Goal: Task Accomplishment & Management: Complete application form

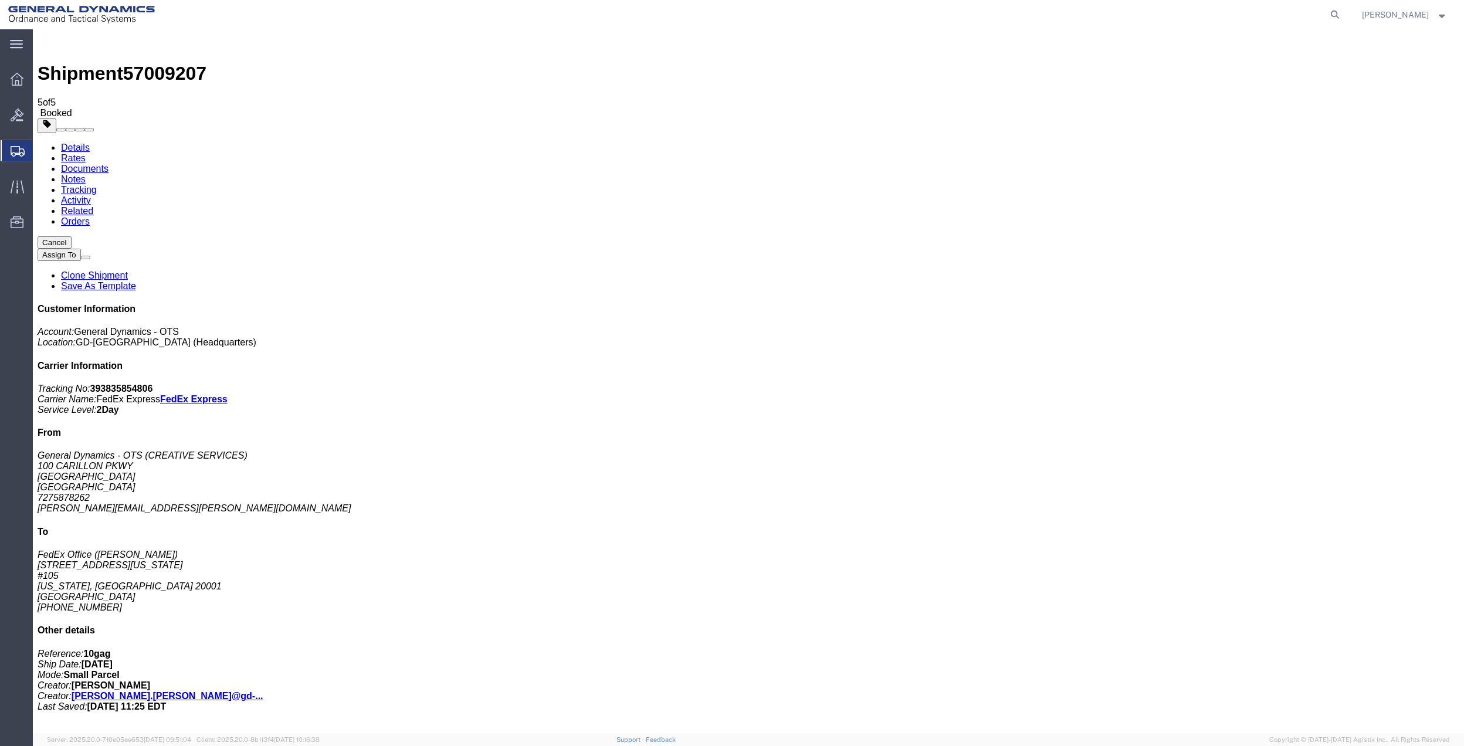
click at [0, 0] on span "Create Shipment" at bounding box center [0, 0] width 0 height 0
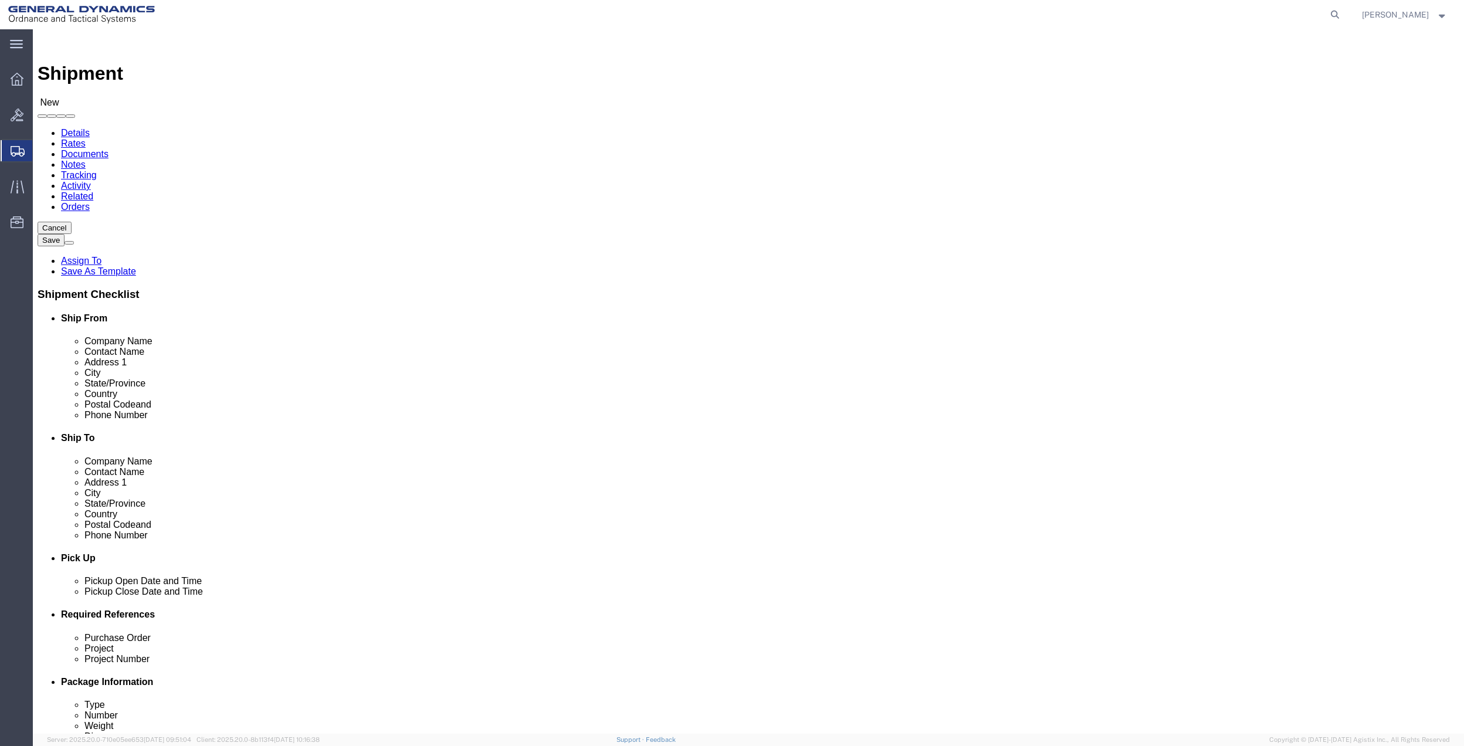
click input "text"
type input "creative"
click p "- General Dynamics - OTS - (CREATIVE SERVICES) [STREET_ADDRESS]"
select select "FL"
type input "CREATIVE SERVICES"
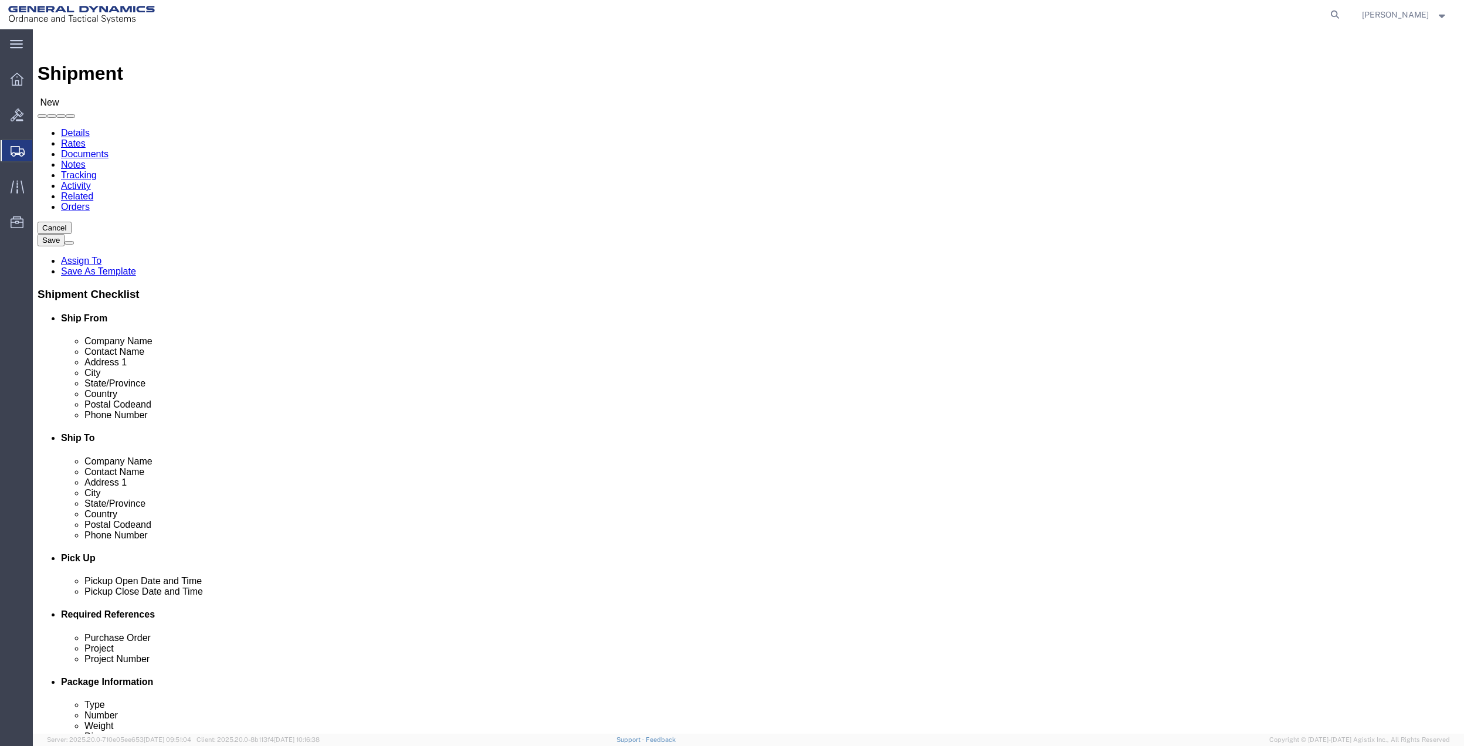
click input "text"
type input "[PERSON_NAME]"
click p "- FedEx Office - ([PERSON_NAME]) [STREET_ADDRESS][US_STATE][US_STATE]"
select select "DC"
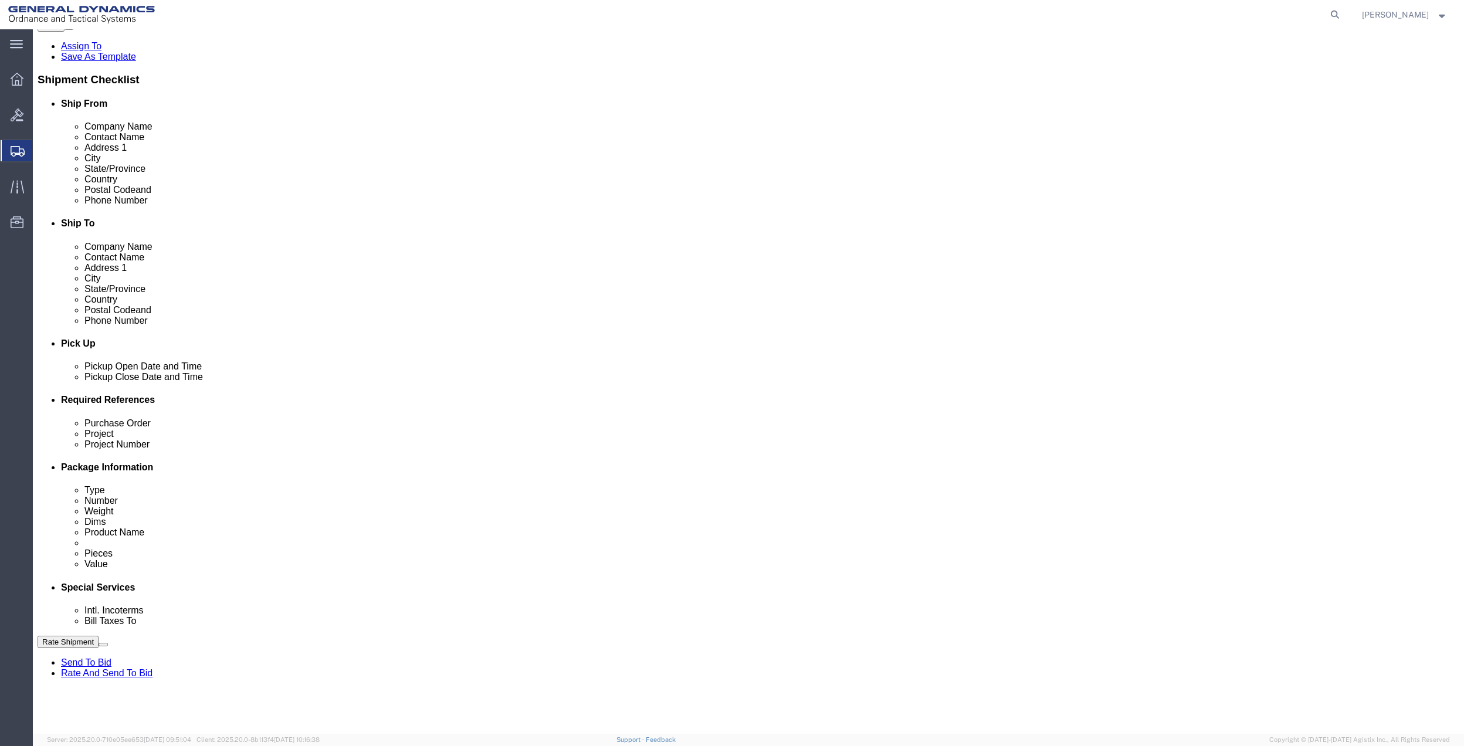
scroll to position [235, 0]
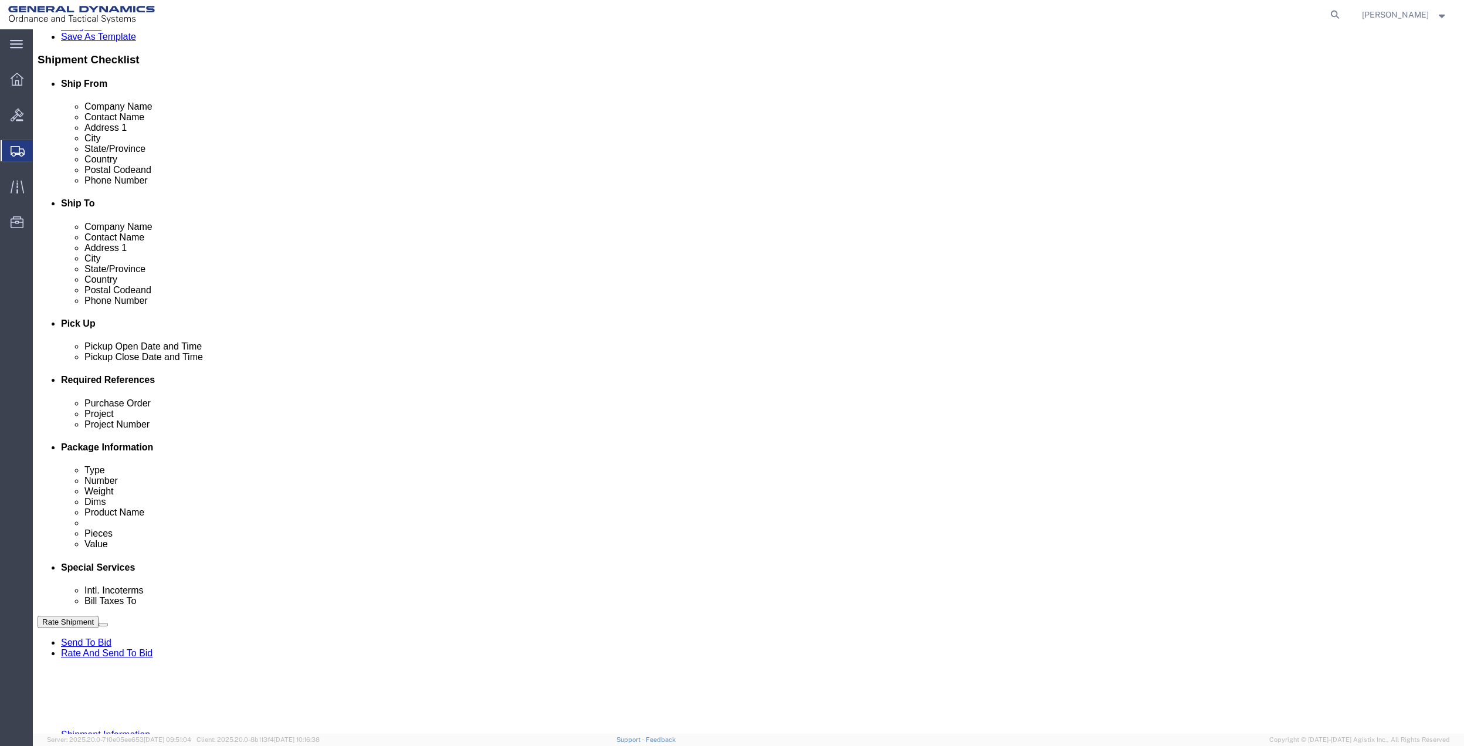
type input "[PERSON_NAME]"
click button "Add reference"
click input "text"
type input "10gag"
click input "text"
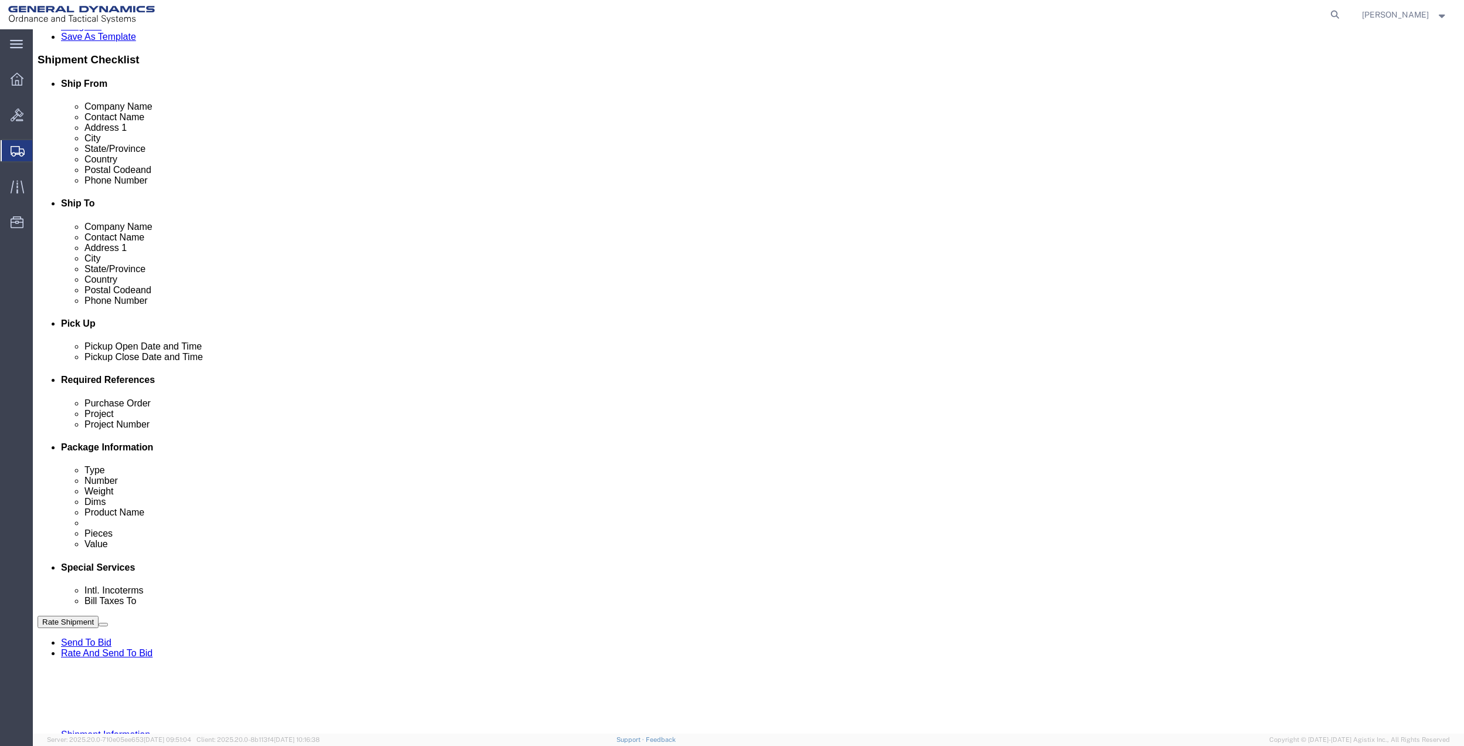
paste input "10gag"
type input "10gag"
click input "text"
paste input "10gag"
type input "10gag"
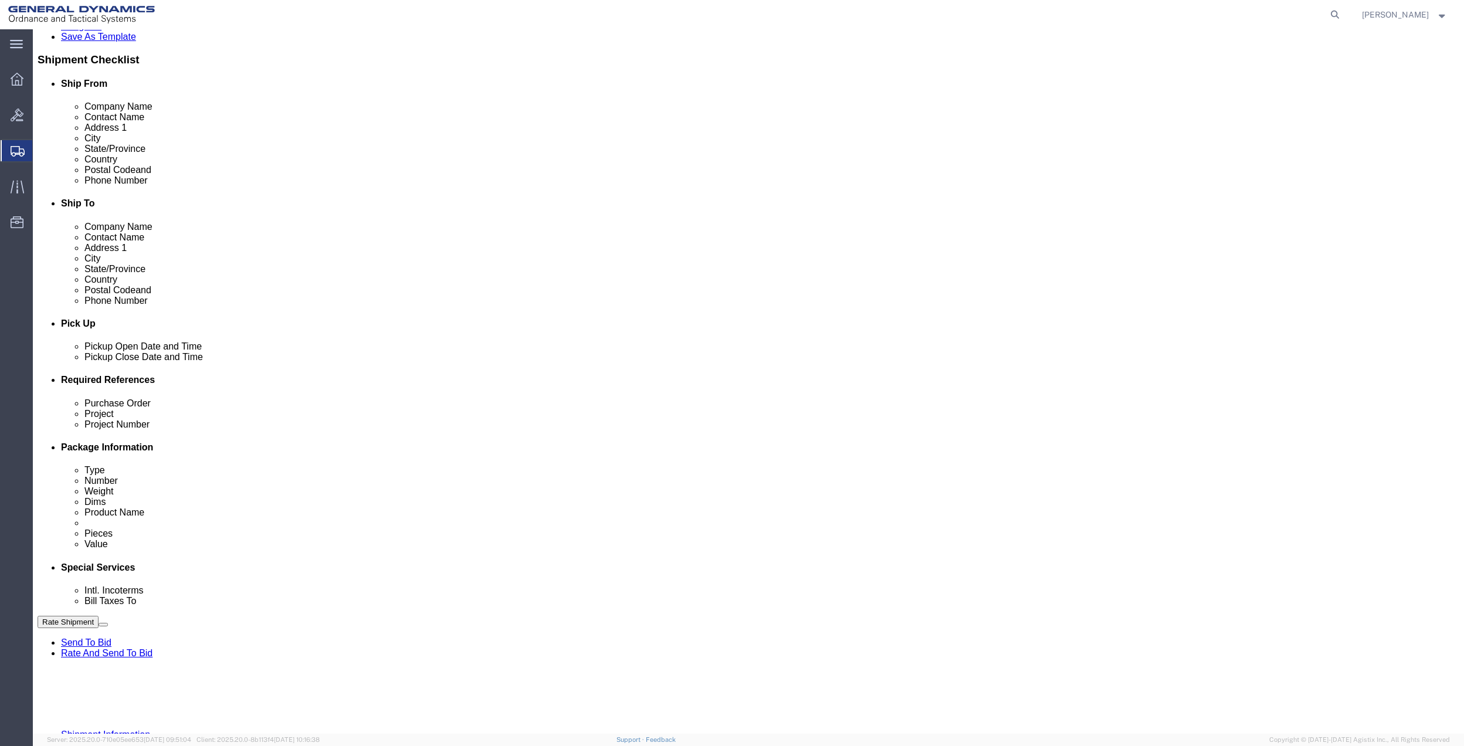
click div "Select Account Type Activity ID Airline Appointment Number ASN Batch Request # …"
drag, startPoint x: 233, startPoint y: 517, endPoint x: 172, endPoint y: 518, distance: 61.0
click input "text"
paste input "10gag"
type input "10gag"
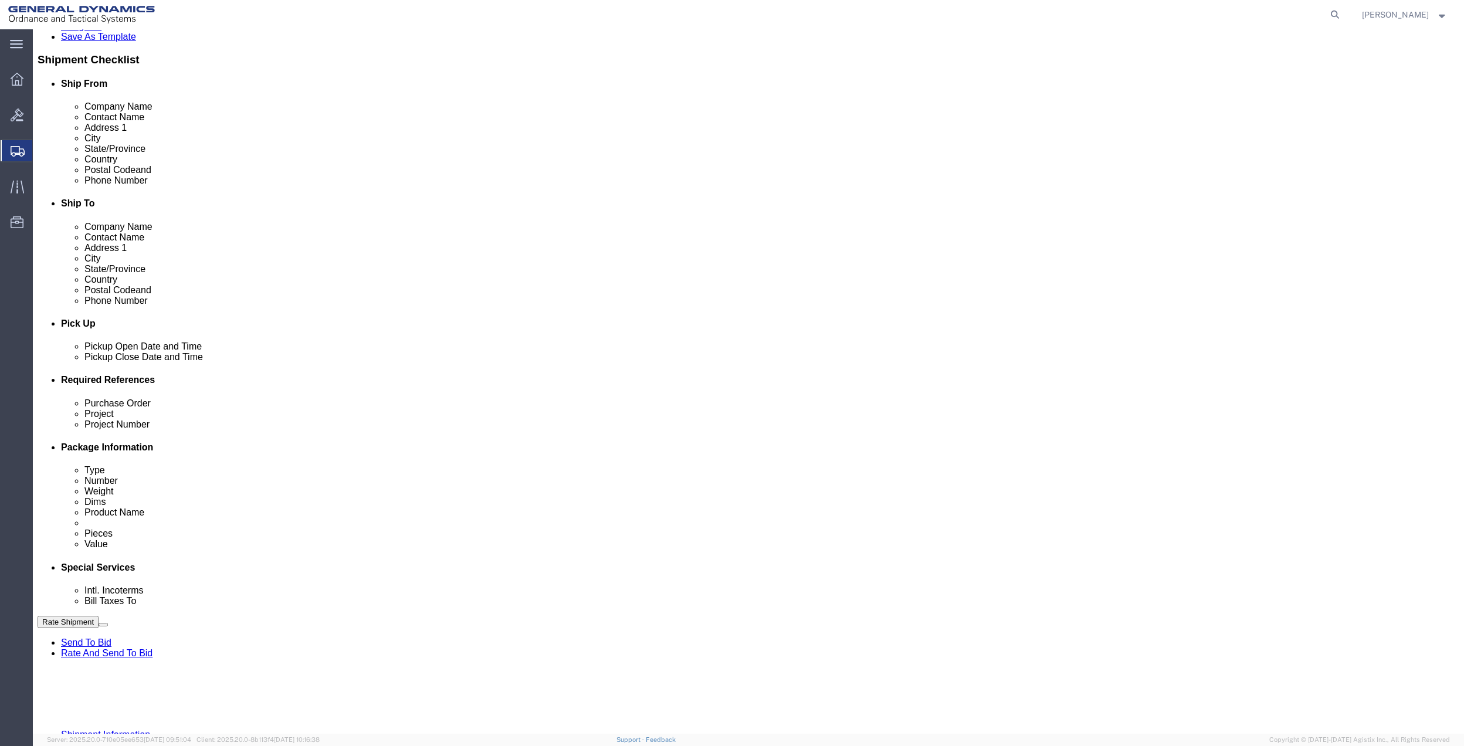
drag, startPoint x: 134, startPoint y: 516, endPoint x: 130, endPoint y: 506, distance: 11.3
click select "Select Account Type Activity ID Airline Appointment Number ASN Batch Request # …"
select select "DEPT"
click select "Select Account Type Activity ID Airline Appointment Number ASN Batch Request # …"
click link "Package Information"
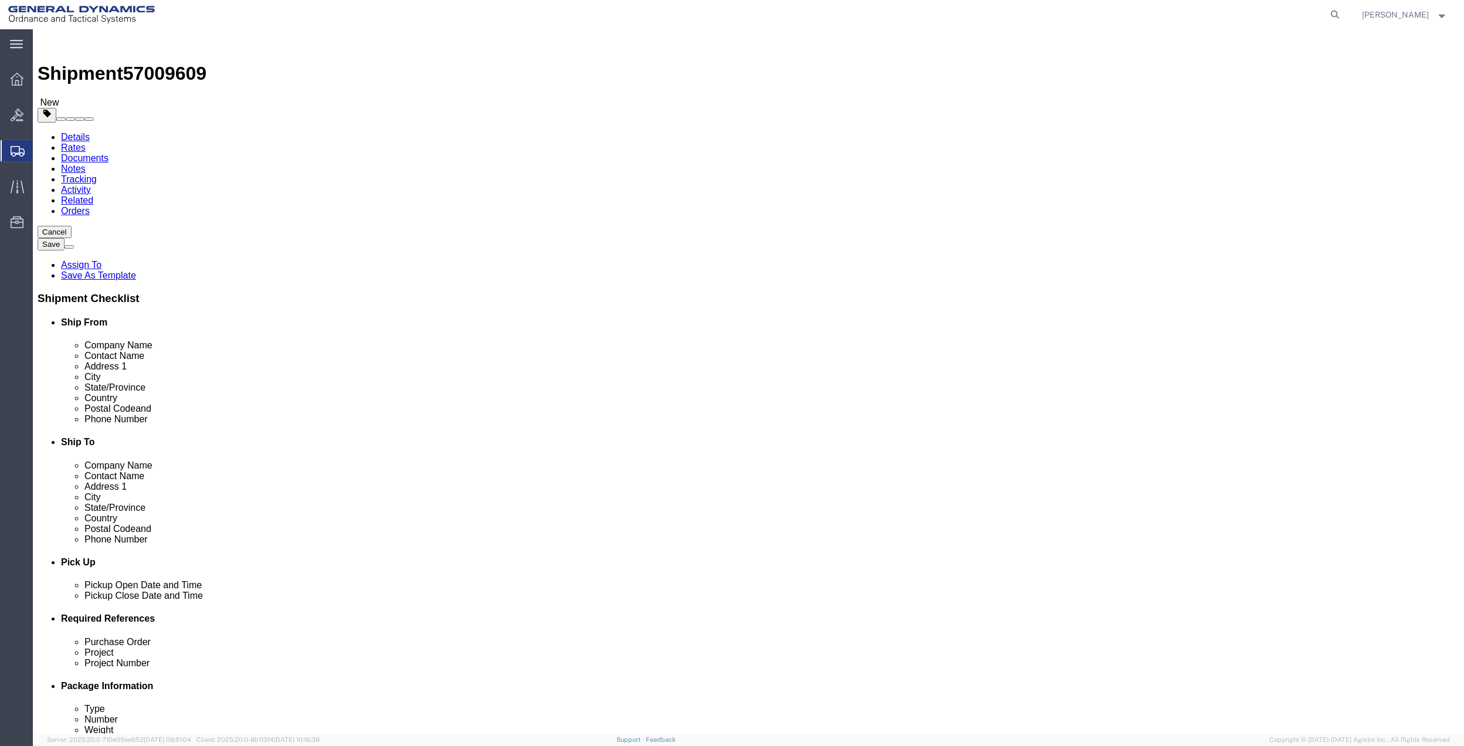
click select "Select Bale(s) Basket(s) Bolt(s) Bottle(s) Buckets Bulk Bundle(s) Can(s) Cardbo…"
select select "DRPL"
click select "Select Bale(s) Basket(s) Bolt(s) Bottle(s) Buckets Bulk Bundle(s) Can(s) Cardbo…"
click input "text"
type input "40"
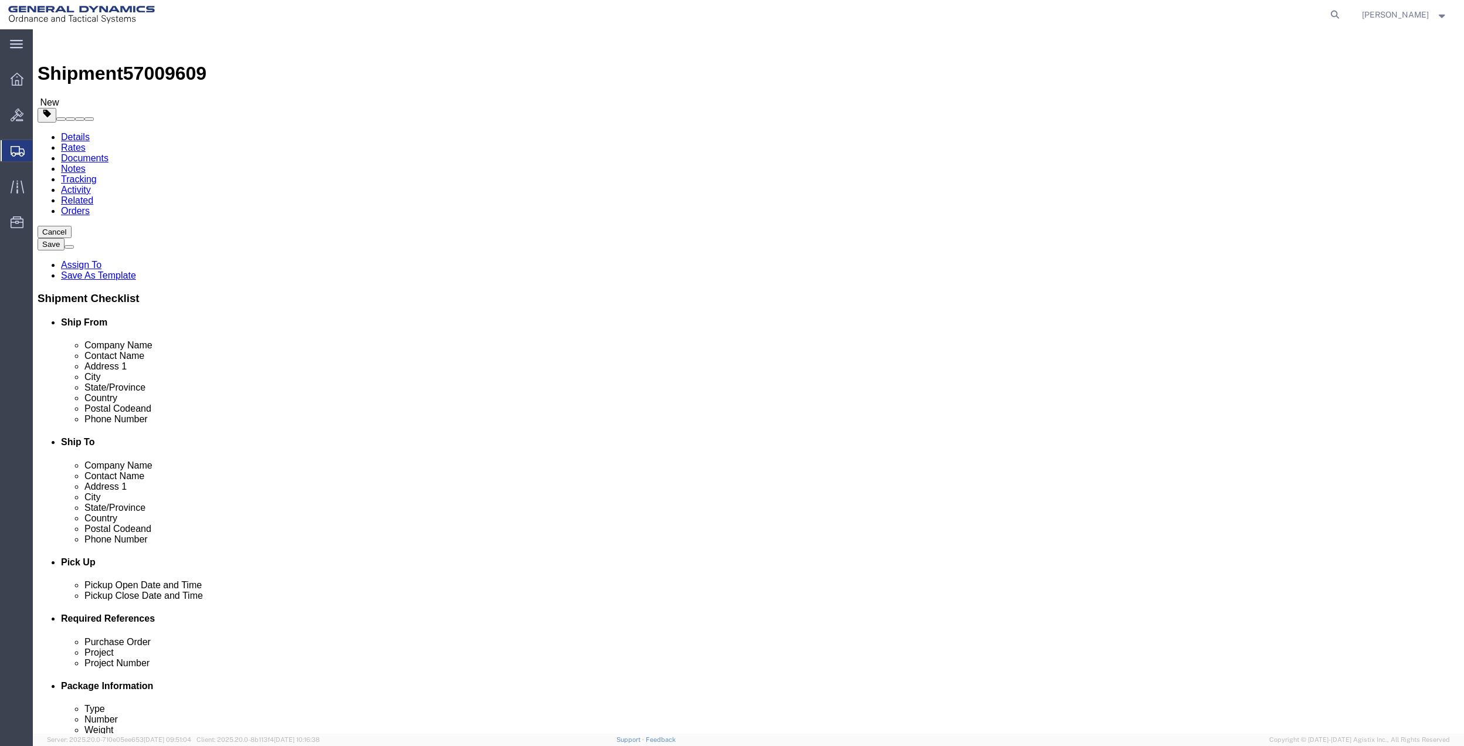
type input "17"
type input "22"
type input "54"
click link "Add Content"
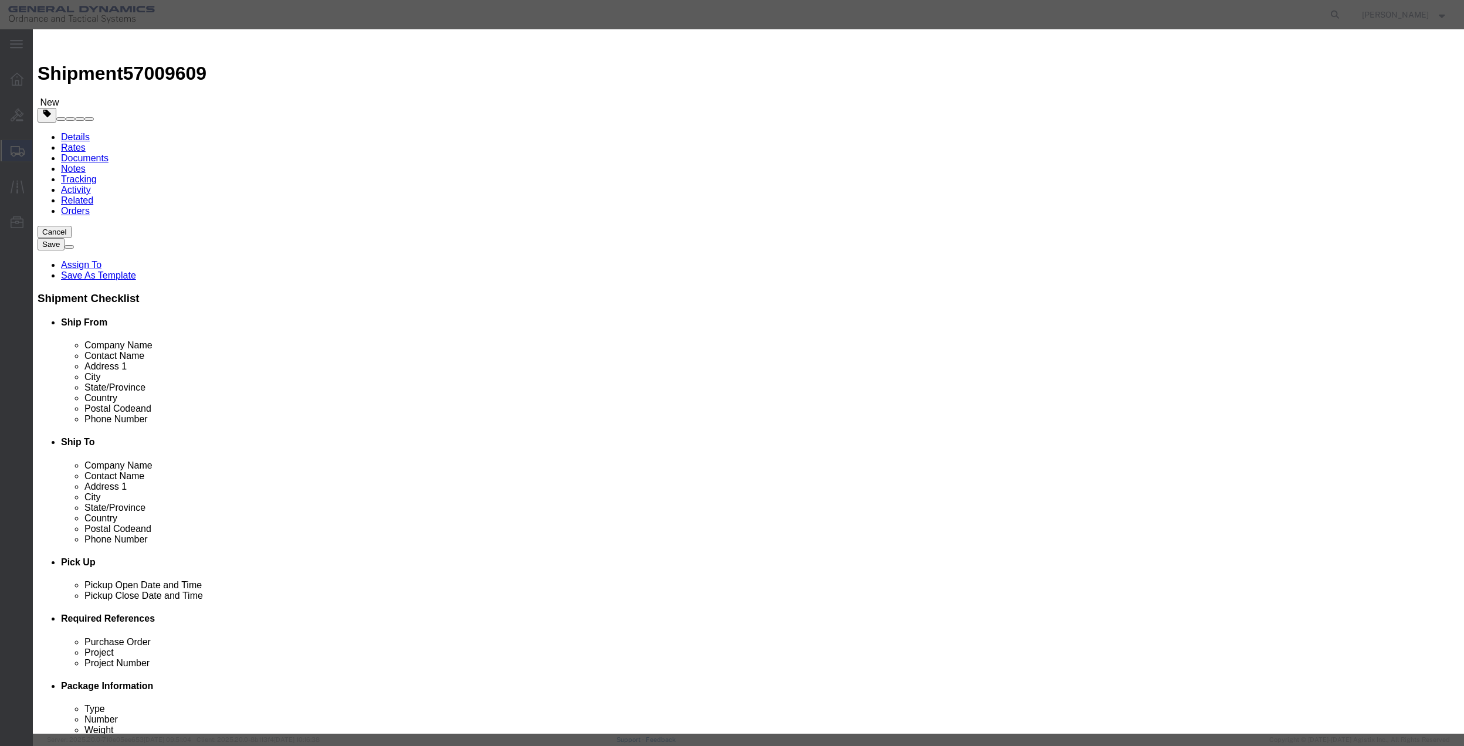
click input "text"
type input "misc"
type input "200"
click input "0"
type input "01"
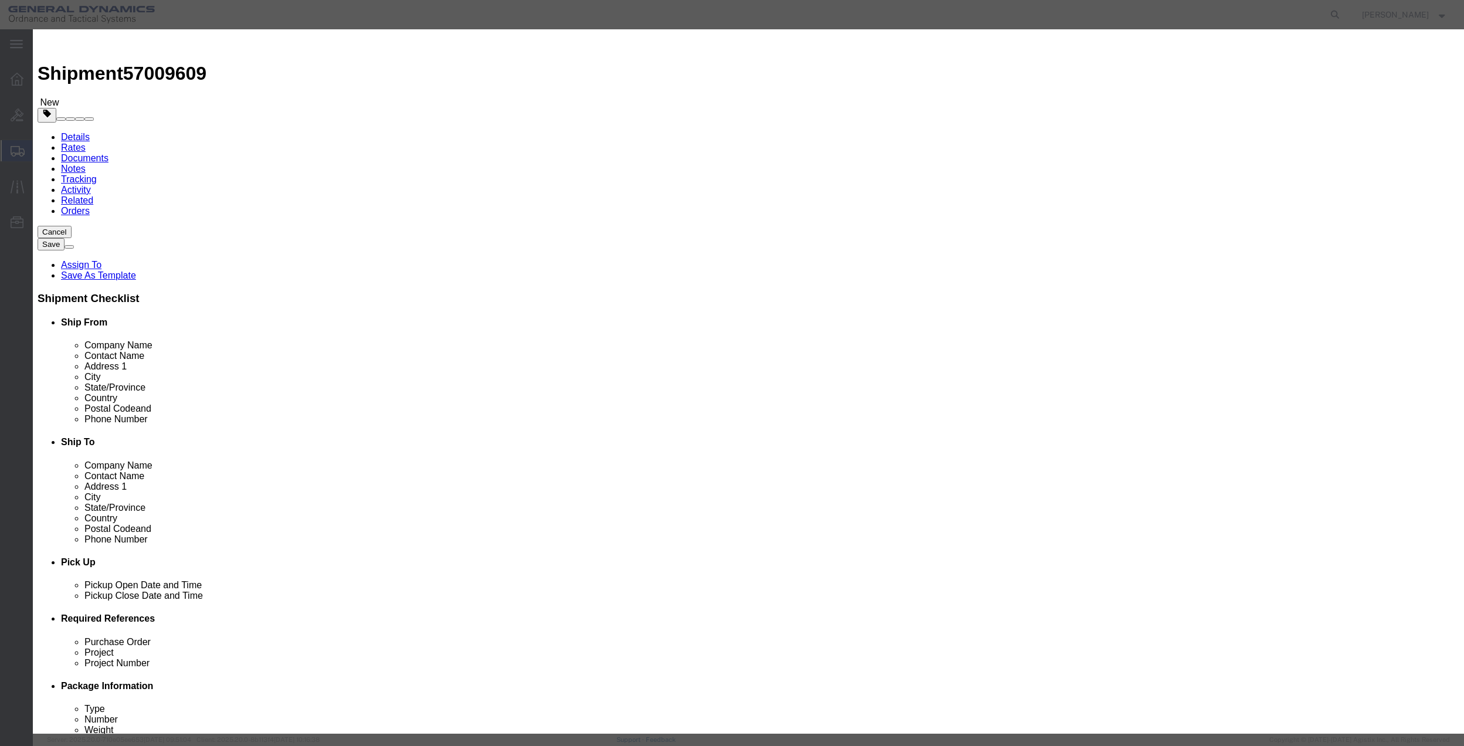
click select "Select 50 55 60 65 70 85 92.5 100 125 175 250 300 400"
select select "70"
click select "Select 50 55 60 65 70 85 92.5 100 125 175 250 300 400"
click button "Save & Close"
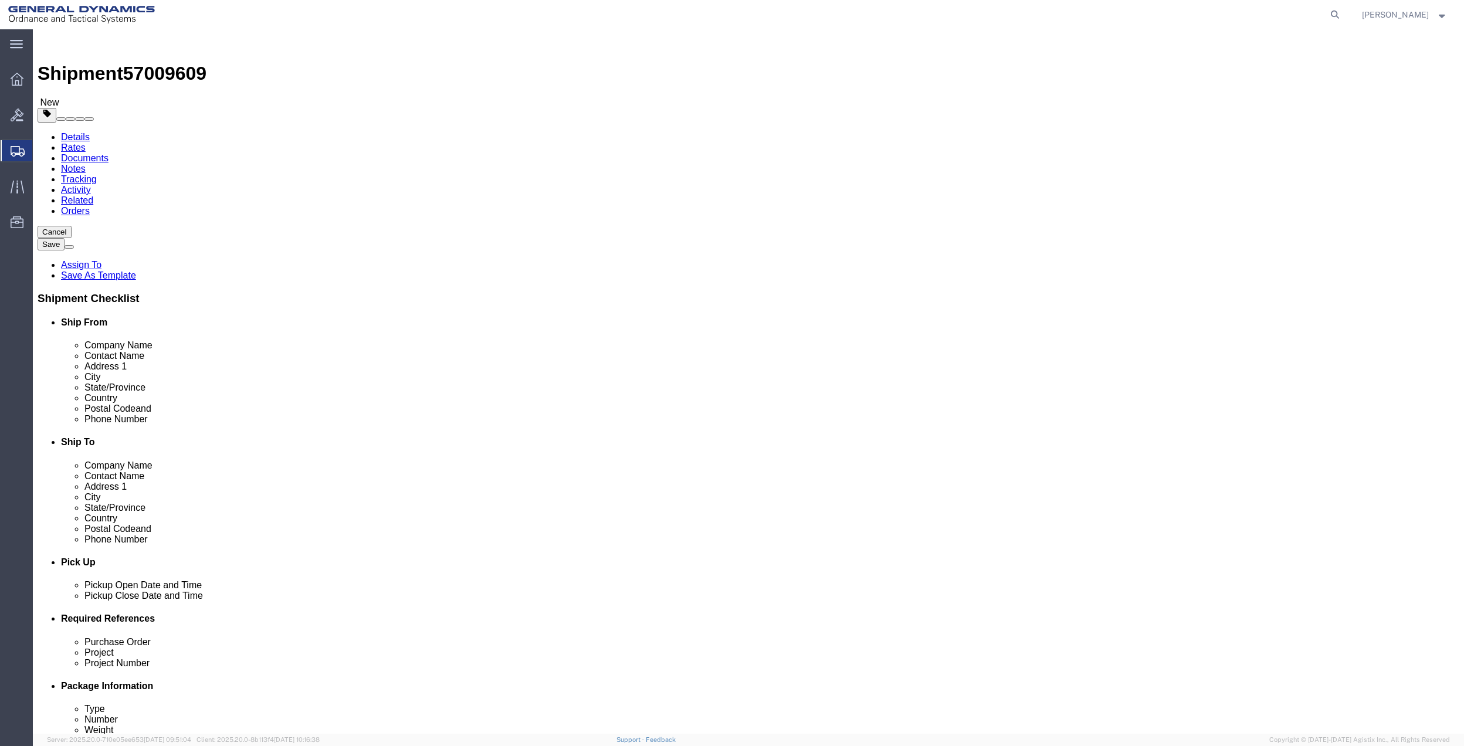
click link "Add Package"
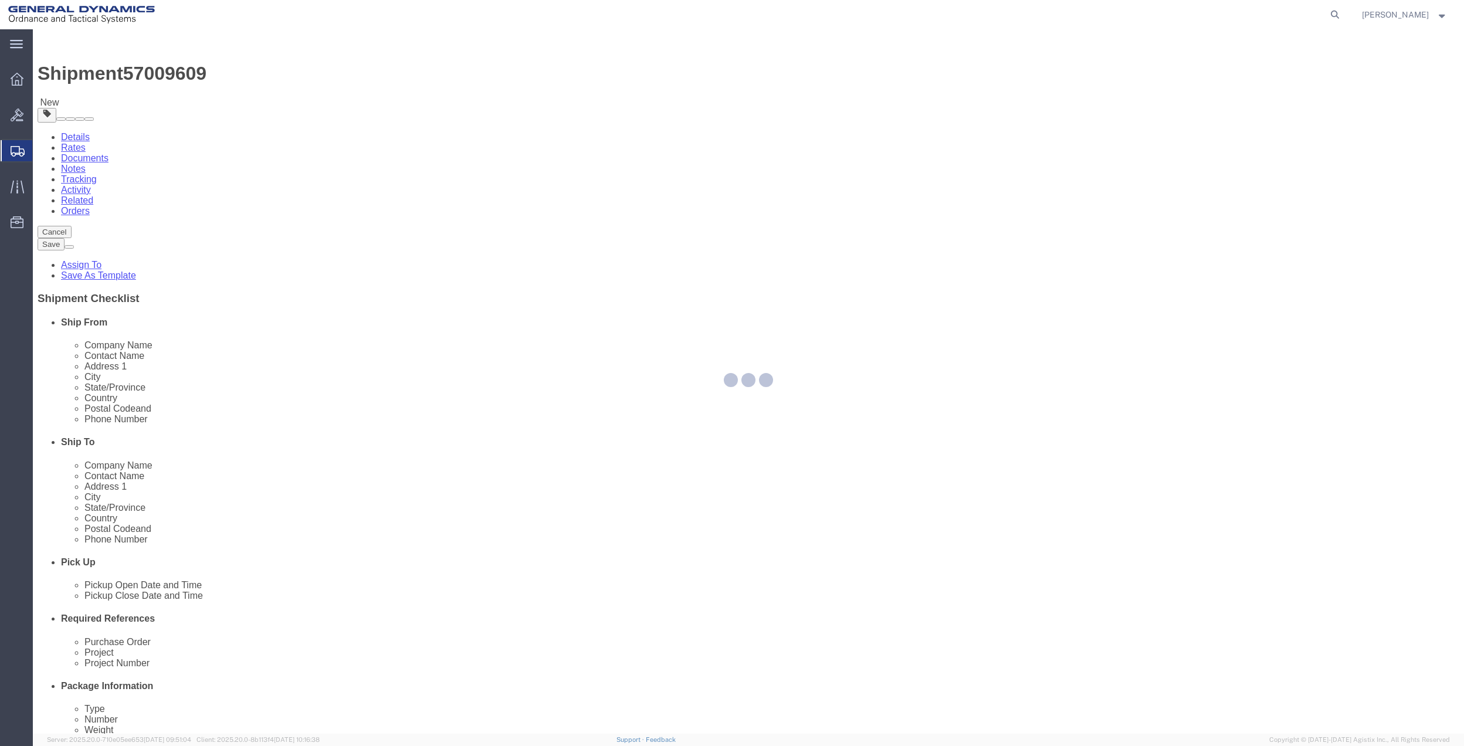
select select "DRPL"
select select "CBOX"
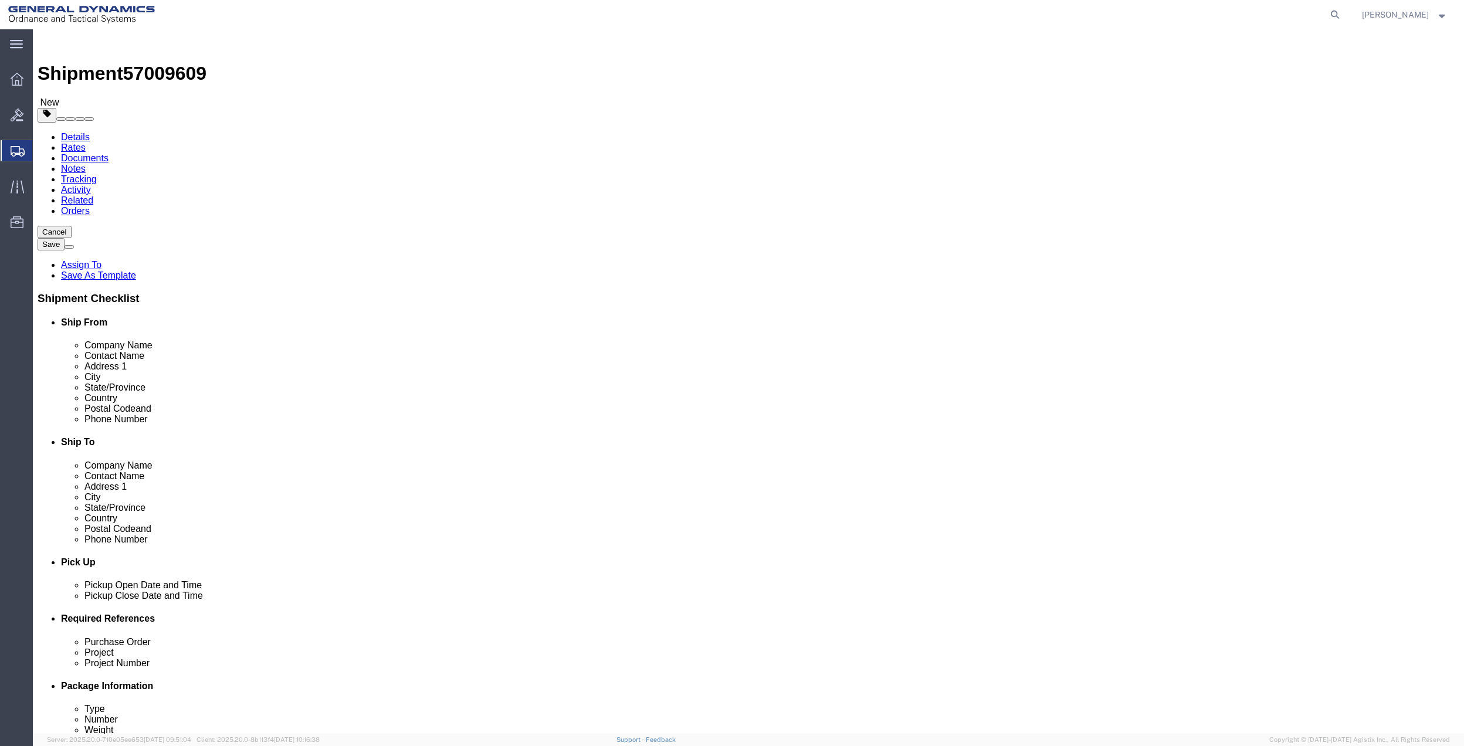
click input "text"
type input "44"
type input "20"
type input "18"
type input "111"
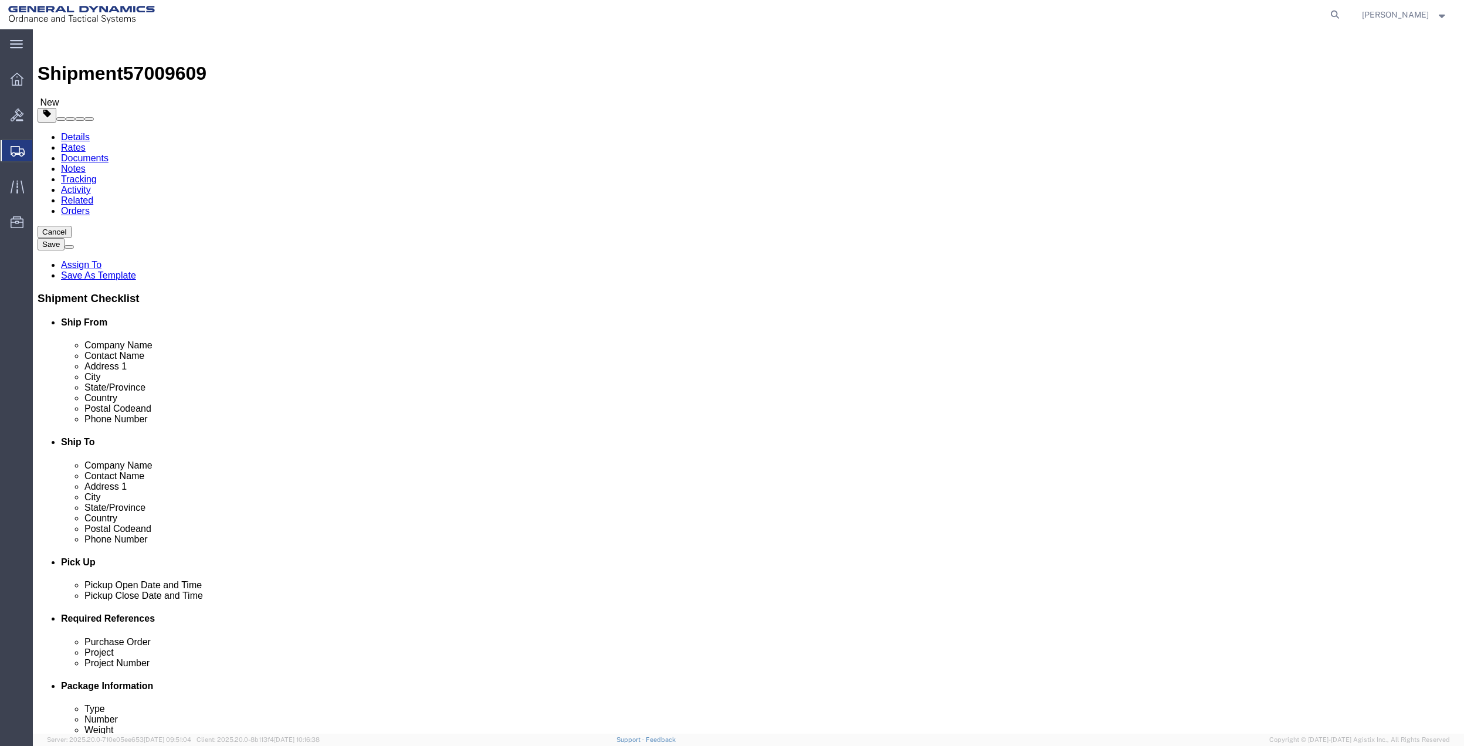
click link "Add Content"
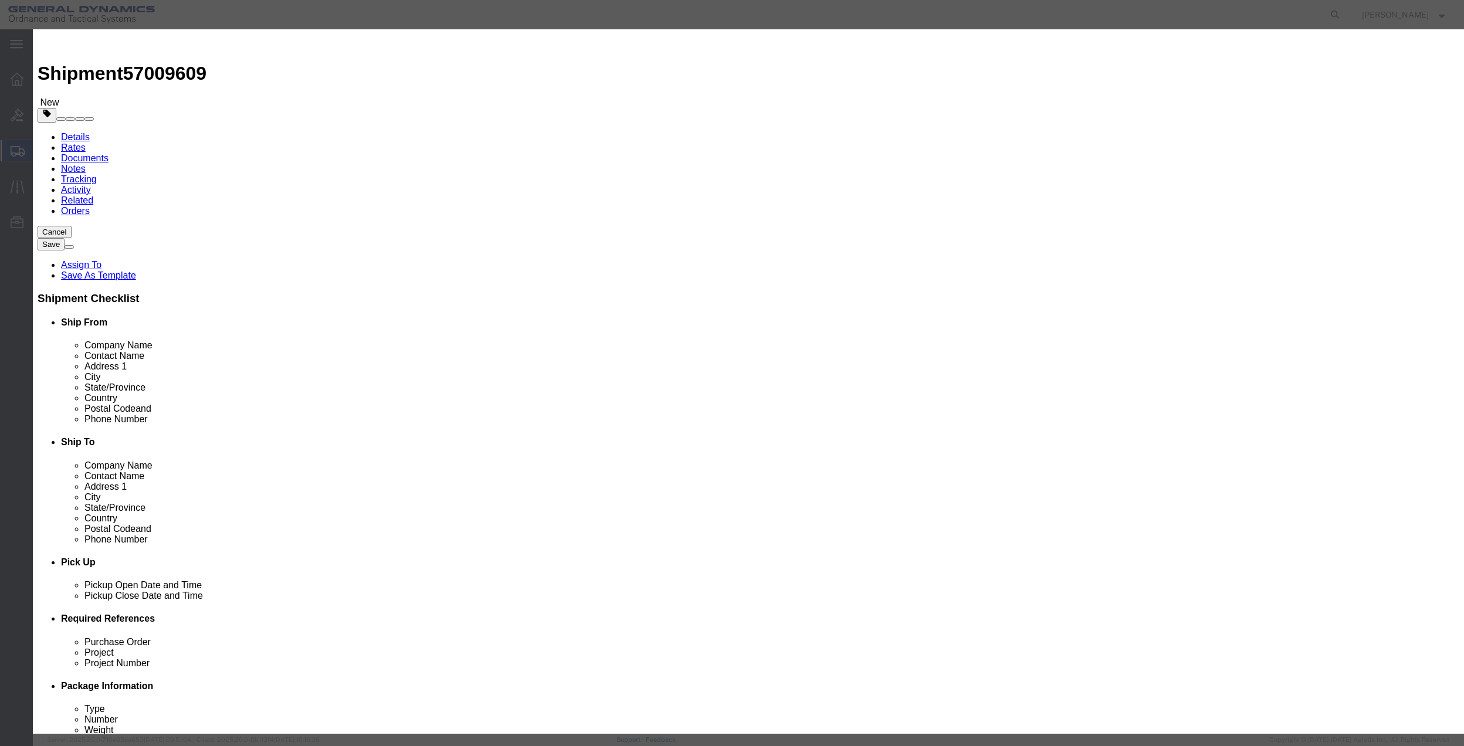
click input "text"
type input "misc"
type input "200"
click input "0"
type input "01"
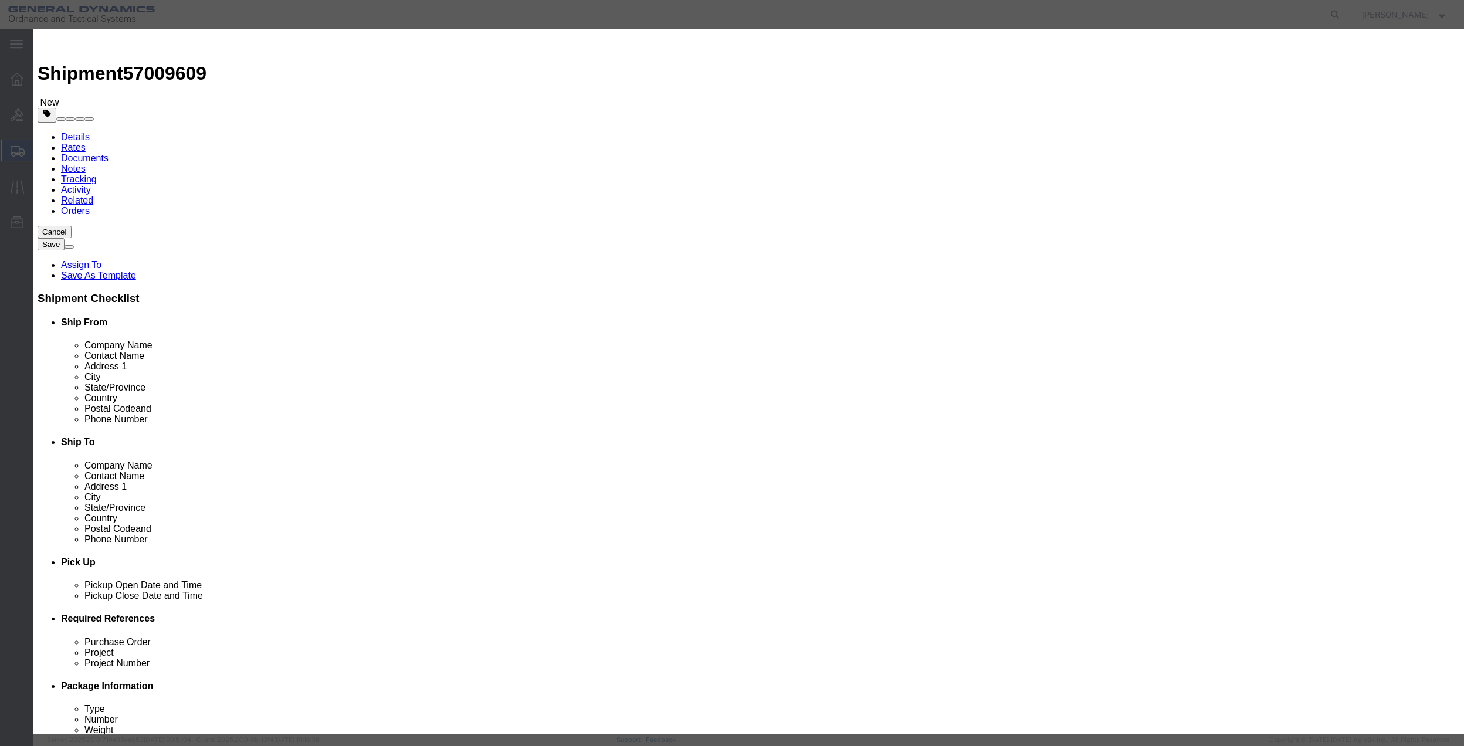
click input "200"
type input "1"
click select "Select 50 55 60 65 70 85 92.5 100 125 175 250 300 400"
select select "70"
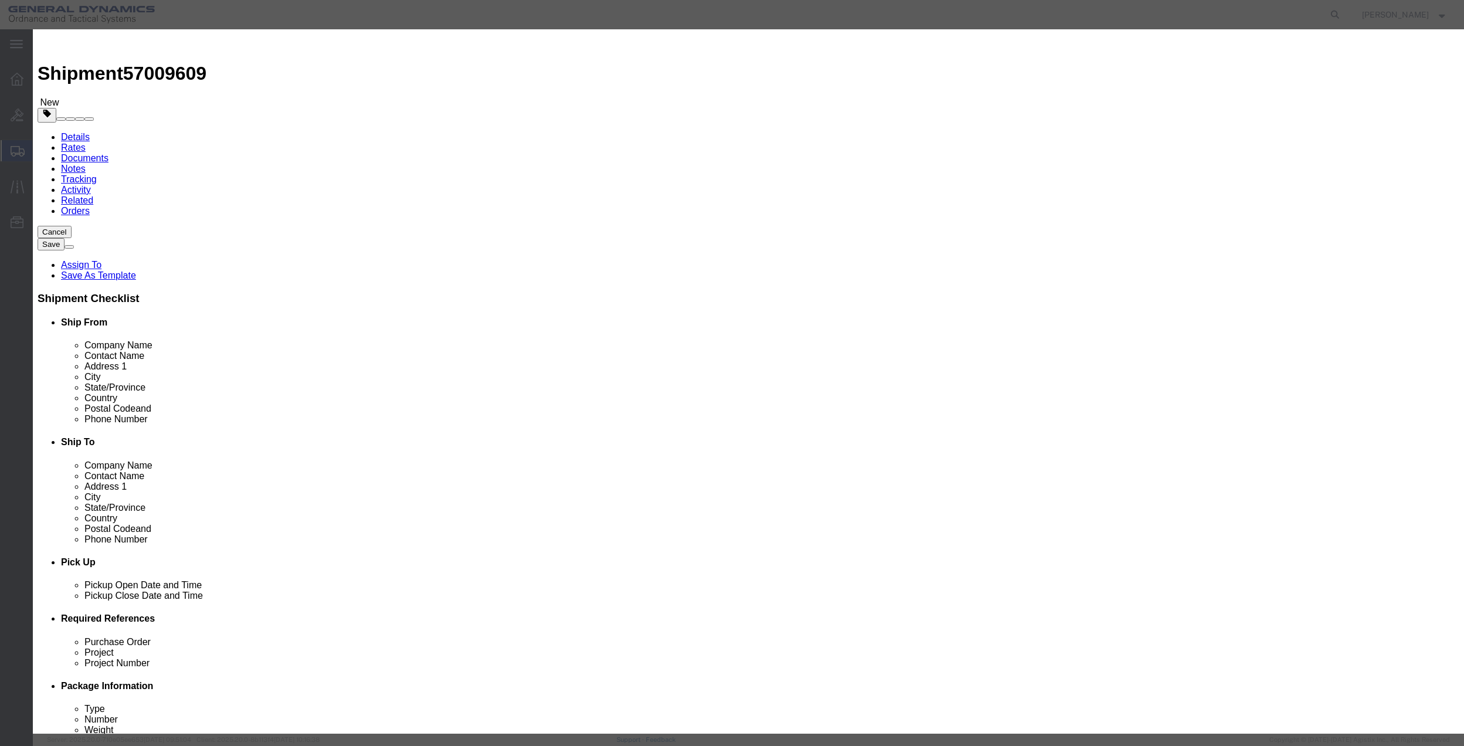
click select "Select 50 55 60 65 70 85 92.5 100 125 175 250 300 400"
click button "Save & Close"
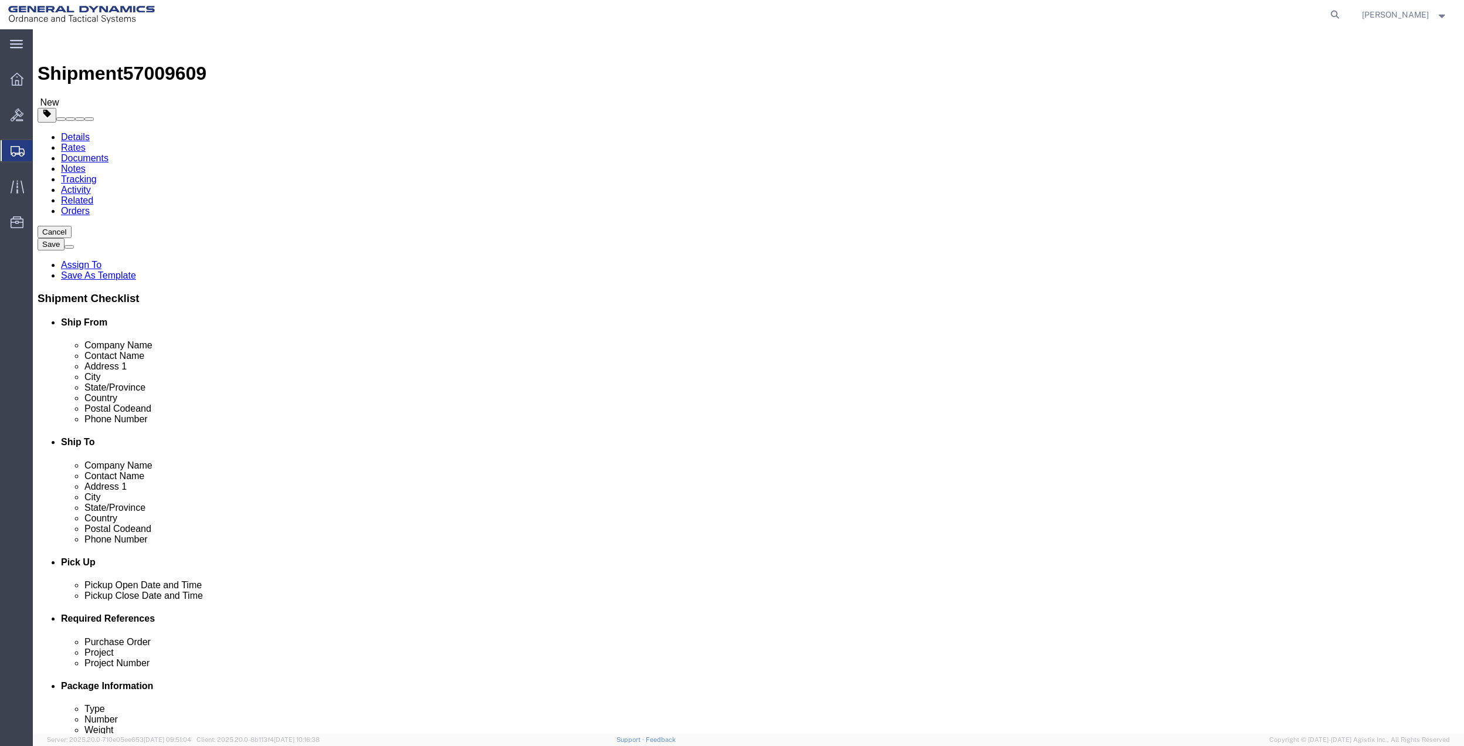
click dd "200.00 USD"
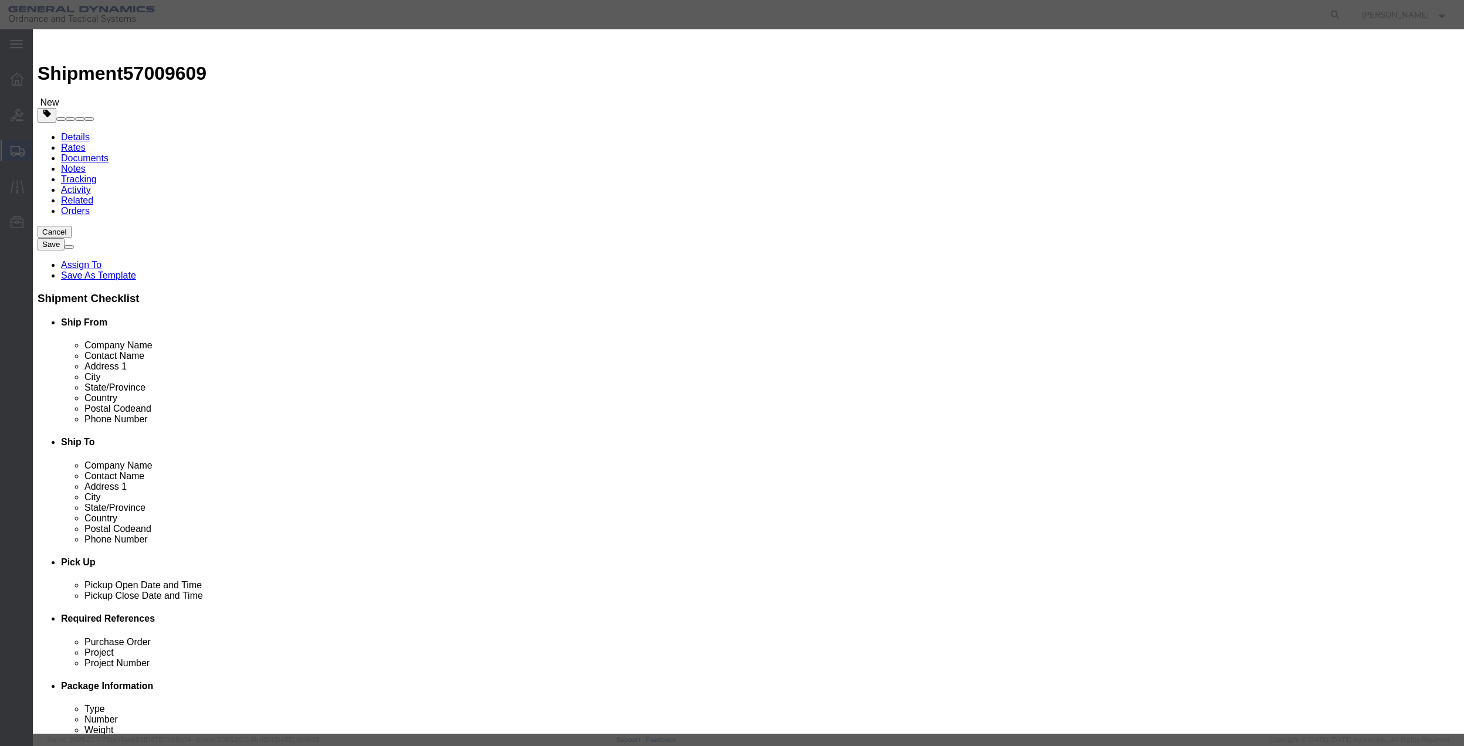
click input "200.00"
type input "100"
click button "Save & Close"
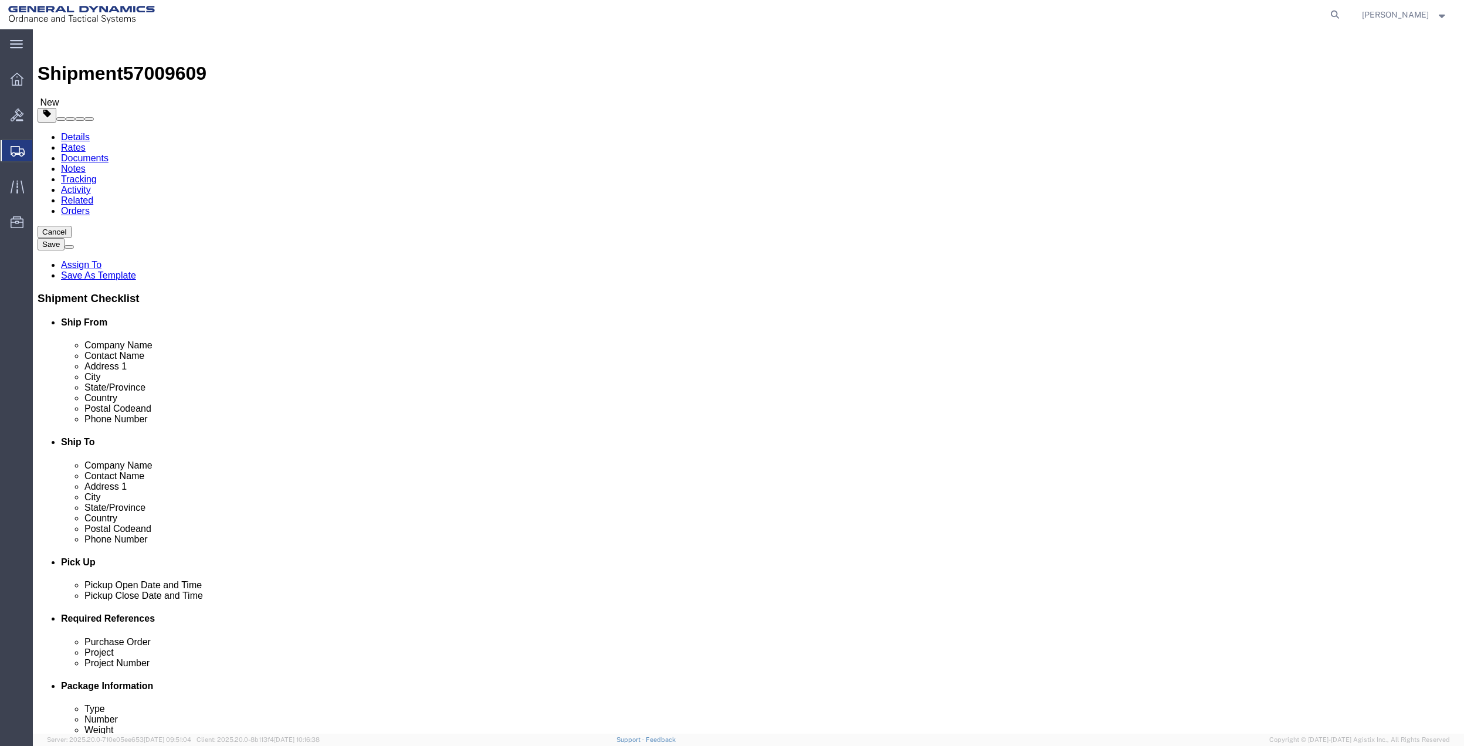
drag, startPoint x: 554, startPoint y: 123, endPoint x: 629, endPoint y: 126, distance: 75.1
click div "Package Info Total shipment is made up of 2 packages containing 2 pieces weighi…"
drag, startPoint x: 609, startPoint y: 126, endPoint x: 553, endPoint y: 126, distance: 56.3
click div "Package Info Total shipment is made up of 2 packages containing 2 pieces weighi…"
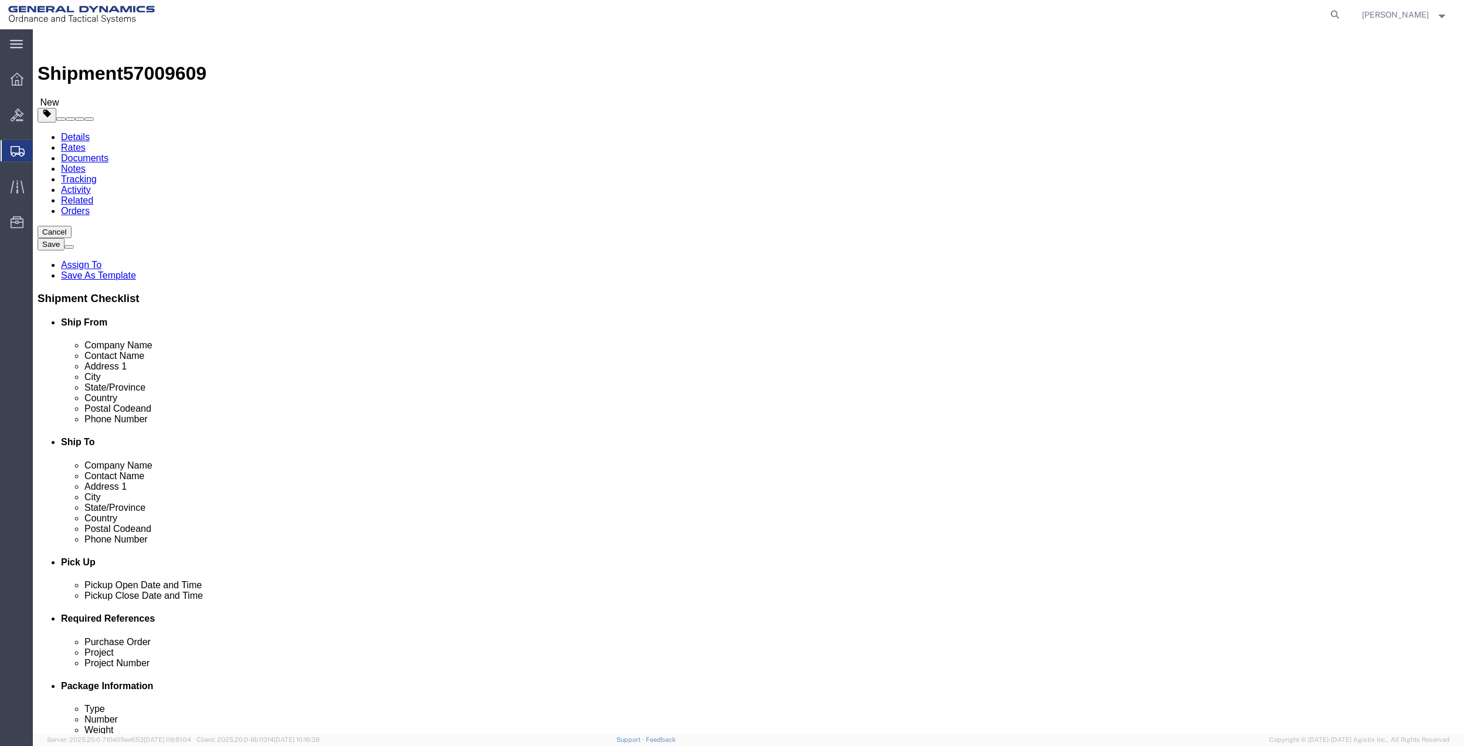
drag, startPoint x: 553, startPoint y: 126, endPoint x: 543, endPoint y: 136, distance: 13.7
click div "Package Info Total shipment is made up of 2 packages containing 2 pieces weighi…"
drag, startPoint x: 468, startPoint y: 126, endPoint x: 421, endPoint y: 124, distance: 46.9
click p "Total shipment is made up of 2 packages containing 2 pieces weighing 165.00 LBS…"
click div "Package Info Total shipment is made up of 2 packages containing 2 pieces weighi…"
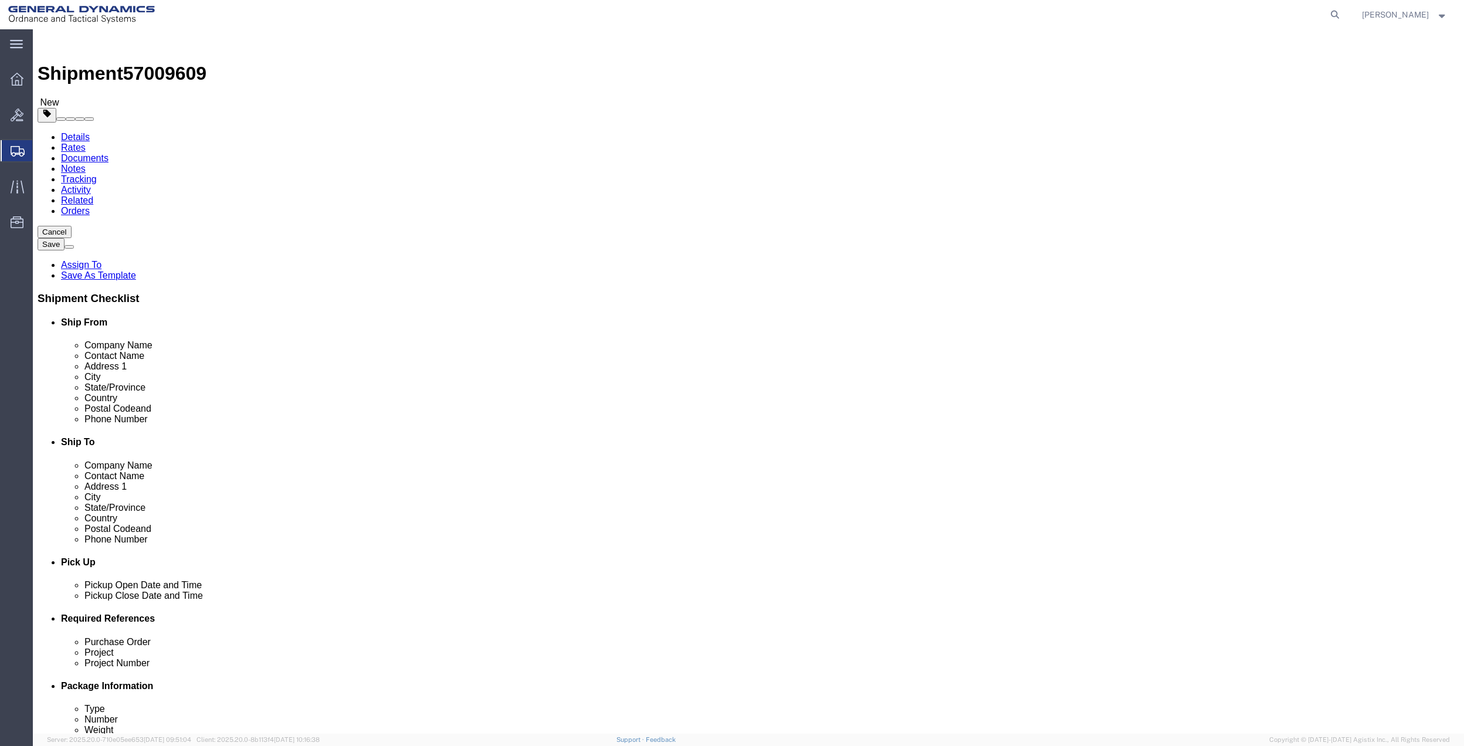
click link "Special Services"
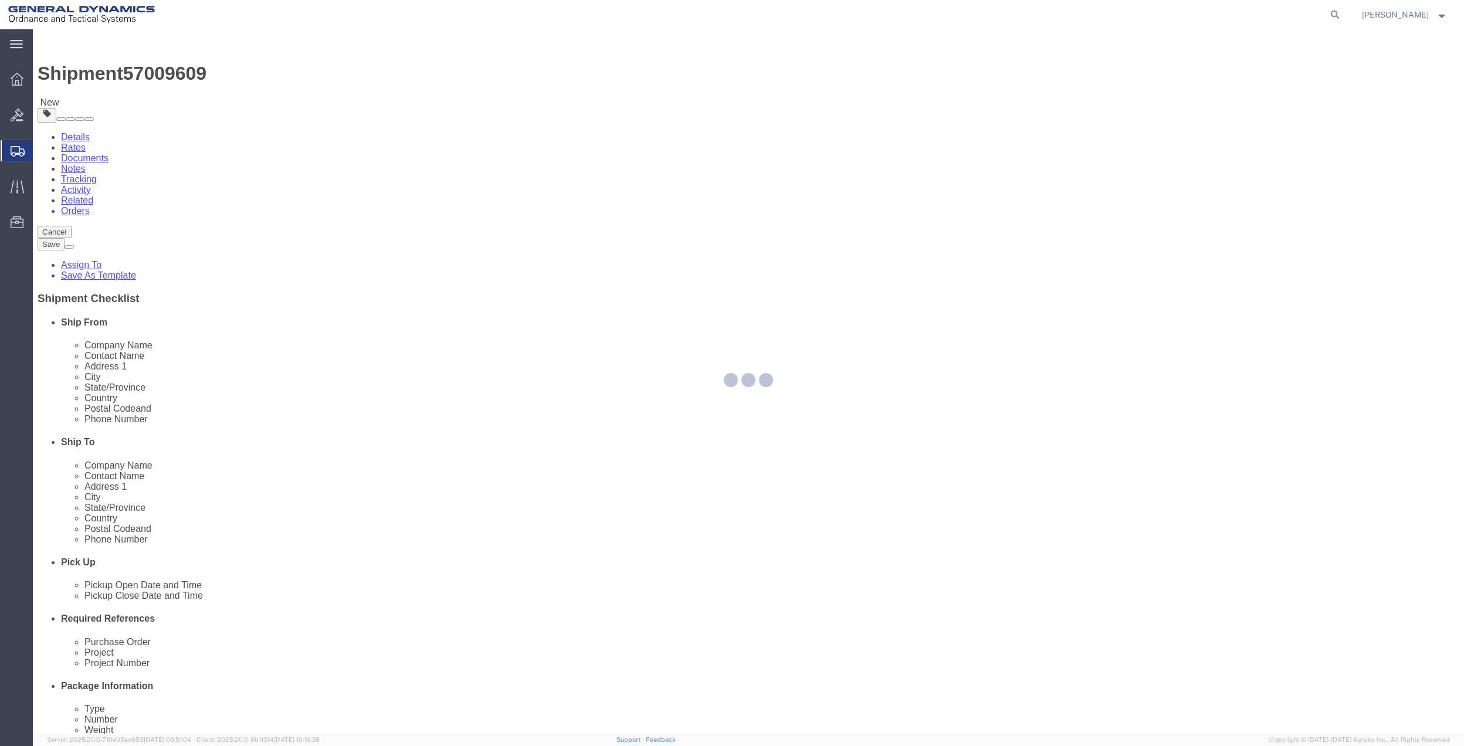
select select
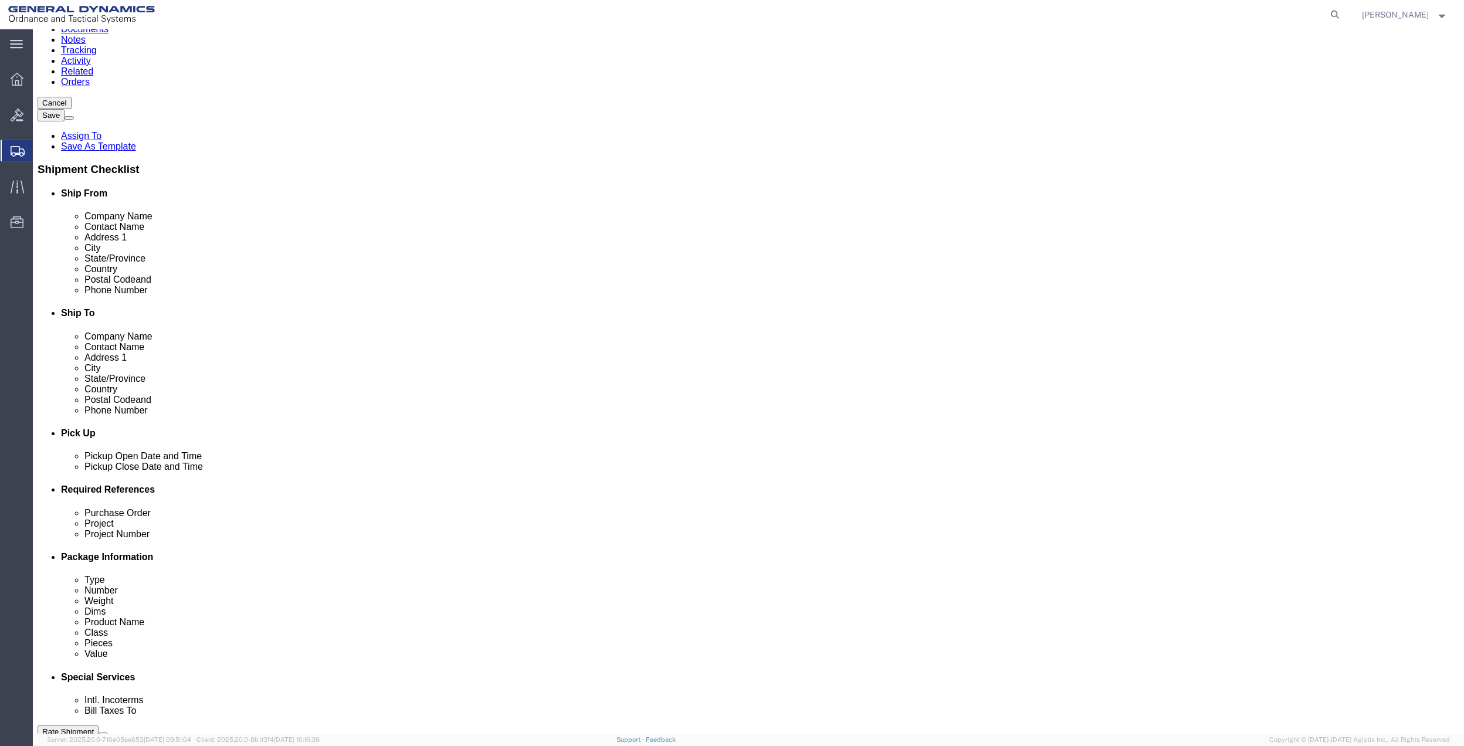
scroll to position [313, 0]
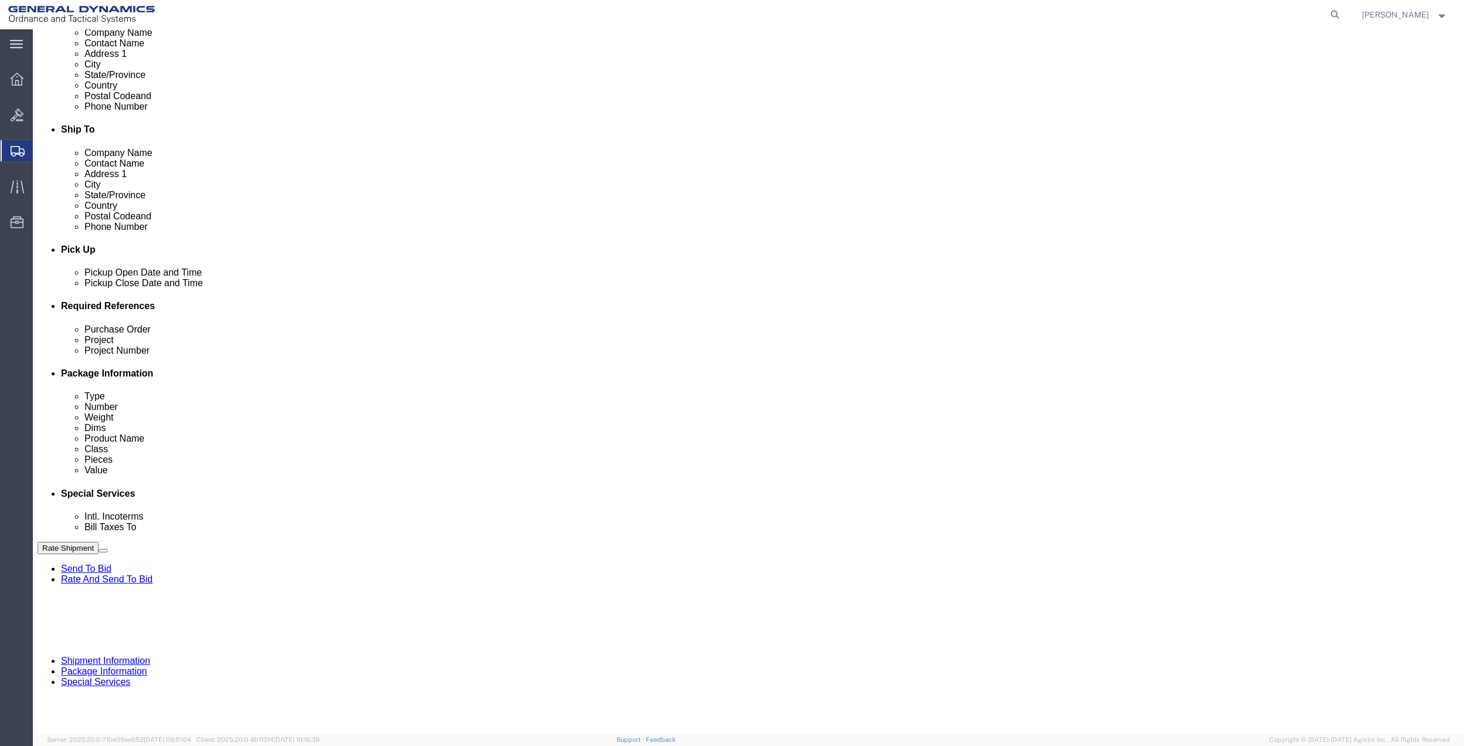
click select "Select Buyer Cost Center Department Operations Number Order Number Sales Person"
select select "DEPARTMENT"
click select "Select Buyer Cost Center Department Operations Number Order Number Sales Person"
click select "Select [GEOGRAPHIC_DATA] [GEOGRAPHIC_DATA] [GEOGRAPHIC_DATA] [GEOGRAPHIC_DATA] …"
select select "1763983"
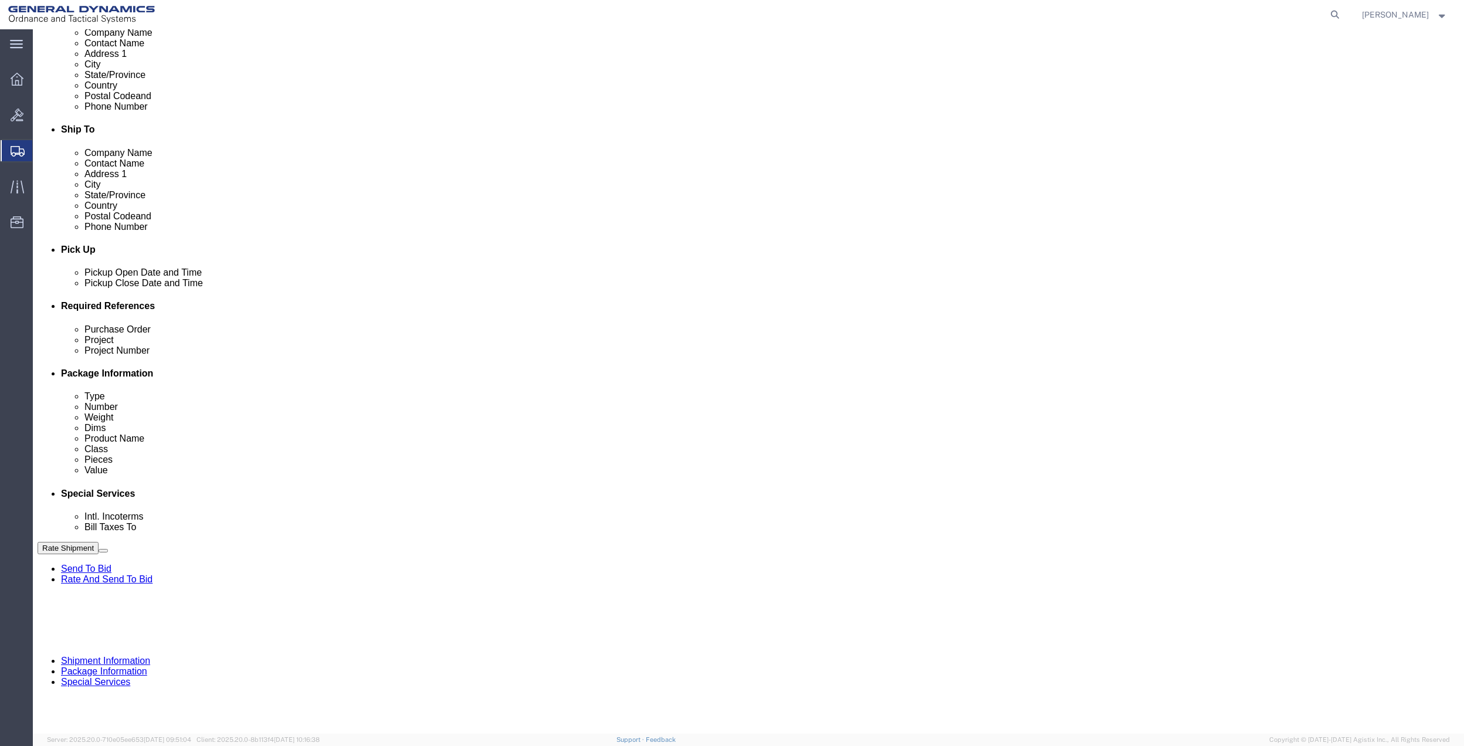
click select "Select [GEOGRAPHIC_DATA] [GEOGRAPHIC_DATA] [GEOGRAPHIC_DATA] [GEOGRAPHIC_DATA] …"
click select "Select 10AFM 10GAG 10GAH 10GFL 10GFO 10GIE 10GIS 30MABS St [PERSON_NAME] Program"
select select "214681"
click select "Select 10AFM 10GAG 10GAH 10GFL 10GFO 10GIE 10GIS 30MABS St [PERSON_NAME] Program"
click input "General Dynamics OTS % Data2Logistics"
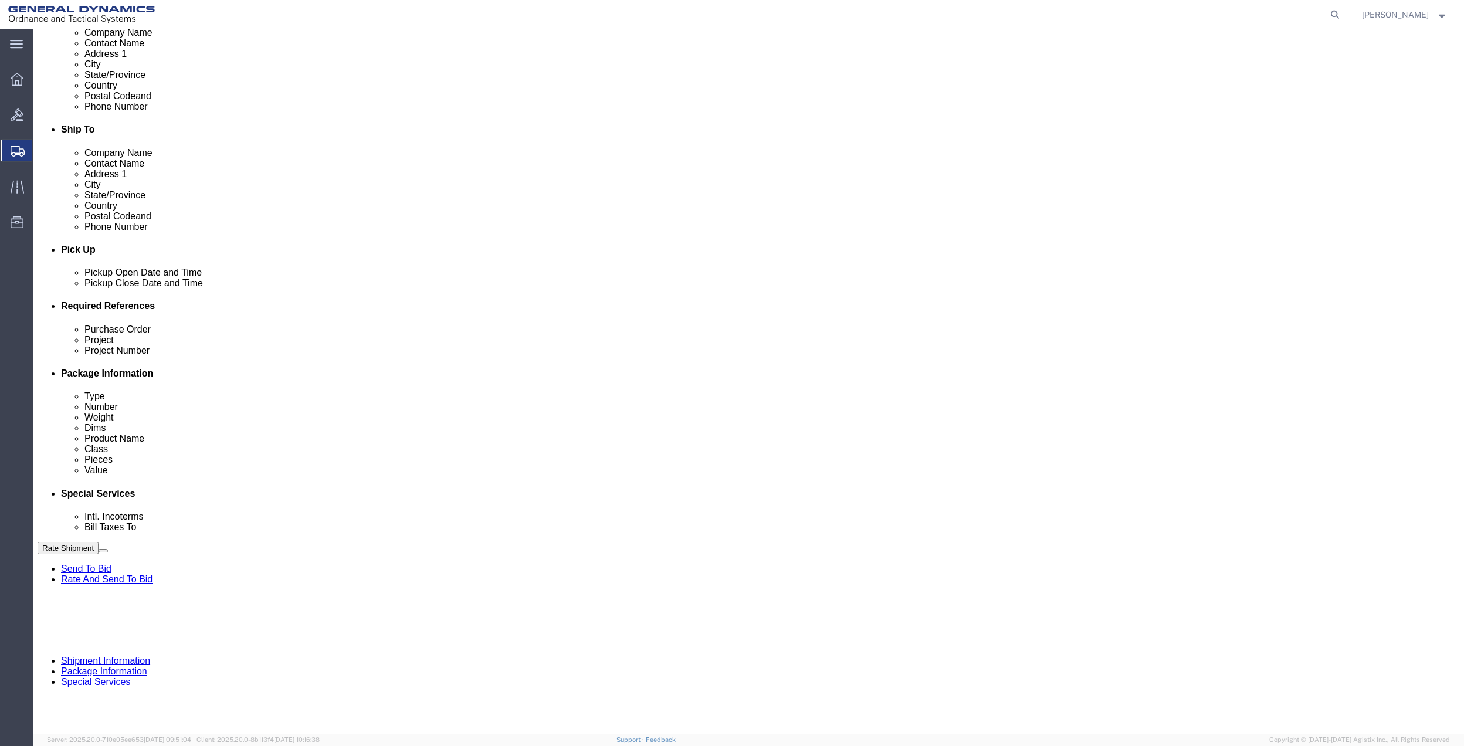
click input "General Dynamics OTS % Data2Logistics"
click p "- GEDOTS %DATA 2 LOGISTICS - (GEDOTS %DATA 2 LOGISTICS) [GEOGRAPHIC_DATA][PERSO…"
type input "GEDOTS %DATA 2 LOGISTICS"
type input "PO BOX 61050"
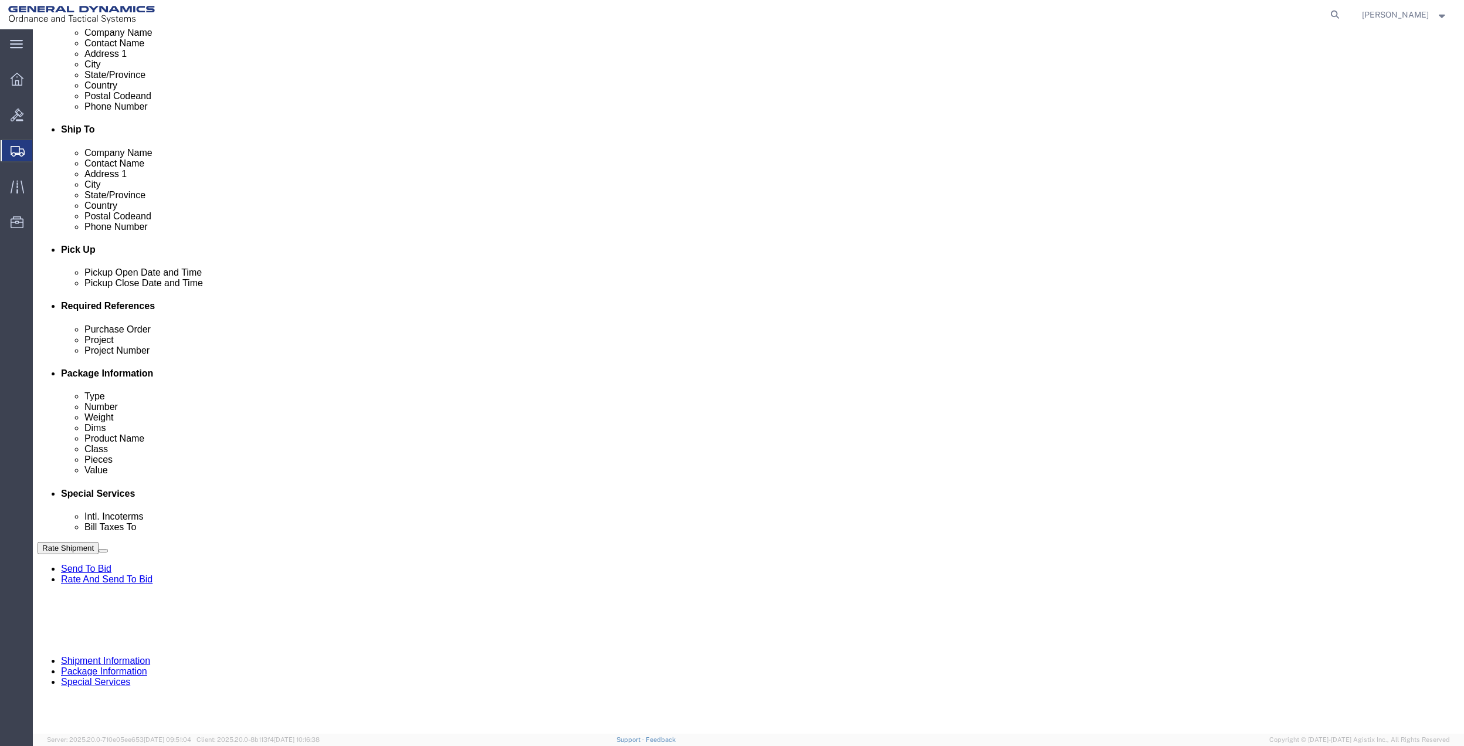
type input "GEDOTS %DATA 2 LOGISTICS"
type input "FORT [PERSON_NAME]"
type input "33906"
select select "FL"
type input "GEDOTS %DATA 2 LOGISTICS"
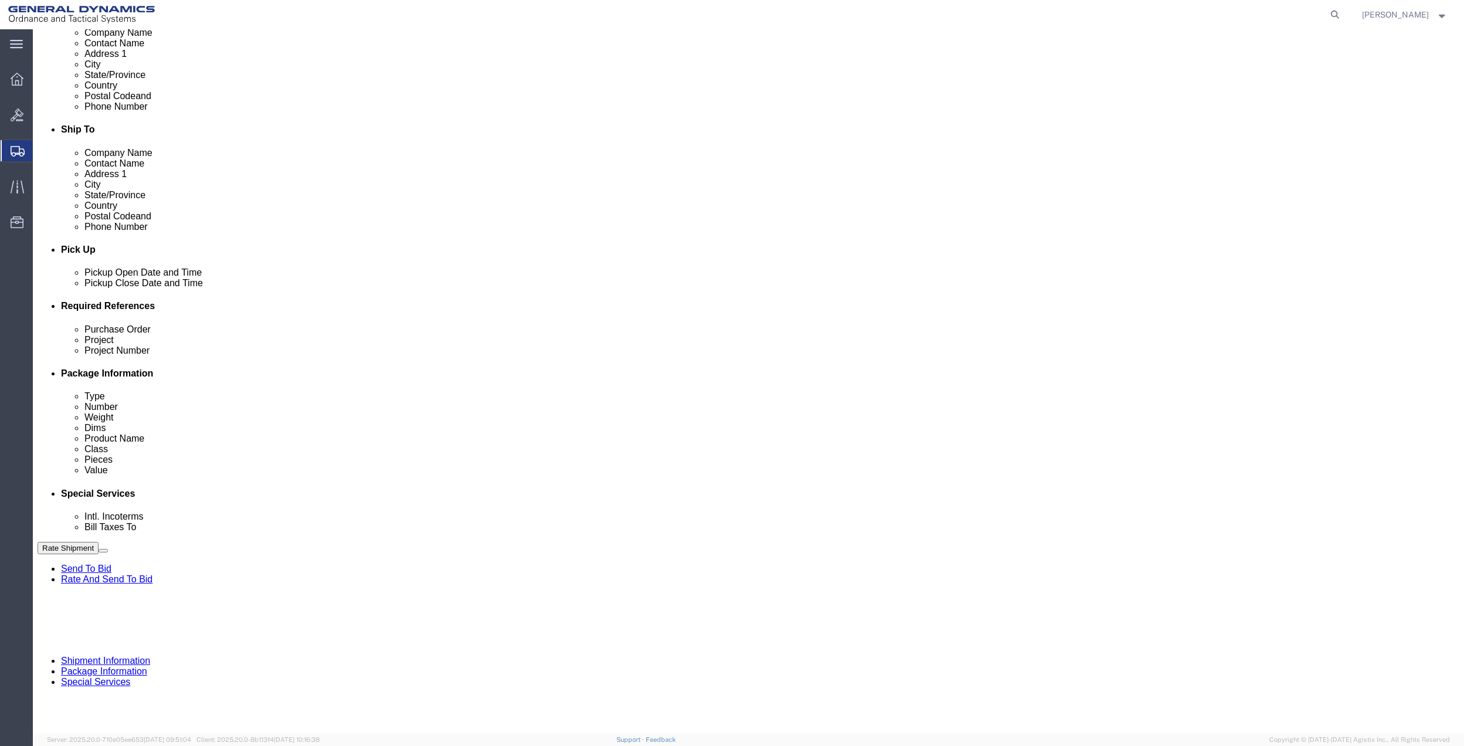
click button "Rate Shipment"
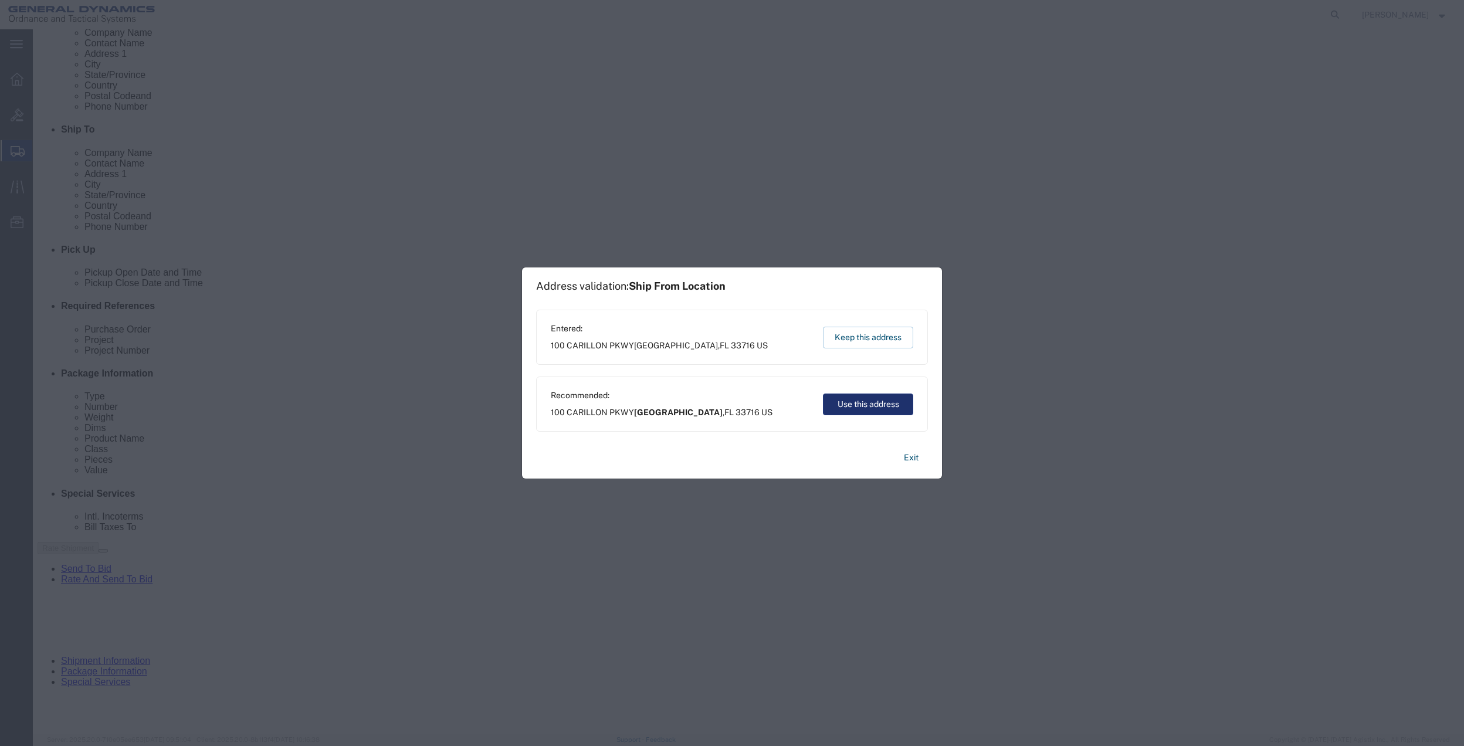
click at [831, 397] on button "Use this address" at bounding box center [868, 405] width 90 height 22
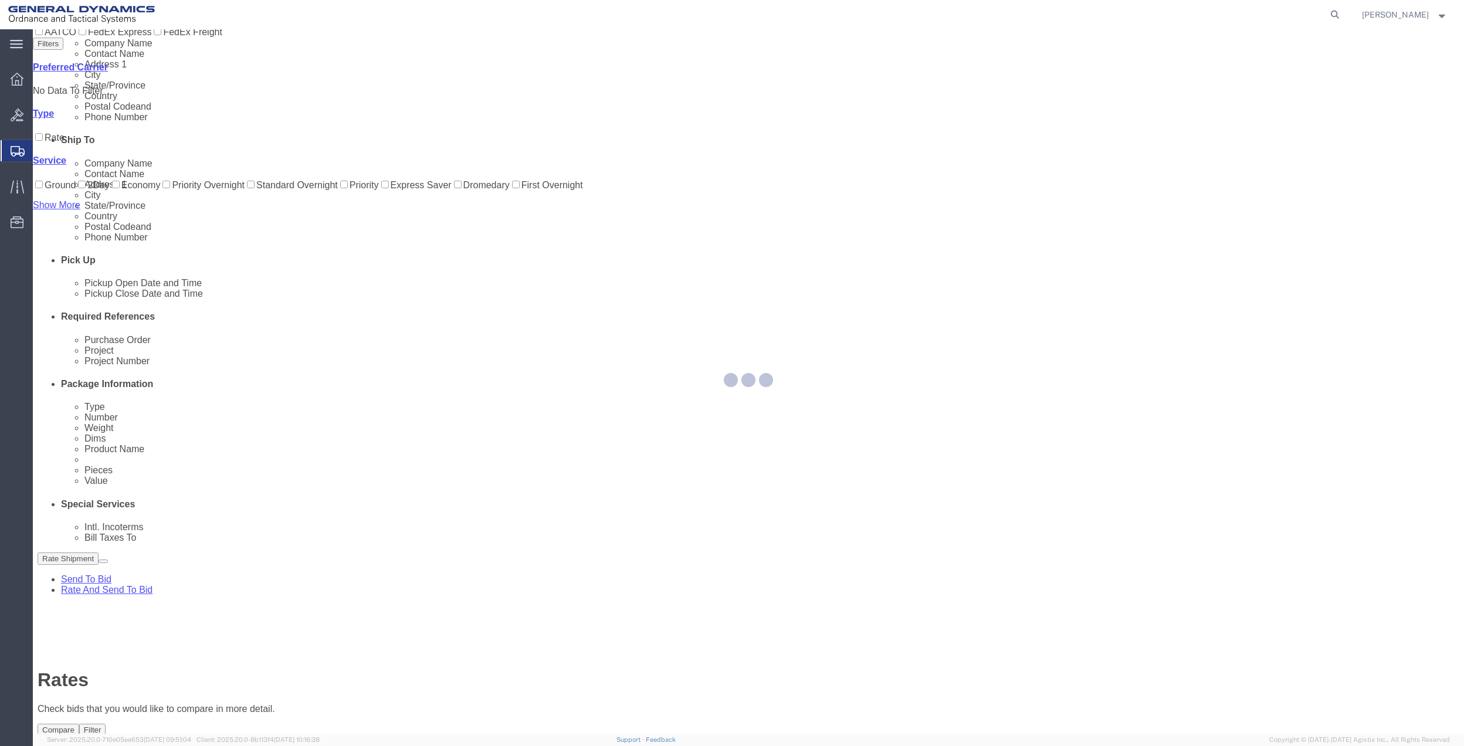
scroll to position [0, 0]
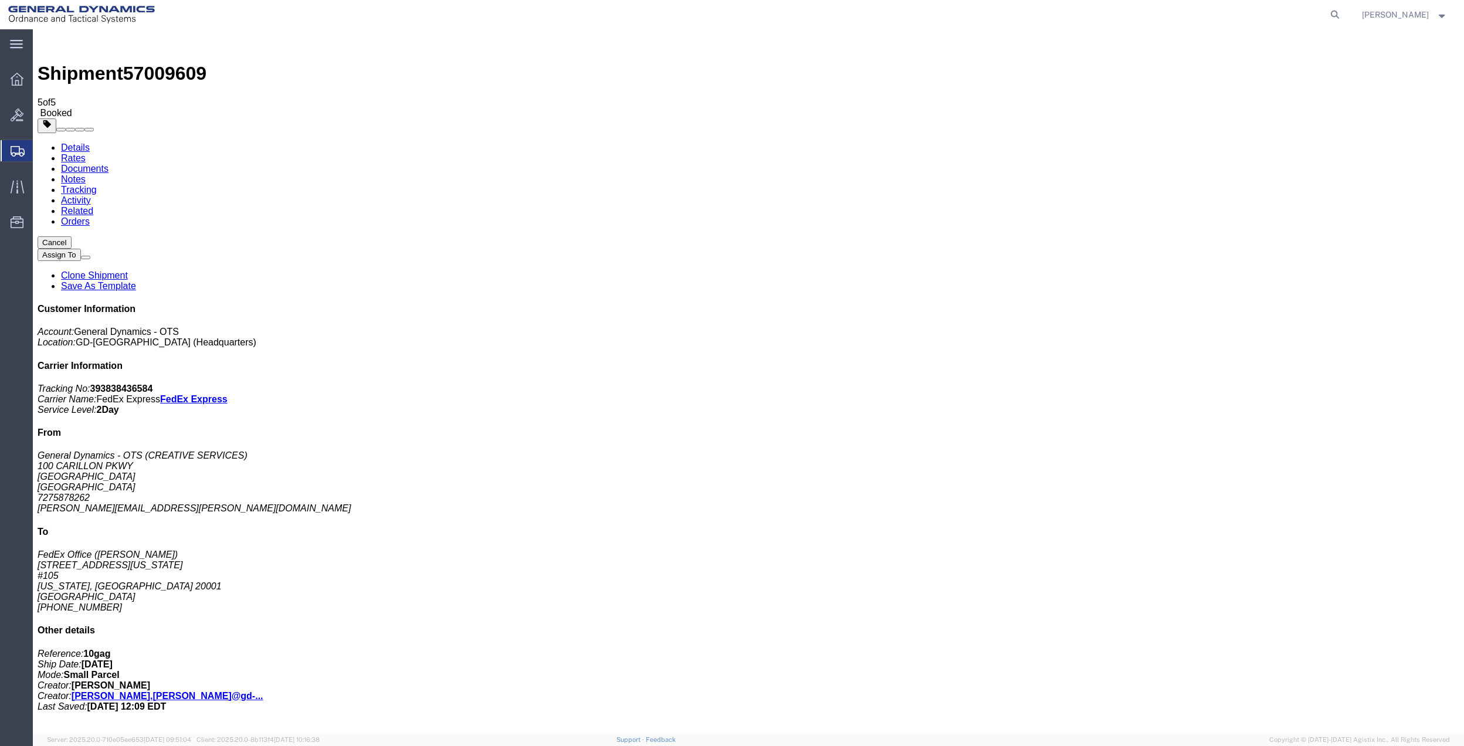
checkbox input "false"
click at [0, 0] on span "Create Shipment" at bounding box center [0, 0] width 0 height 0
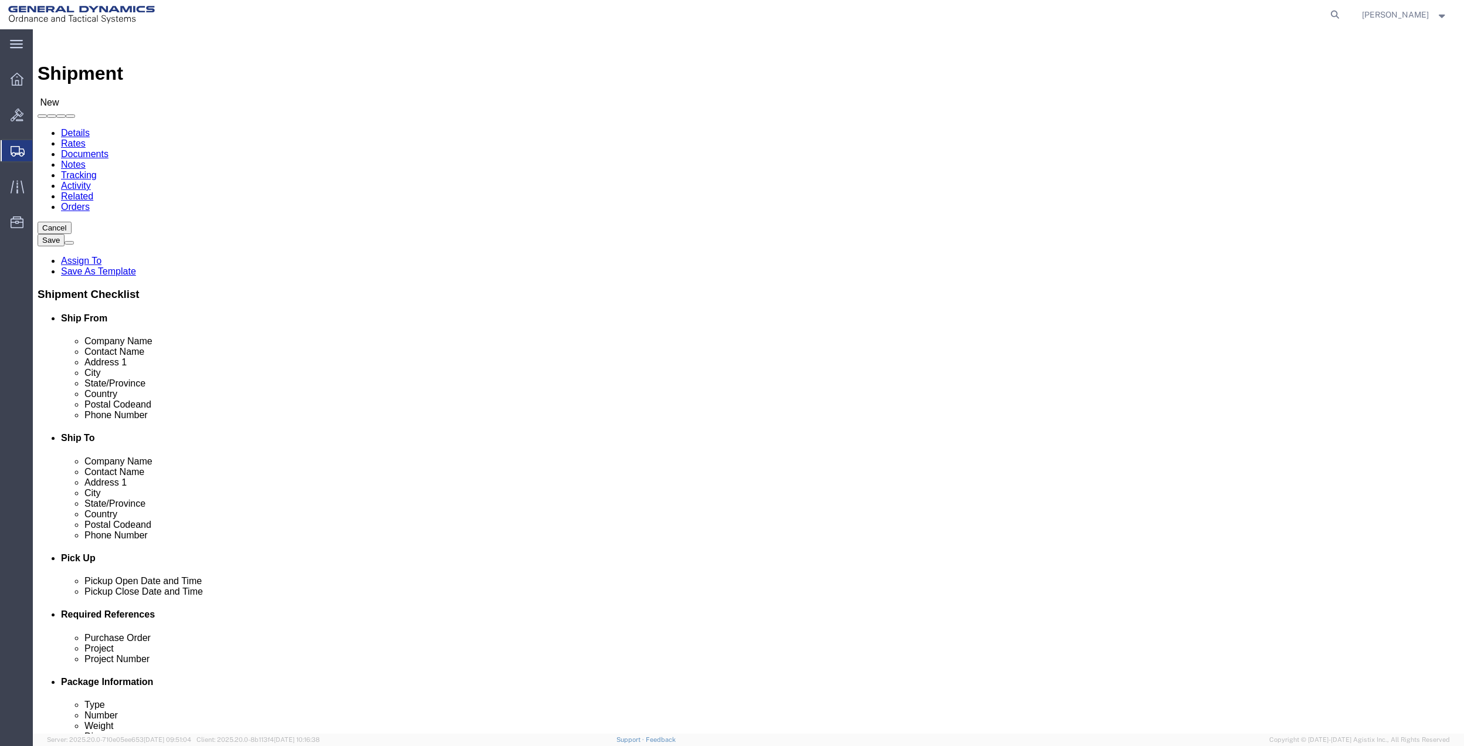
click icon
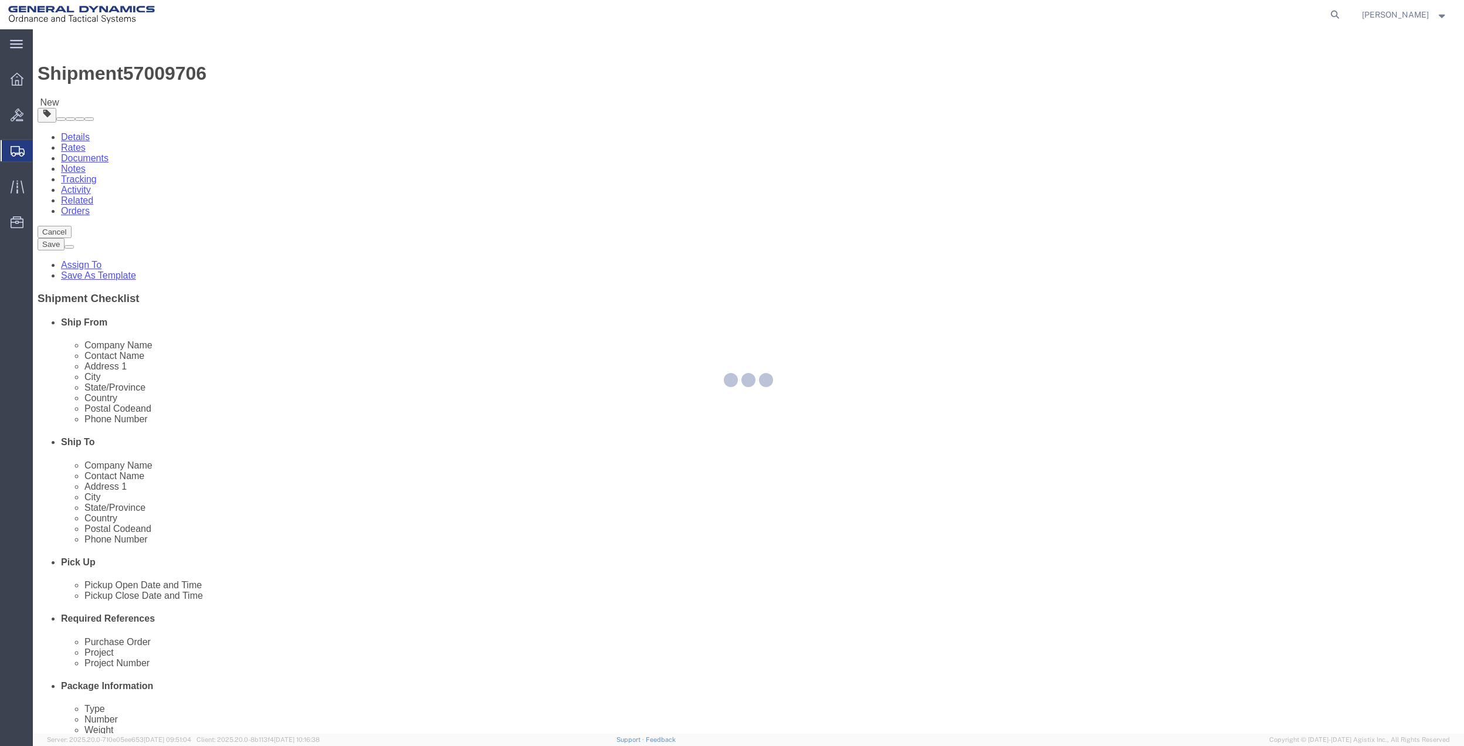
select select "CBOX"
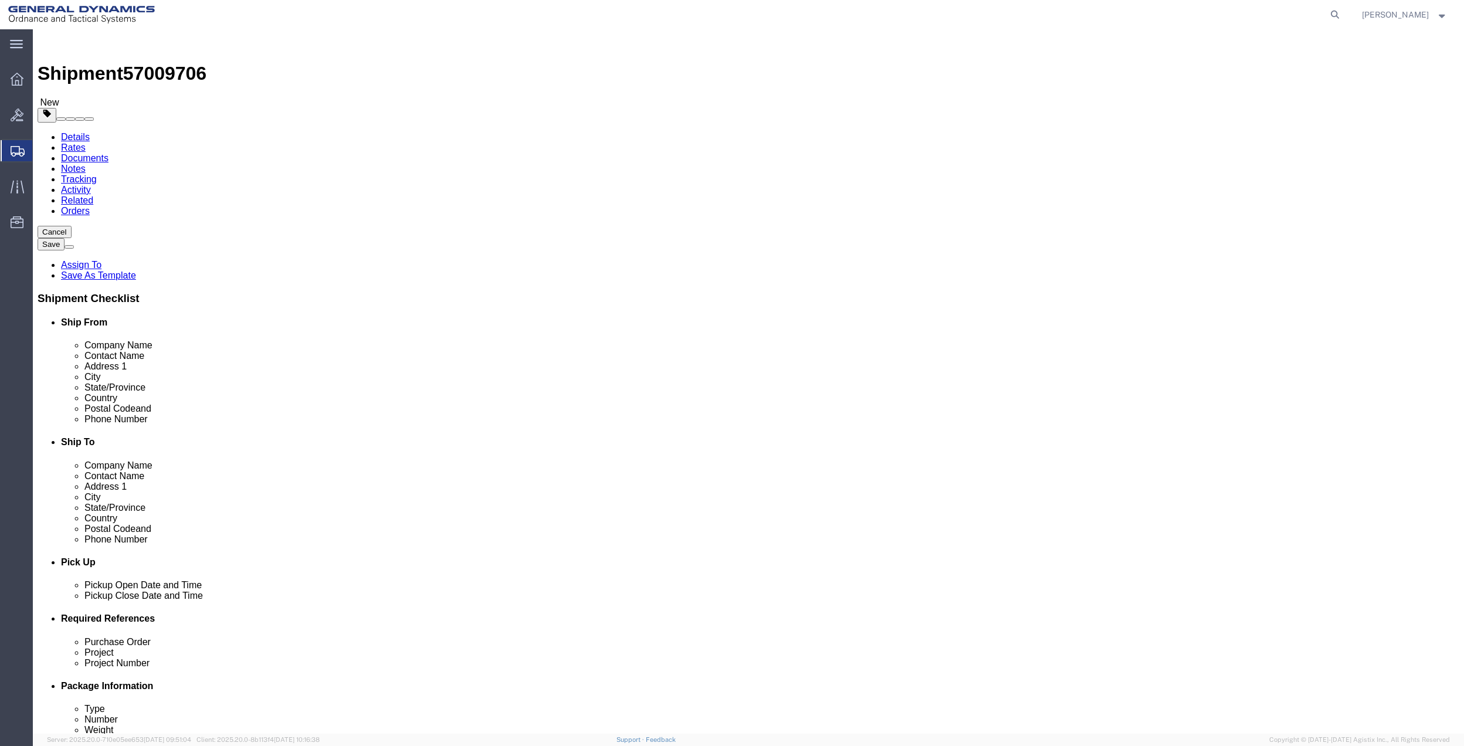
click input "text"
type input "34"
type input "24"
type input "10"
type input "100"
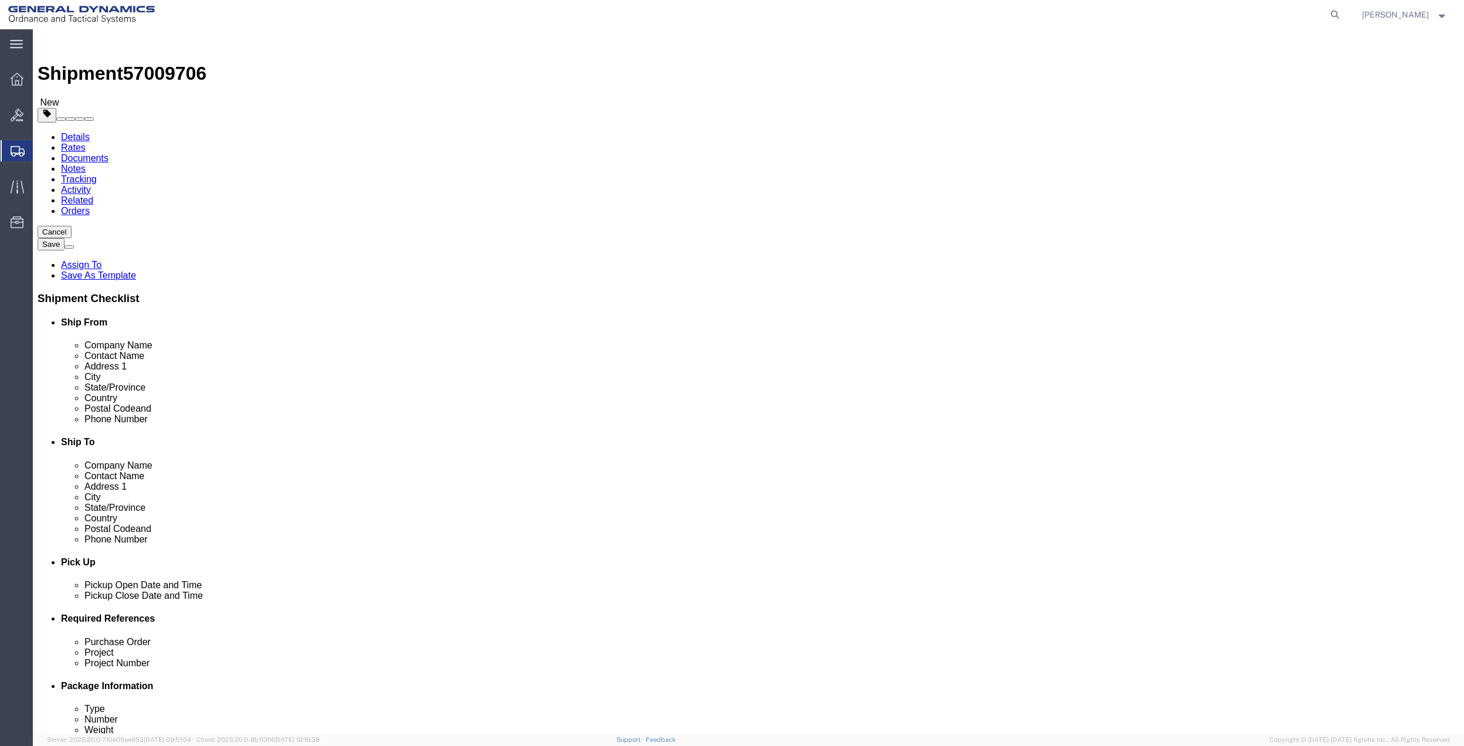
click link "Add Content"
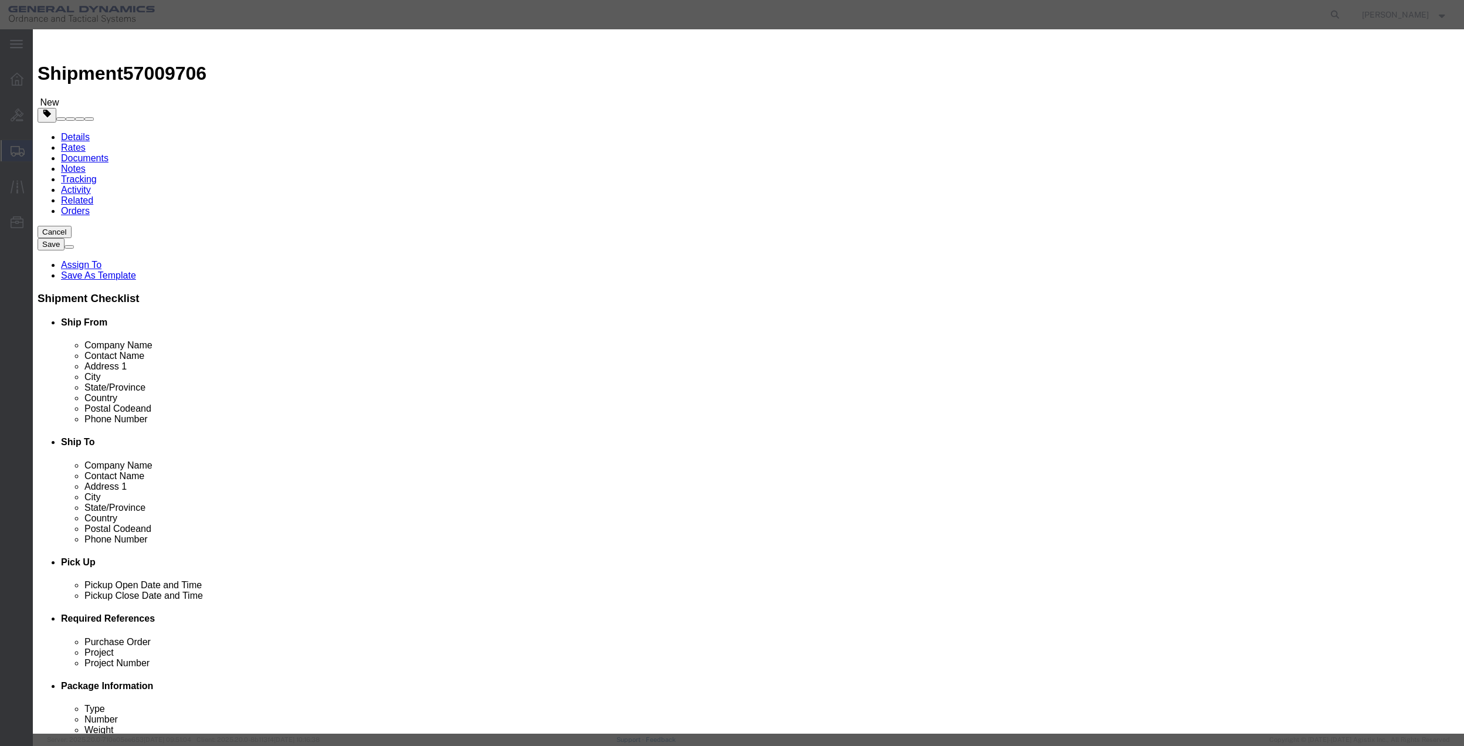
click div "Product Name Pieces 0 Select Bag Barrels 100Board Feet Bottle Box Blister Pack …"
click input "text"
type input "misc"
type input "1"
click input "0"
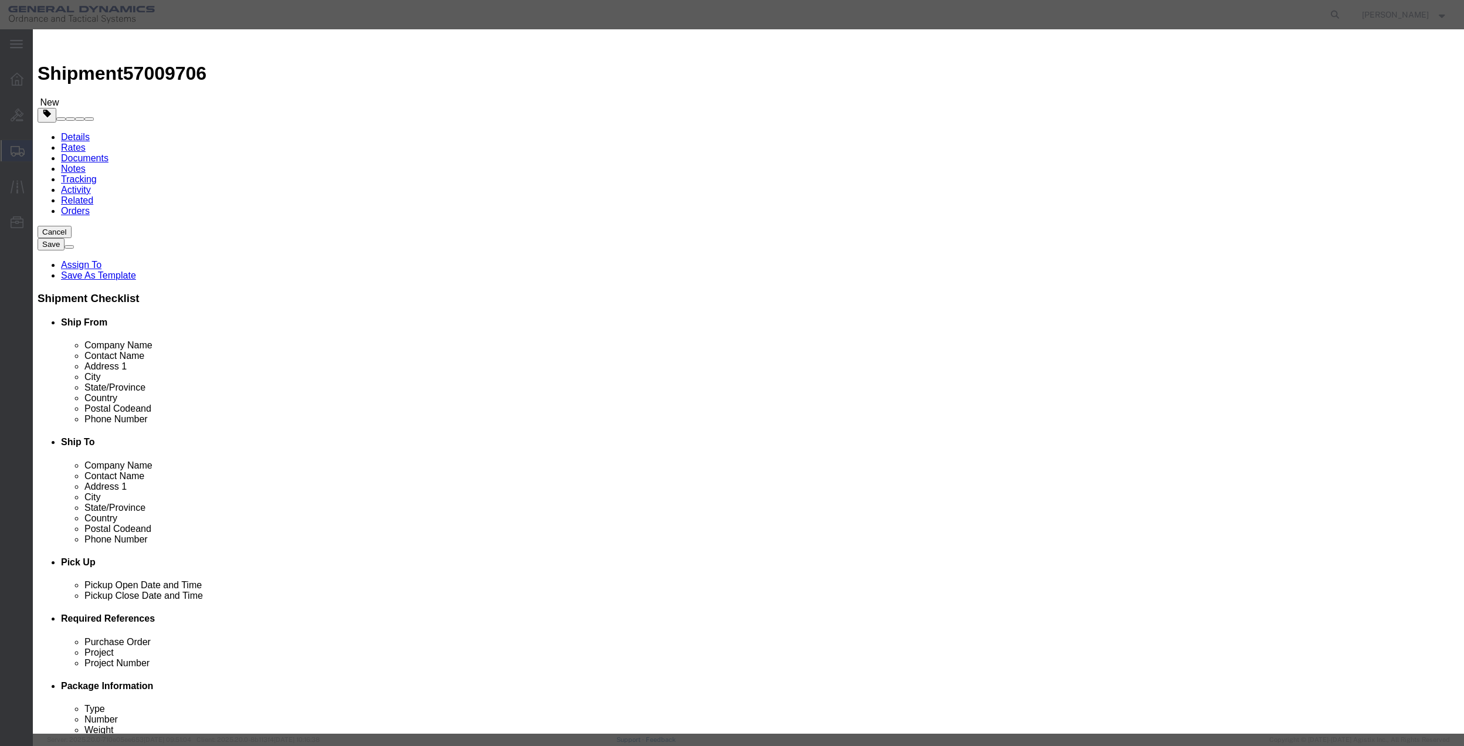
type input "01"
drag, startPoint x: 542, startPoint y: 118, endPoint x: 540, endPoint y: 155, distance: 36.4
click select "Select 50 55 60 65 70 85 92.5 100 125 175 250 300 400"
select select "70"
click select "Select 50 55 60 65 70 85 92.5 100 125 175 250 300 400"
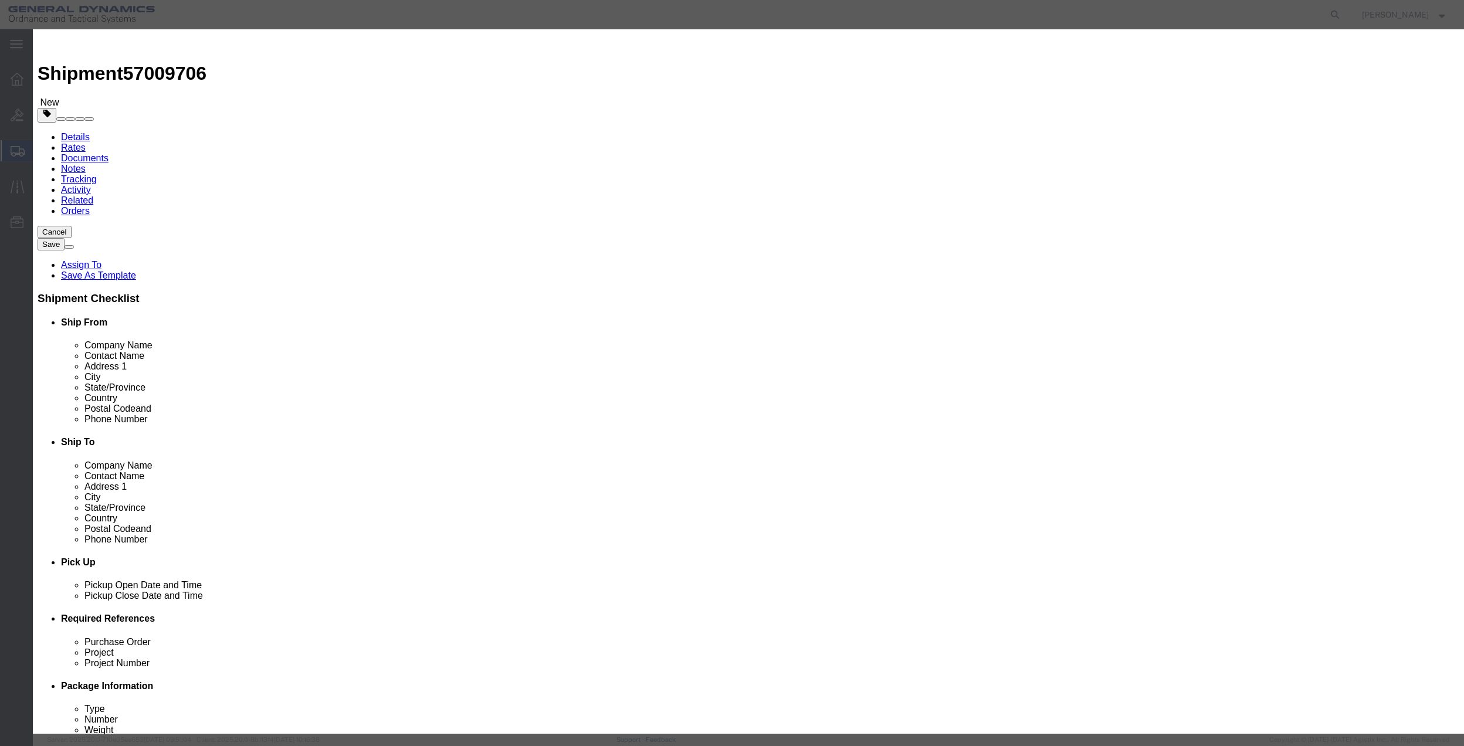
click input "1"
type input "100"
click button "Save & Close"
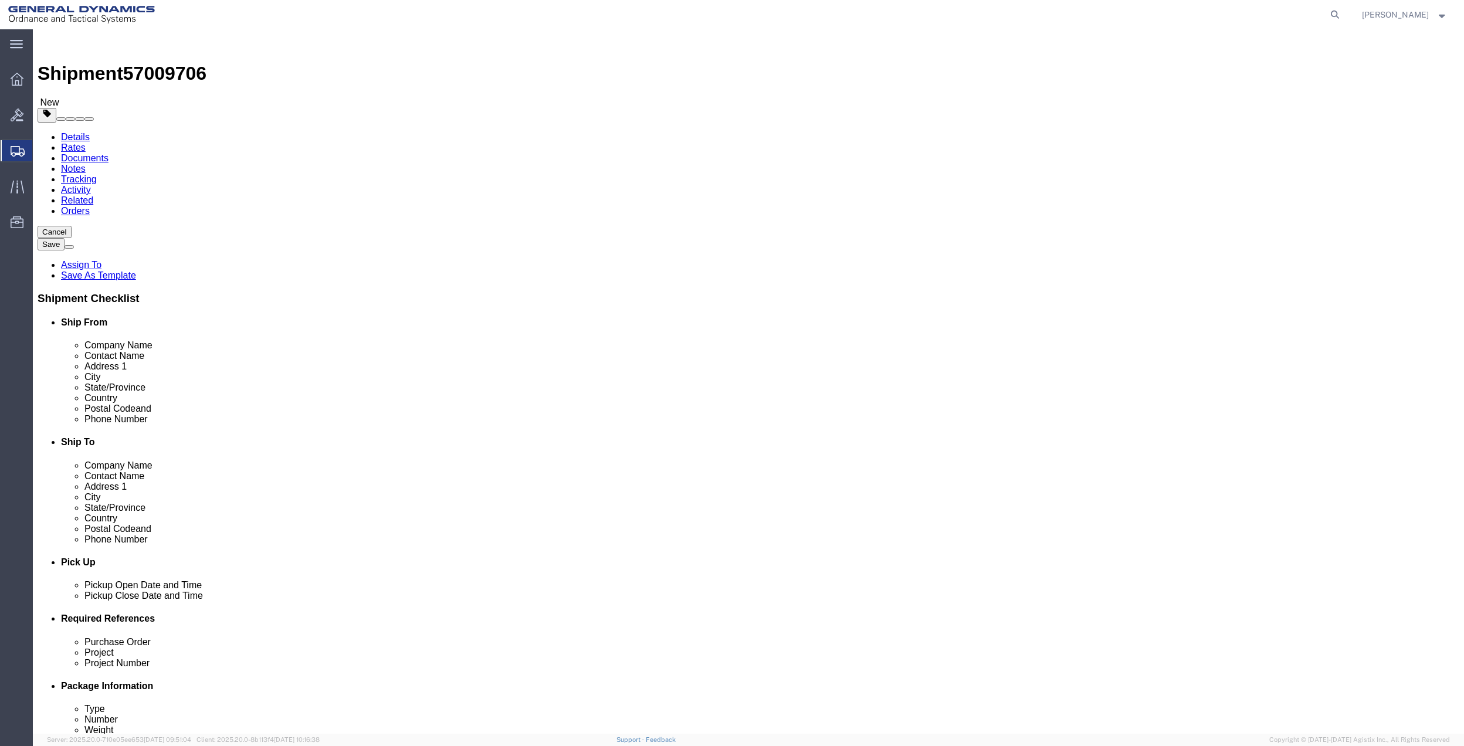
click link "Special Services"
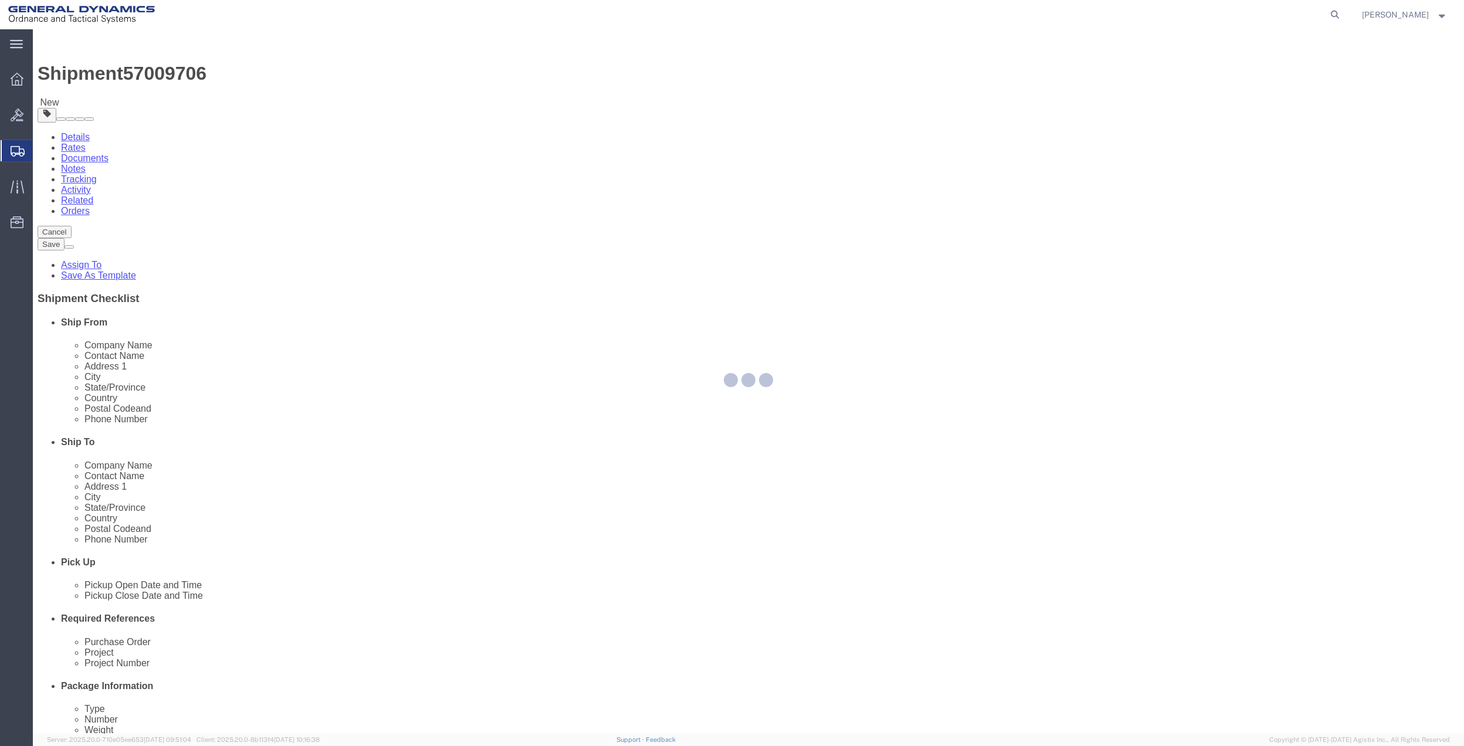
select select
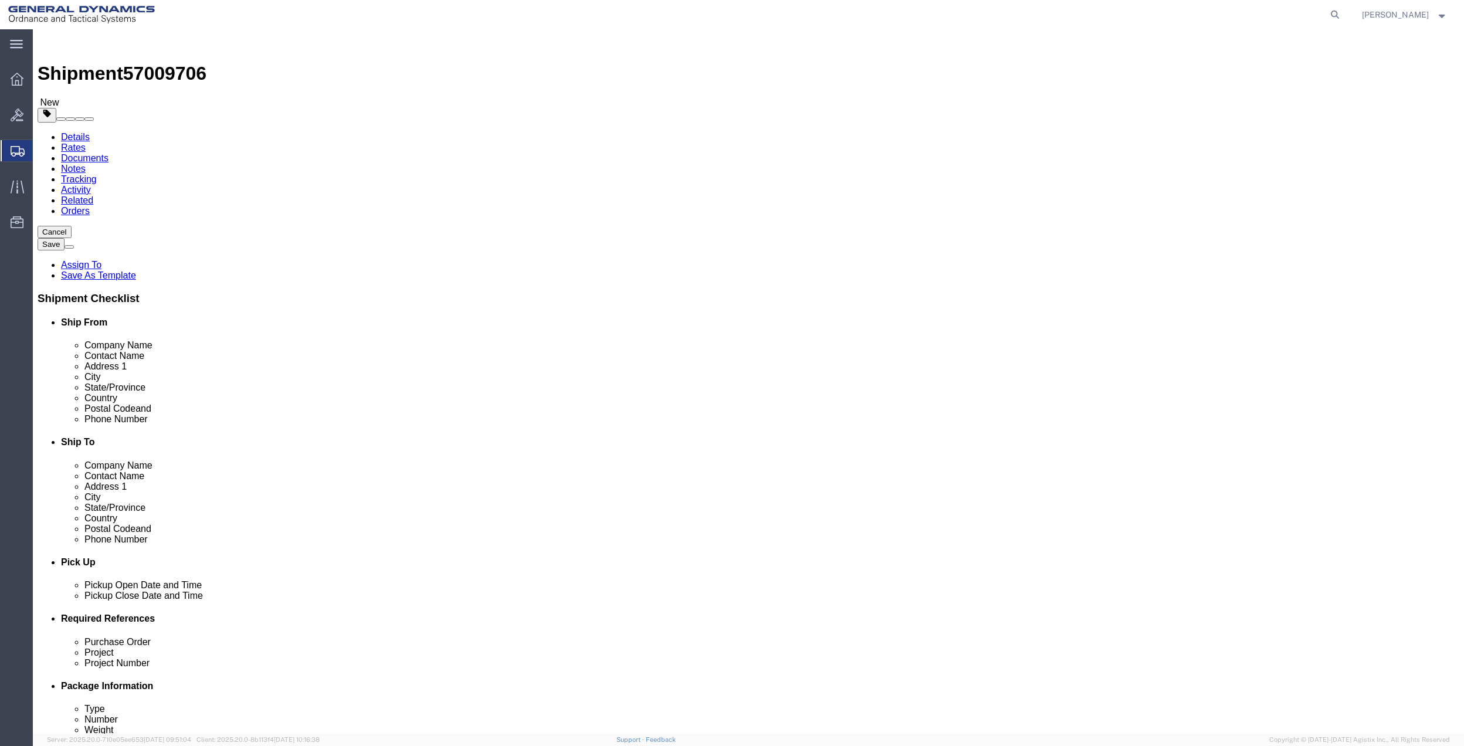
click link "Shipment Information"
click input "text"
type input "[PERSON_NAME]"
drag, startPoint x: 244, startPoint y: 257, endPoint x: 779, endPoint y: 263, distance: 535.0
click p "- General Dynamics - OTS - ([PERSON_NAME]) [STREET_ADDRESS] [GEOGRAPHIC_DATA], …"
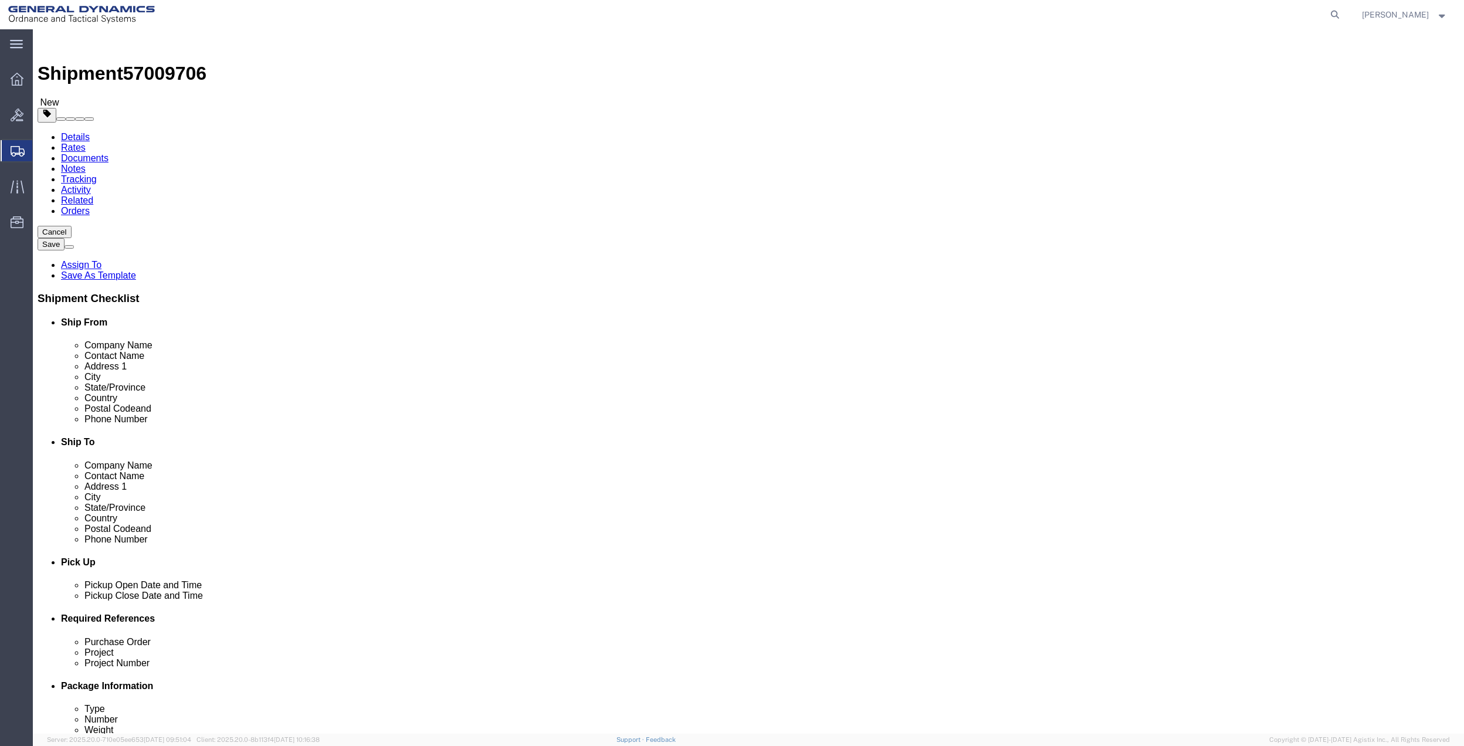
select select "FL"
type input "[PERSON_NAME]"
click input "text"
type input "[PERSON_NAME]"
click div "- GD OTS - ([PERSON_NAME]) [STREET_ADDRESS]"
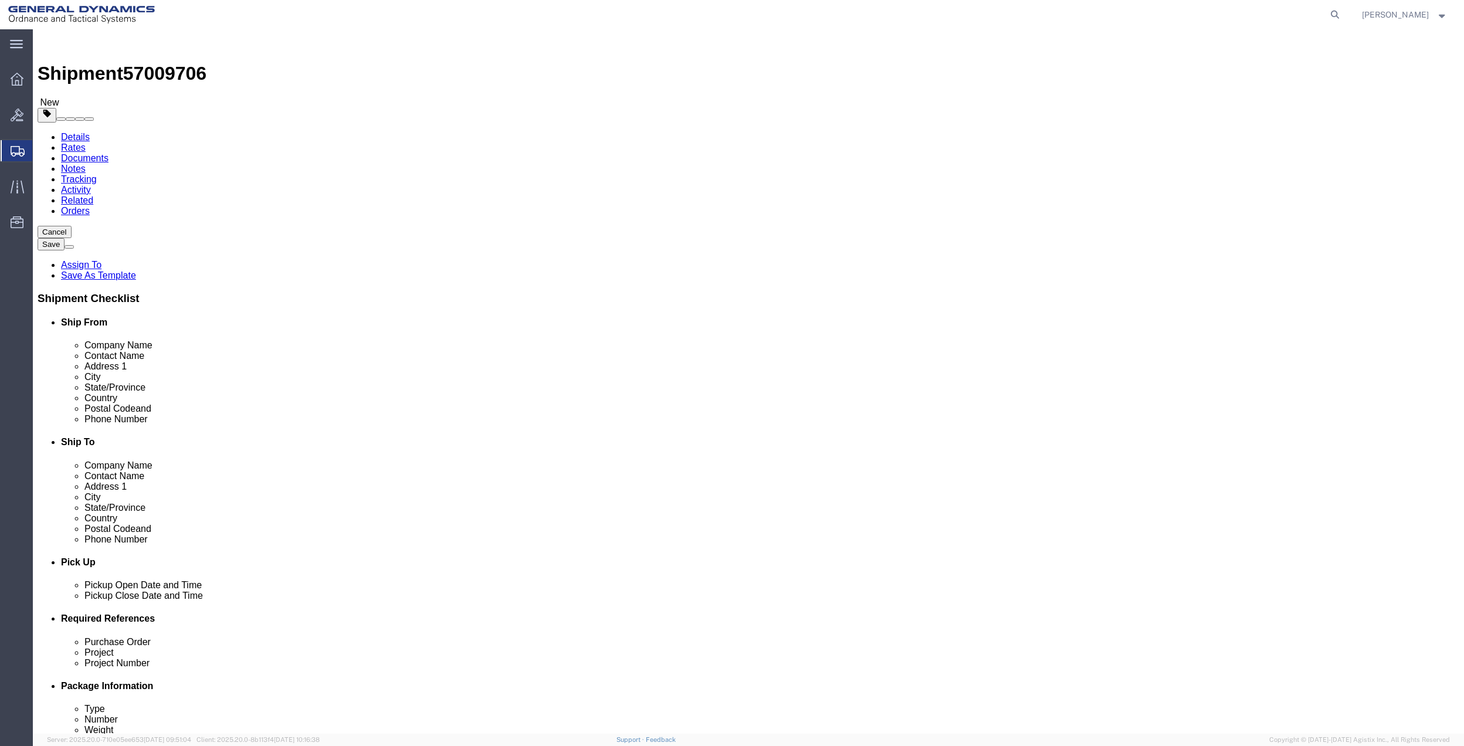
select select "PA"
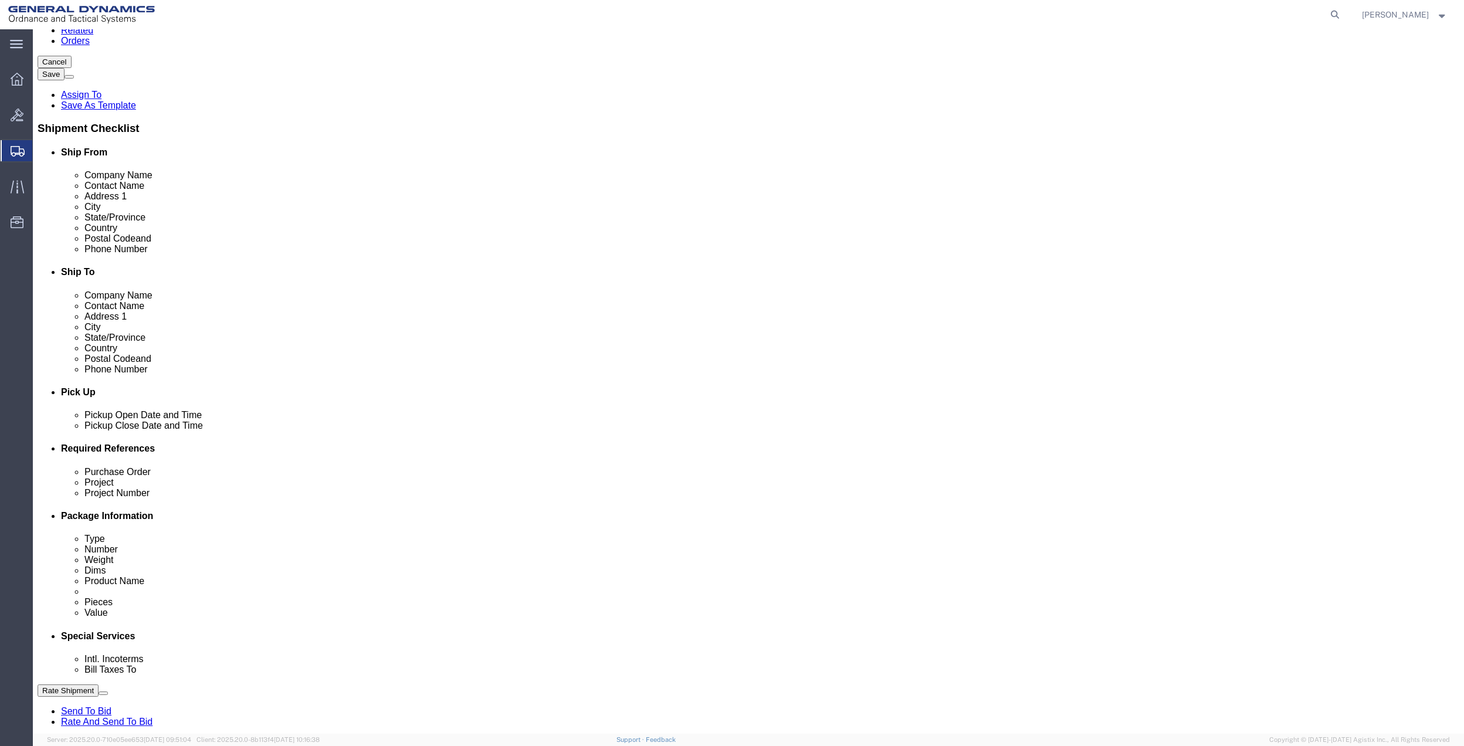
scroll to position [235, 0]
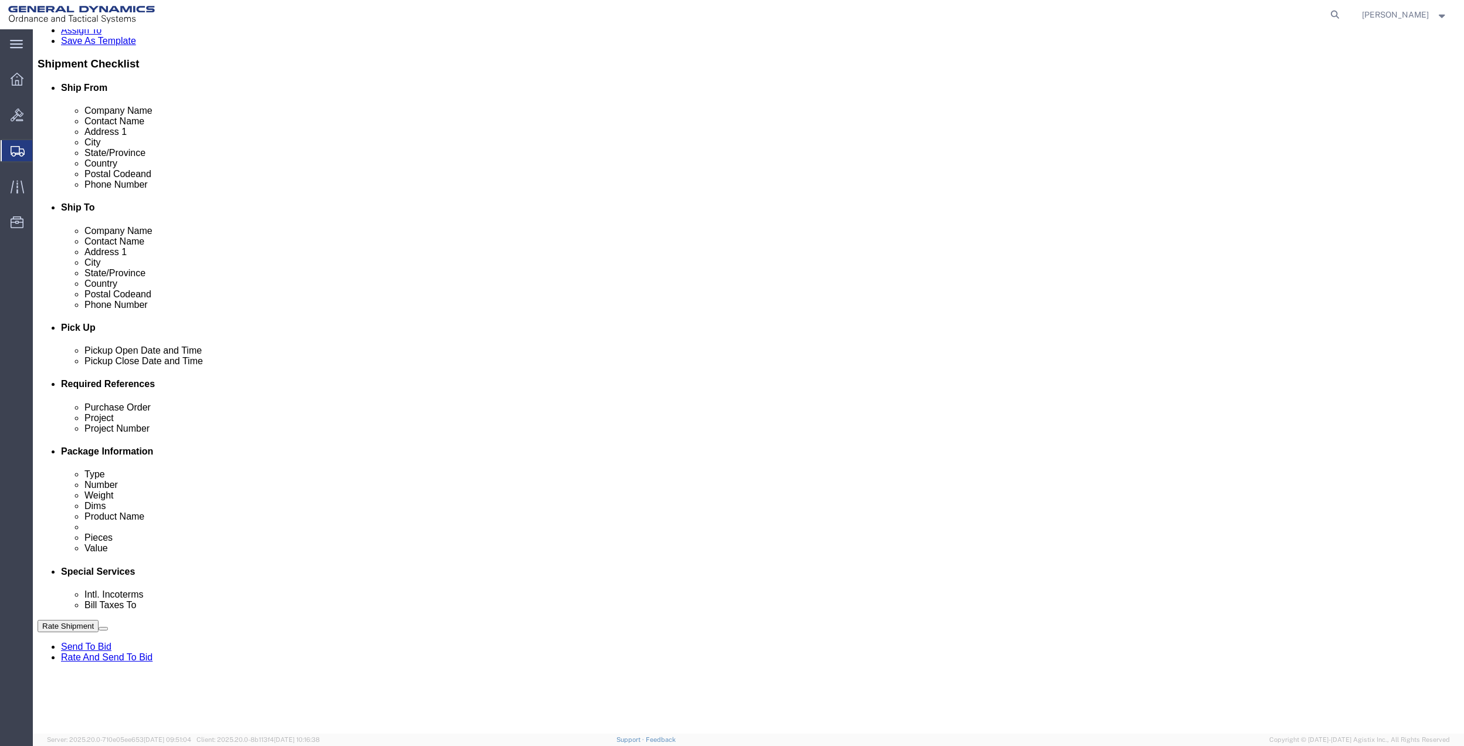
type input "[PERSON_NAME]"
click button "Add reference"
click input "text"
type input "6410"
click input "text"
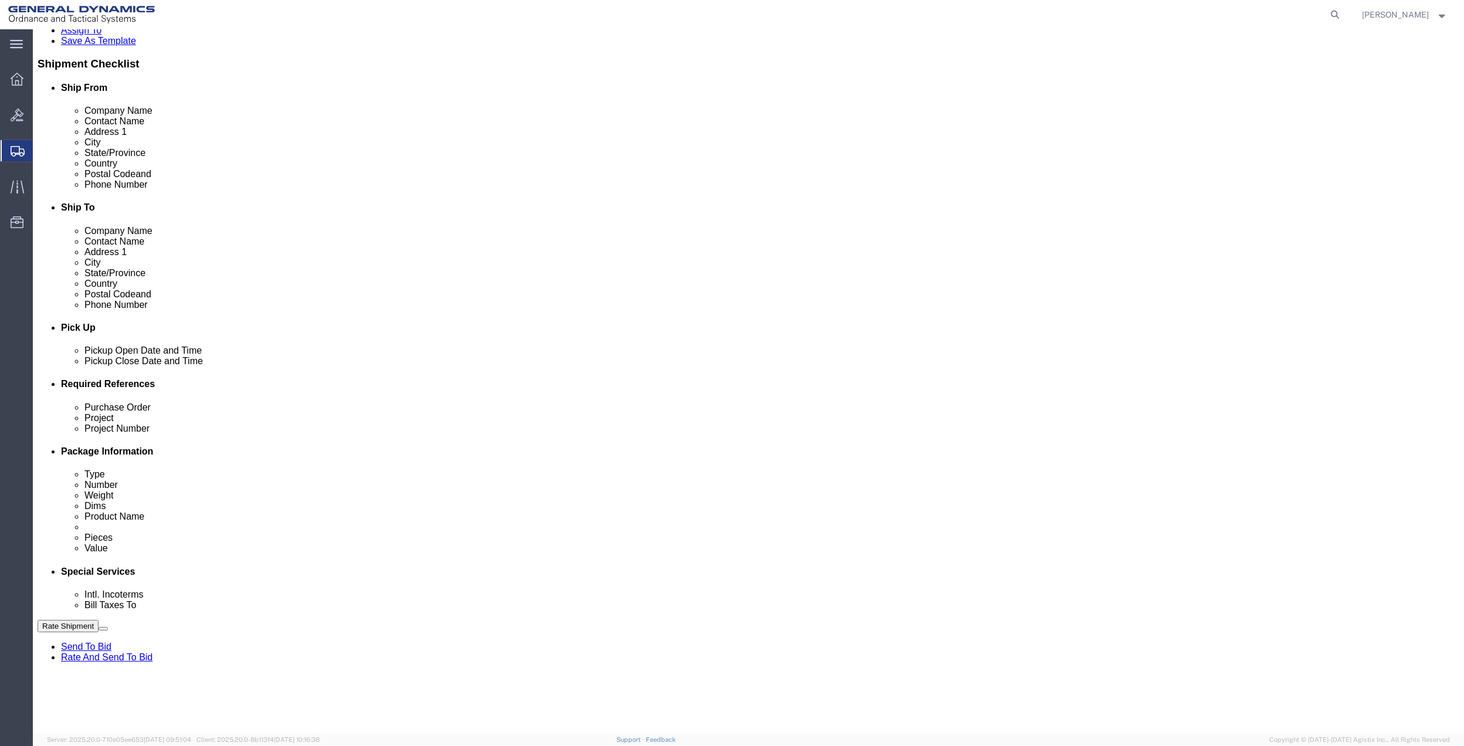
paste input "6410"
type input "6410"
click input "text"
paste input "6410"
type input "6410"
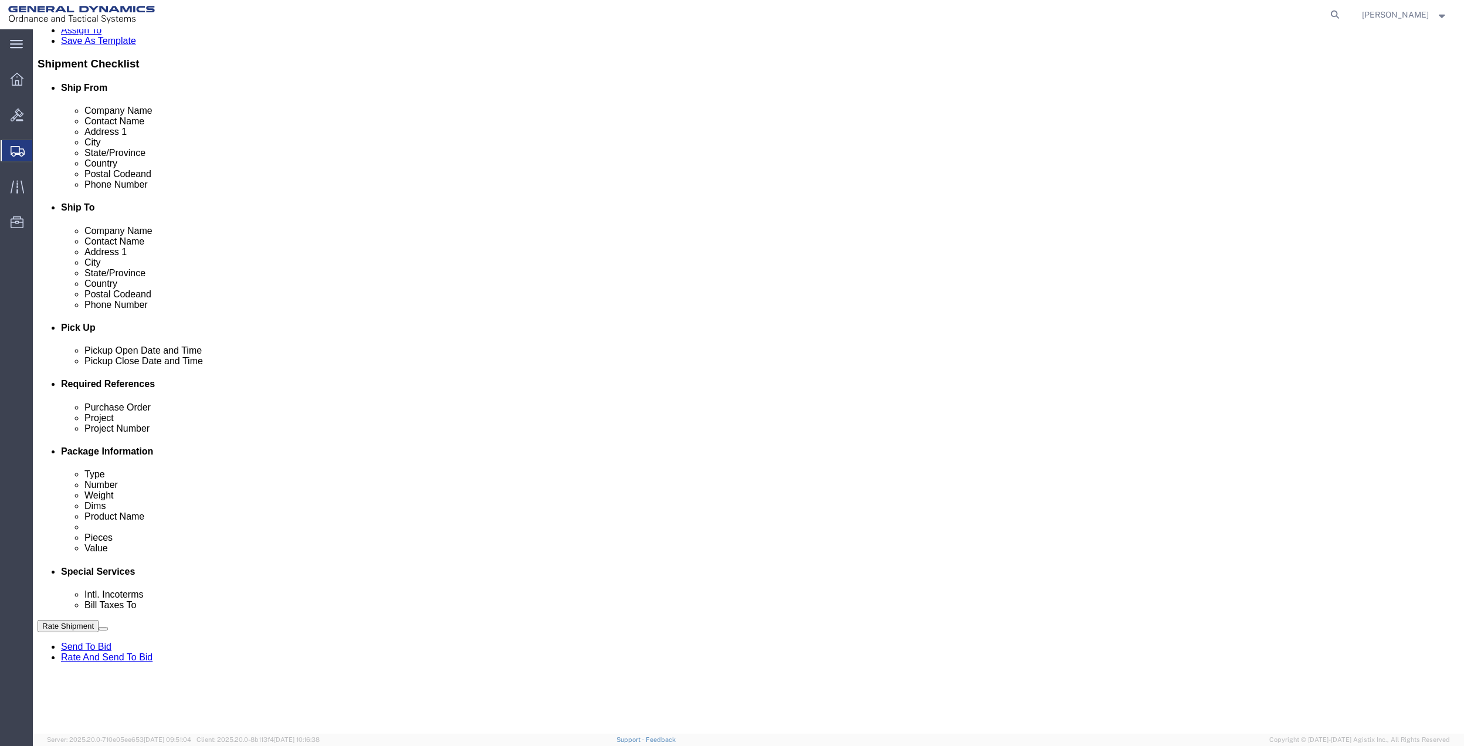
click input "text"
paste input "6410"
type input "6410"
click select "Select Account Type Activity ID Airline Appointment Number ASN Batch Request # …"
select select "DEPT"
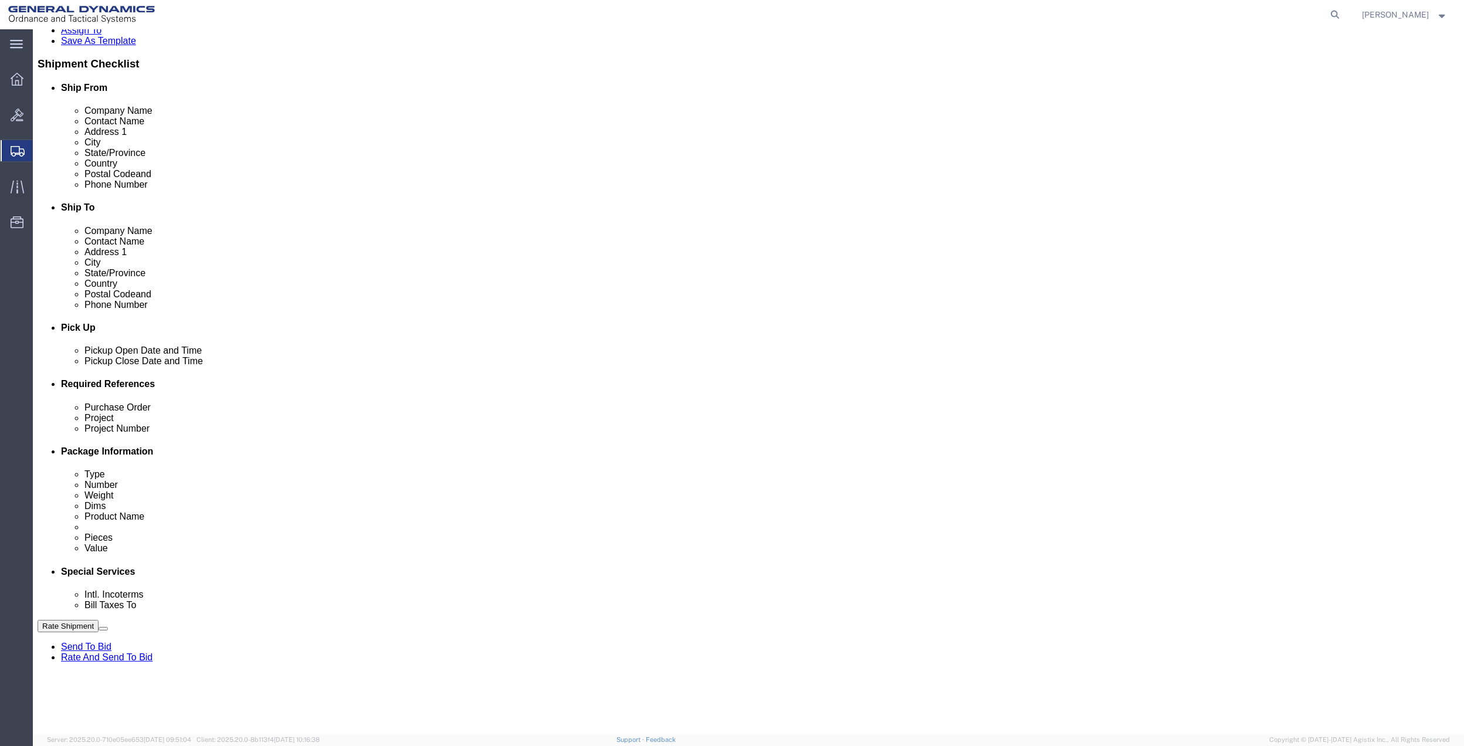
click select "Select Account Type Activity ID Airline Appointment Number ASN Batch Request # …"
click link "Special Services"
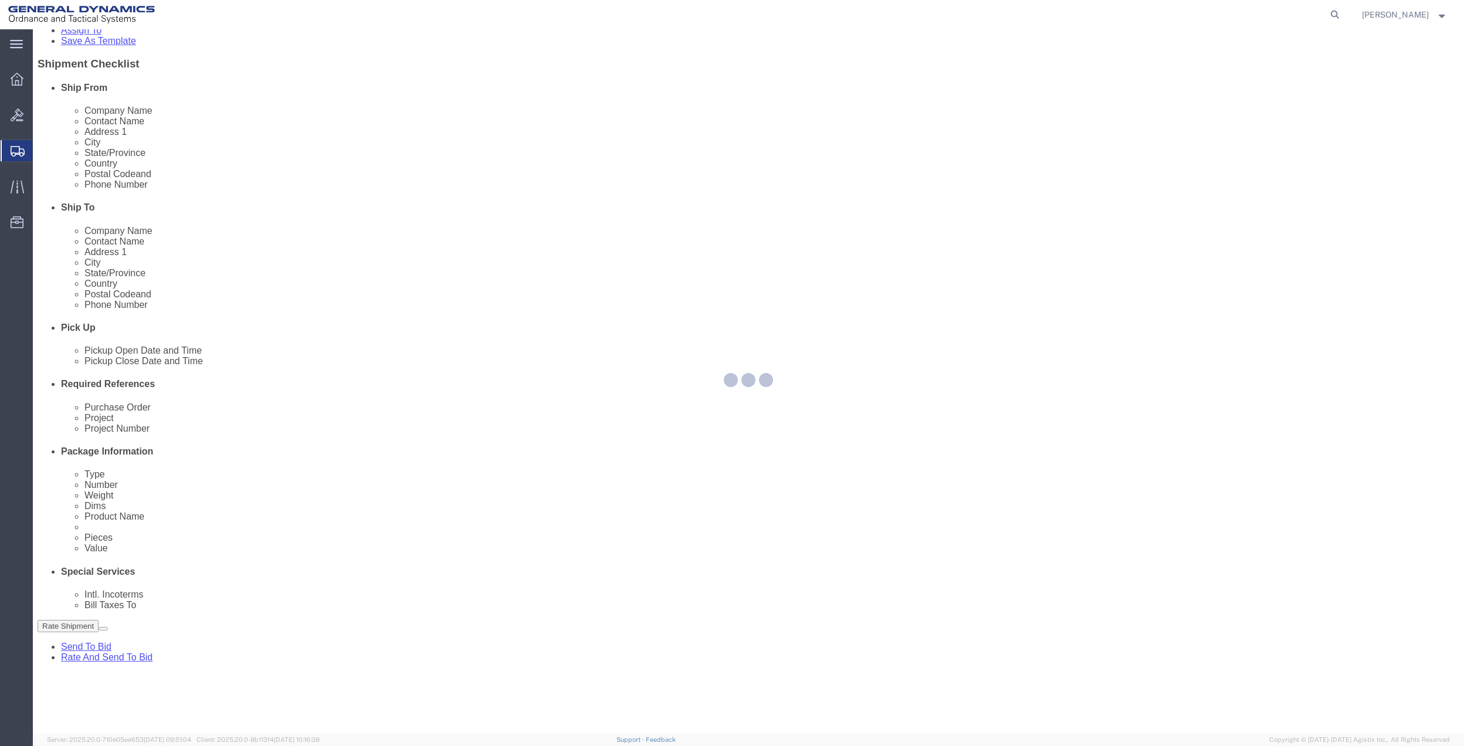
select select
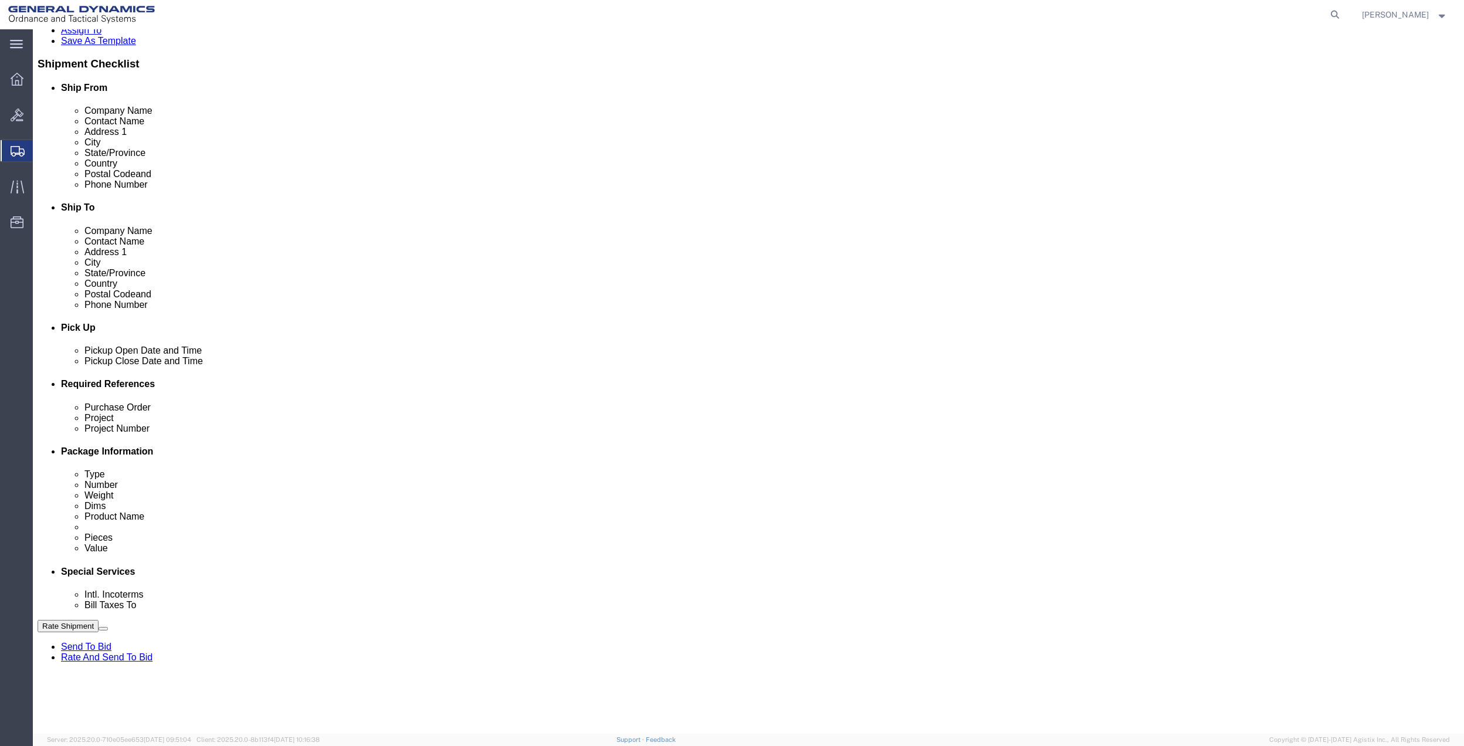
scroll to position [313, 0]
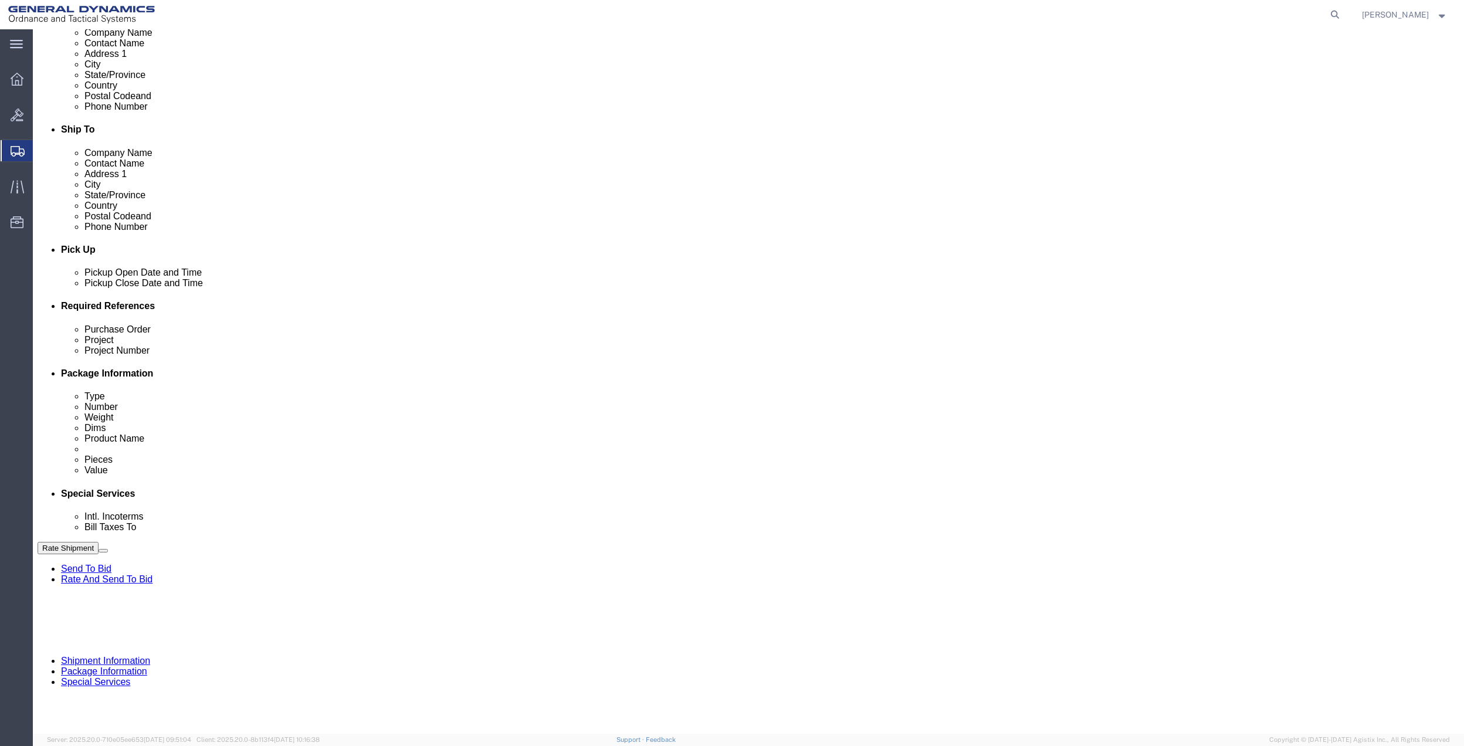
click select "Select Buyer Cost Center Department Operations Number Order Number Sales Person"
select select "DEPARTMENT"
click select "Select Buyer Cost Center Department Operations Number Order Number Sales Person"
click select "Select [GEOGRAPHIC_DATA] [GEOGRAPHIC_DATA] [GEOGRAPHIC_DATA] [GEOGRAPHIC_DATA] …"
select select "1763983"
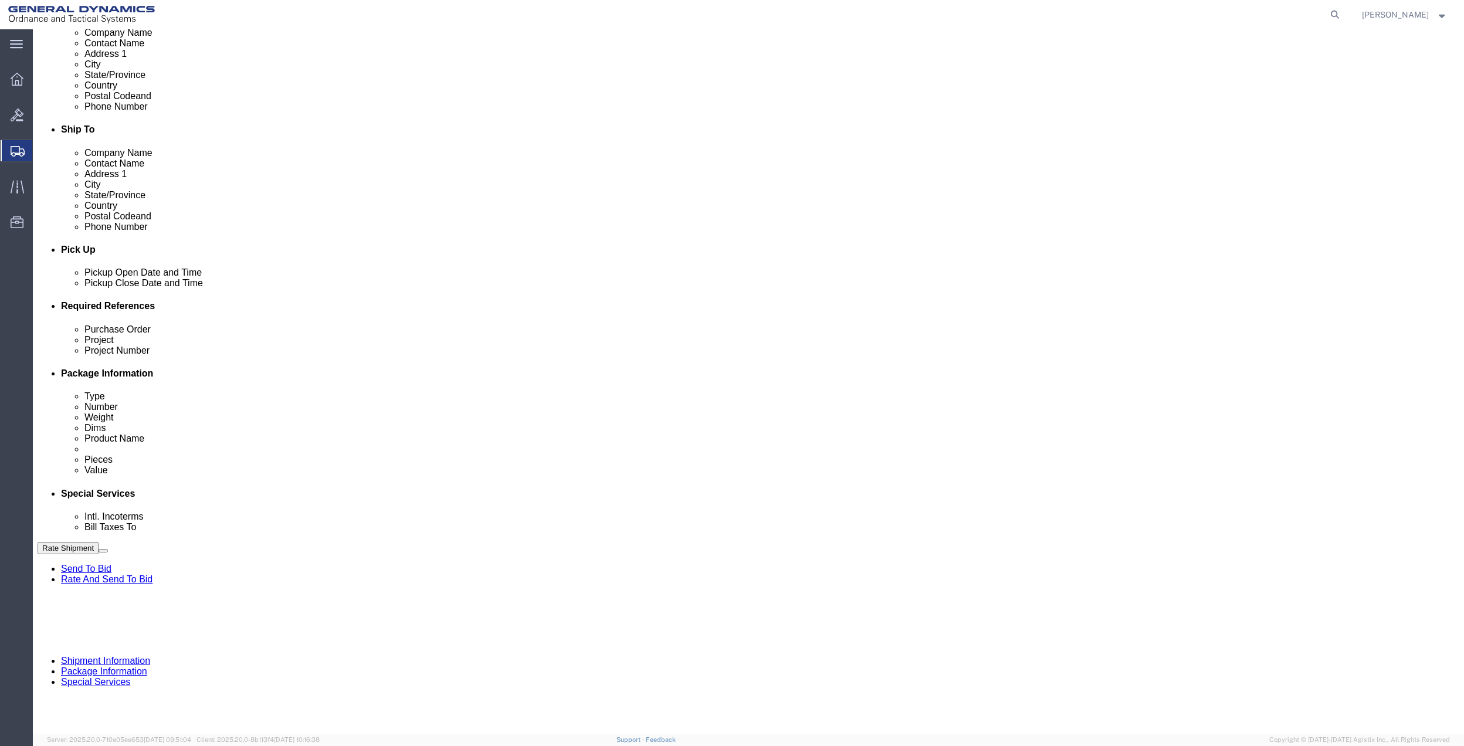
click select "Select [GEOGRAPHIC_DATA] [GEOGRAPHIC_DATA] [GEOGRAPHIC_DATA] [GEOGRAPHIC_DATA] …"
click select "Select 10AFM 10GAG 10GAH 10GFL 10GFO 10GIE 10GIS 30MABS St [PERSON_NAME] Program"
select select "214681"
click select "Select 10AFM 10GAG 10GAH 10GFL 10GFO 10GIE 10GIS 30MABS St [PERSON_NAME] Program"
click input "General Dynamics OTS % Data2Logistics"
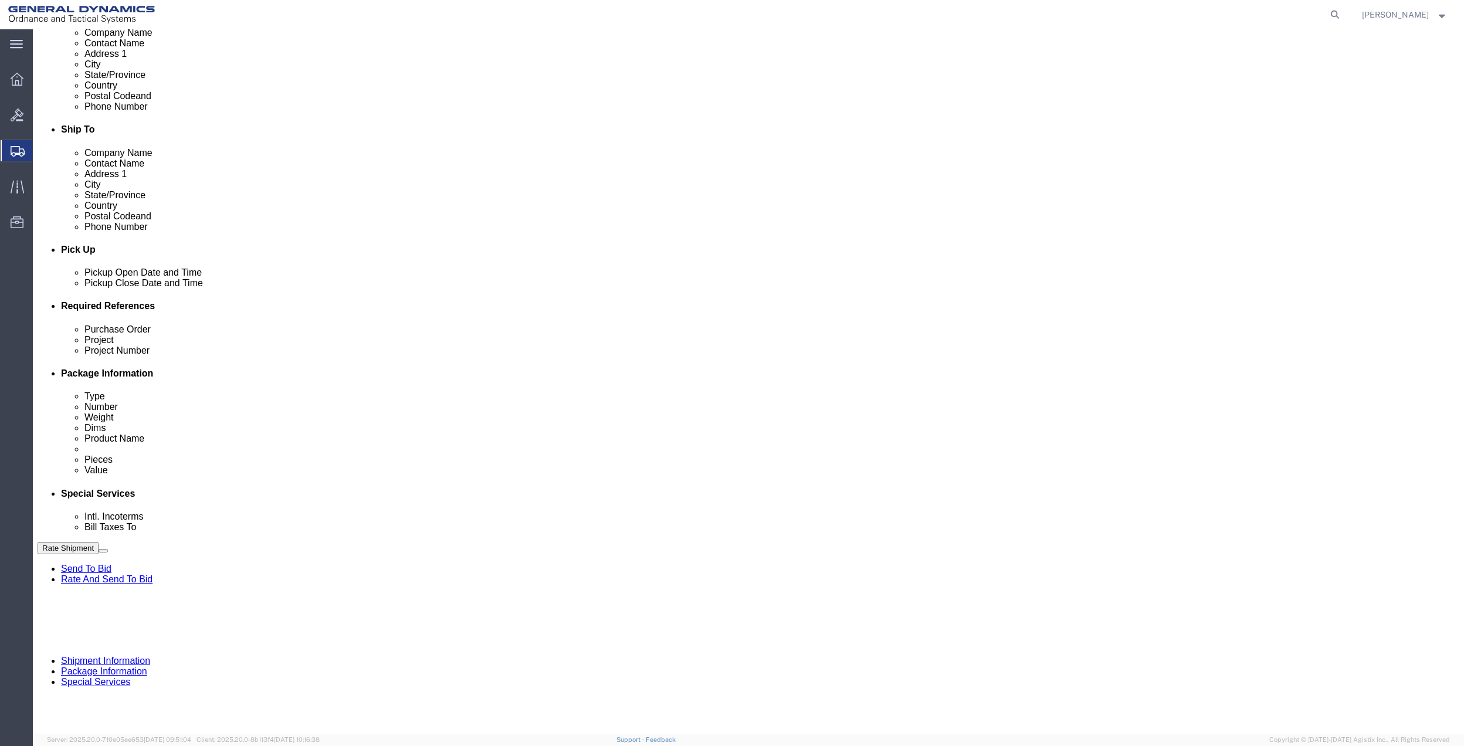
click input "General Dynamics OTS % Data2Logistics"
drag, startPoint x: 285, startPoint y: 587, endPoint x: 1001, endPoint y: 662, distance: 719.6
click p "- GEDOTS %DATA 2 LOGISTICS - (GEDOTS %DATA 2 LOGISTICS) [GEOGRAPHIC_DATA][PERSO…"
type input "GEDOTS %DATA 2 LOGISTICS"
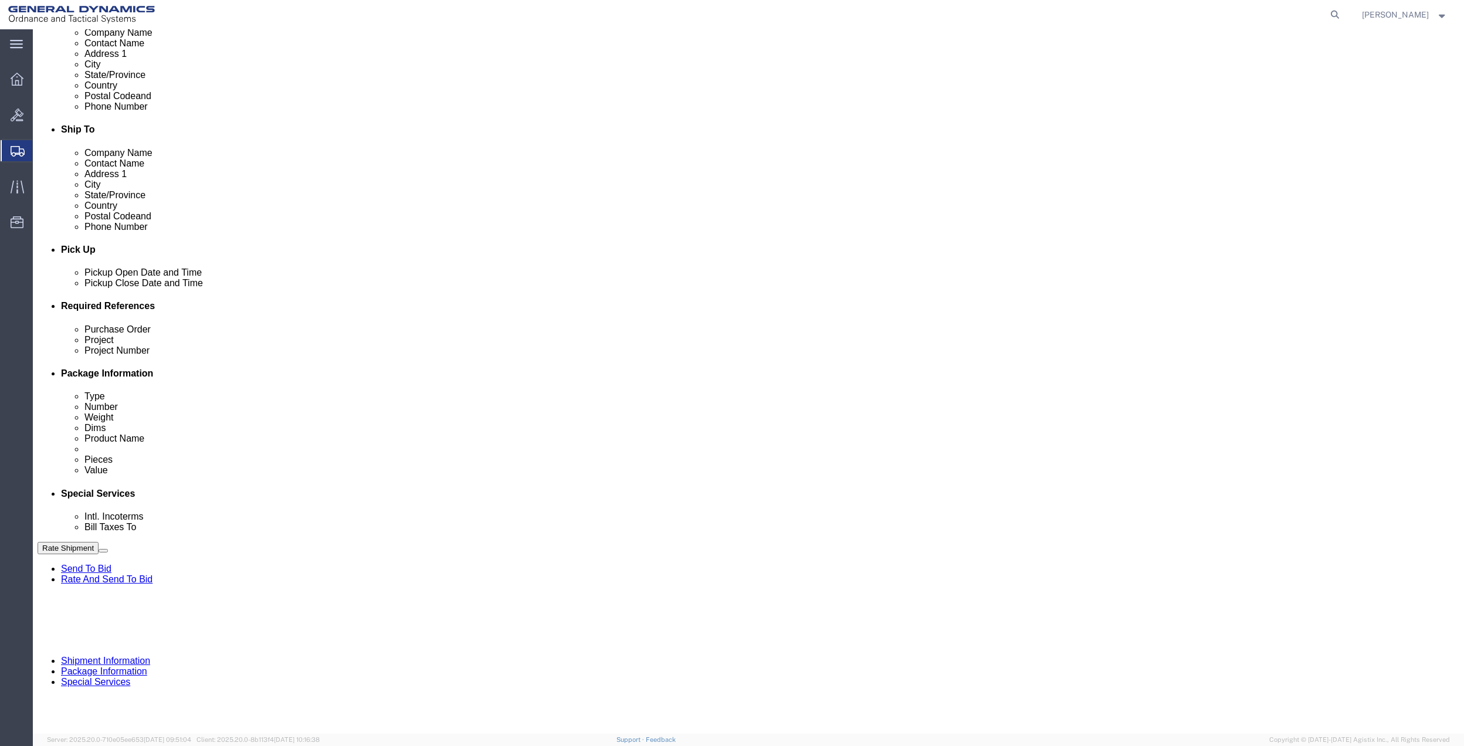
type input "PO BOX 61050"
type input "GEDOTS %DATA 2 LOGISTICS"
type input "FORT [PERSON_NAME]"
type input "33906"
select select "FL"
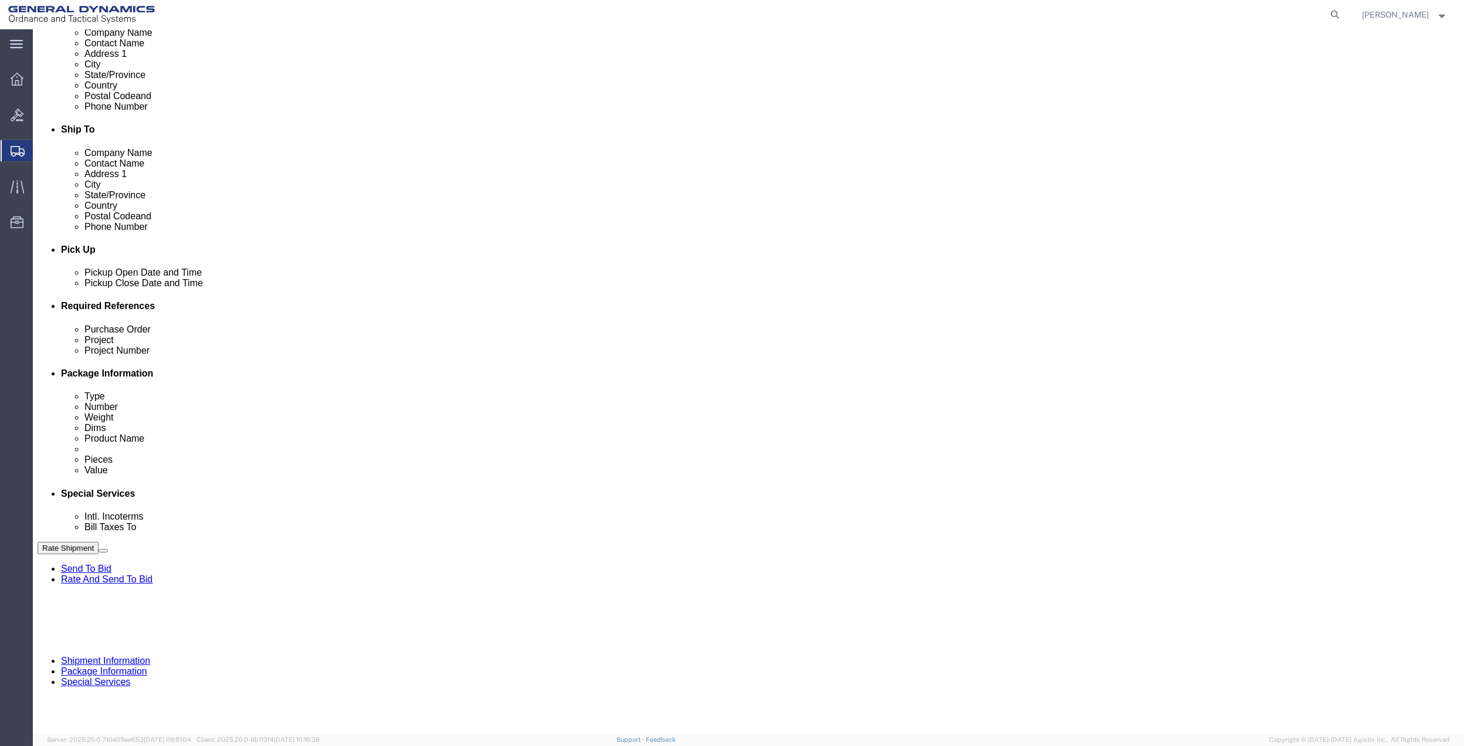
type input "GEDOTS %DATA 2 LOGISTICS"
click button "Rate Shipment"
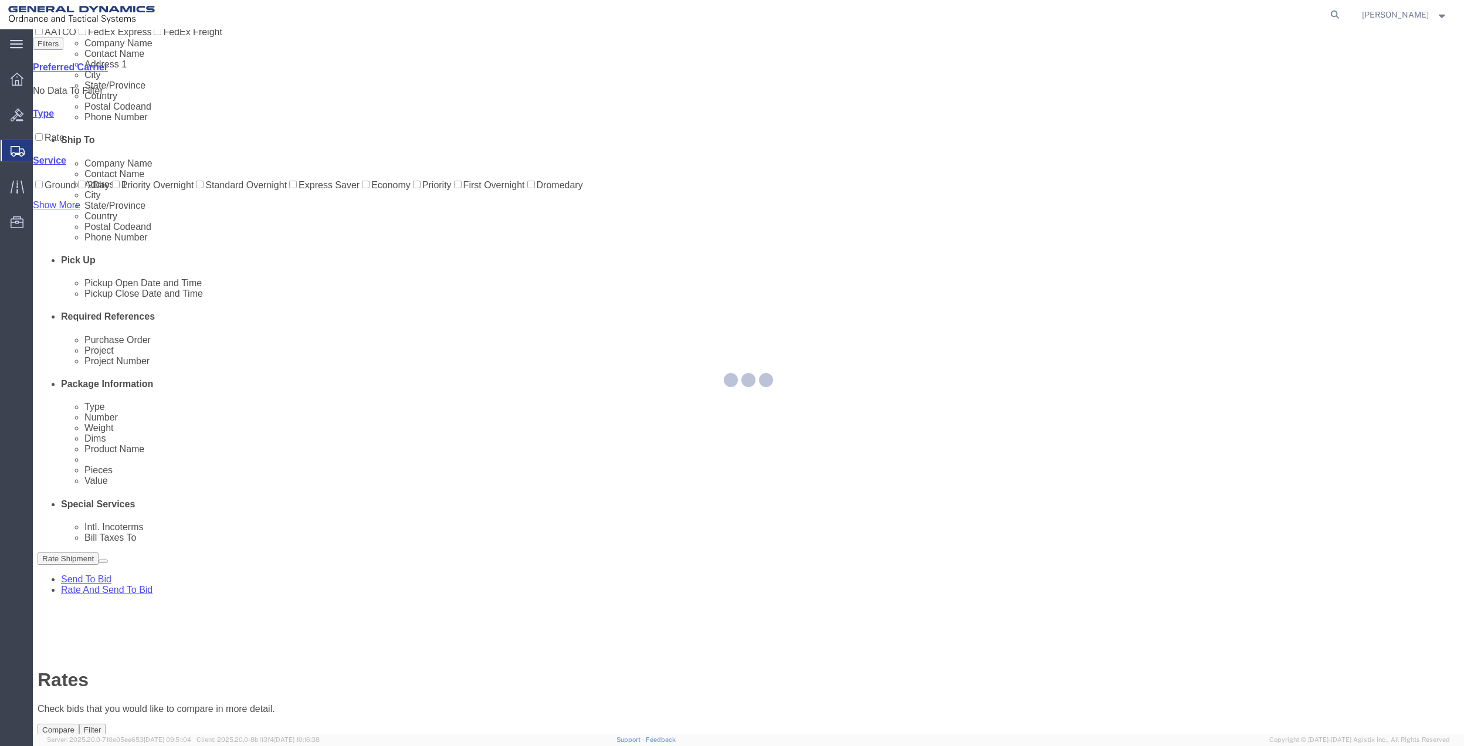
scroll to position [0, 0]
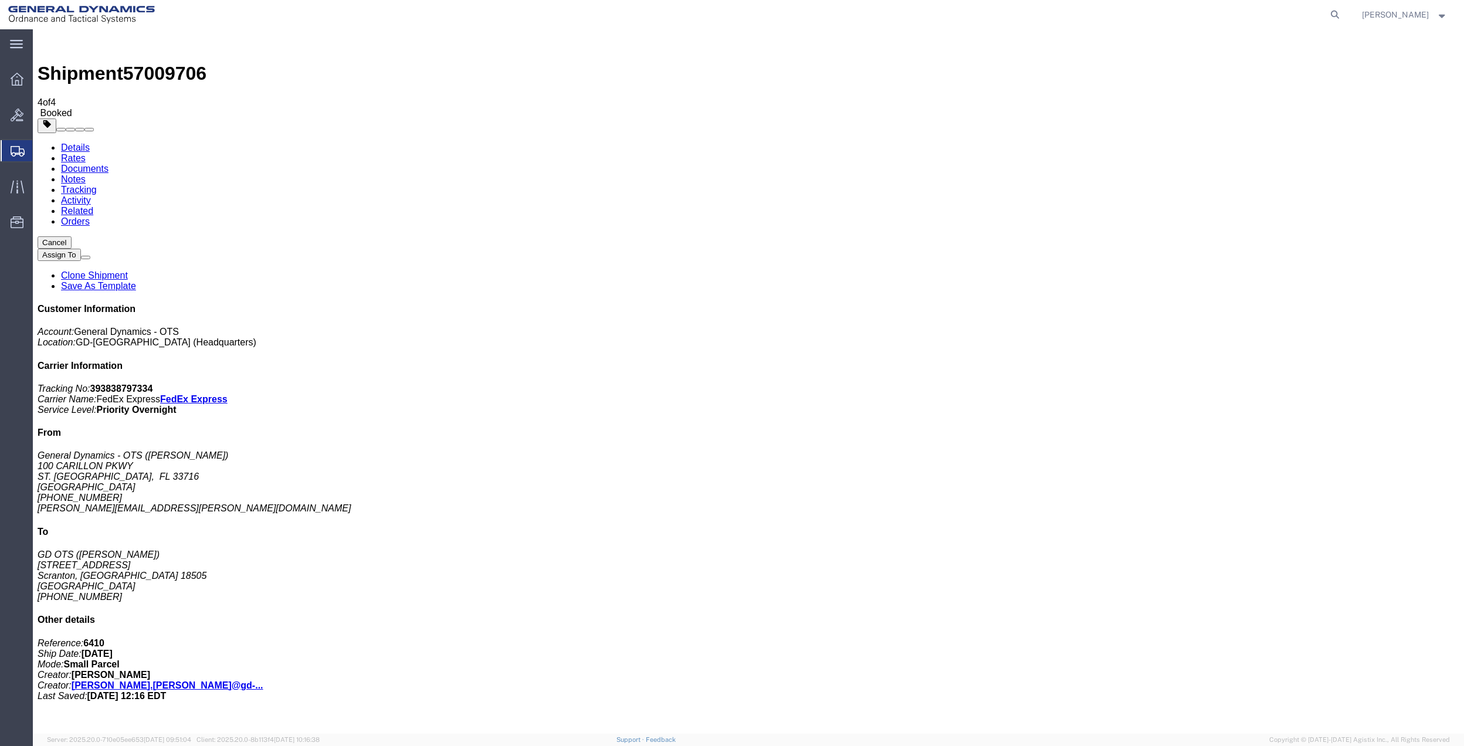
click at [0, 0] on span "Create Shipment" at bounding box center [0, 0] width 0 height 0
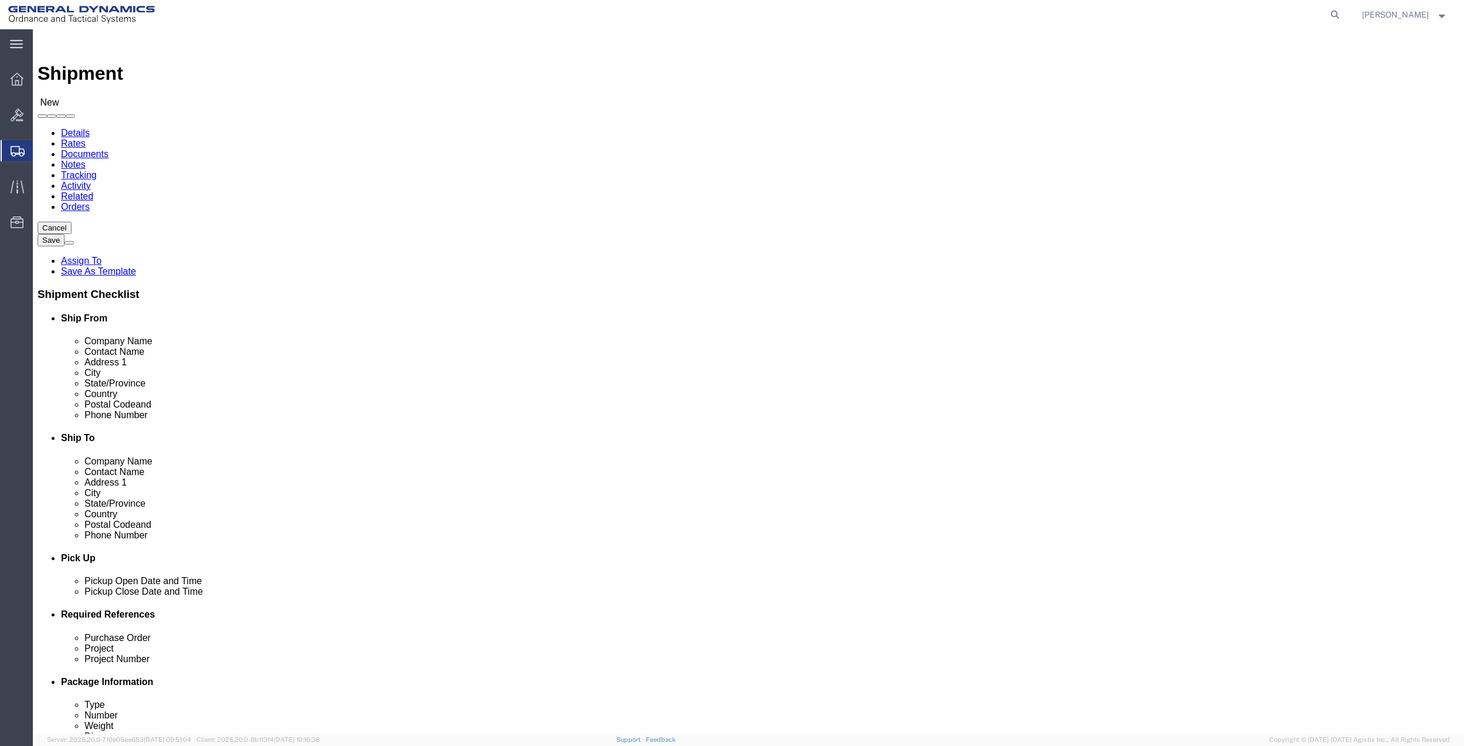
click input "text"
type input "[PERSON_NAME]"
click p "- General Dynamics - OTS - ([PERSON_NAME]) [STREET_ADDRESS] [GEOGRAPHIC_DATA], …"
select select "FL"
type input "[PERSON_NAME]"
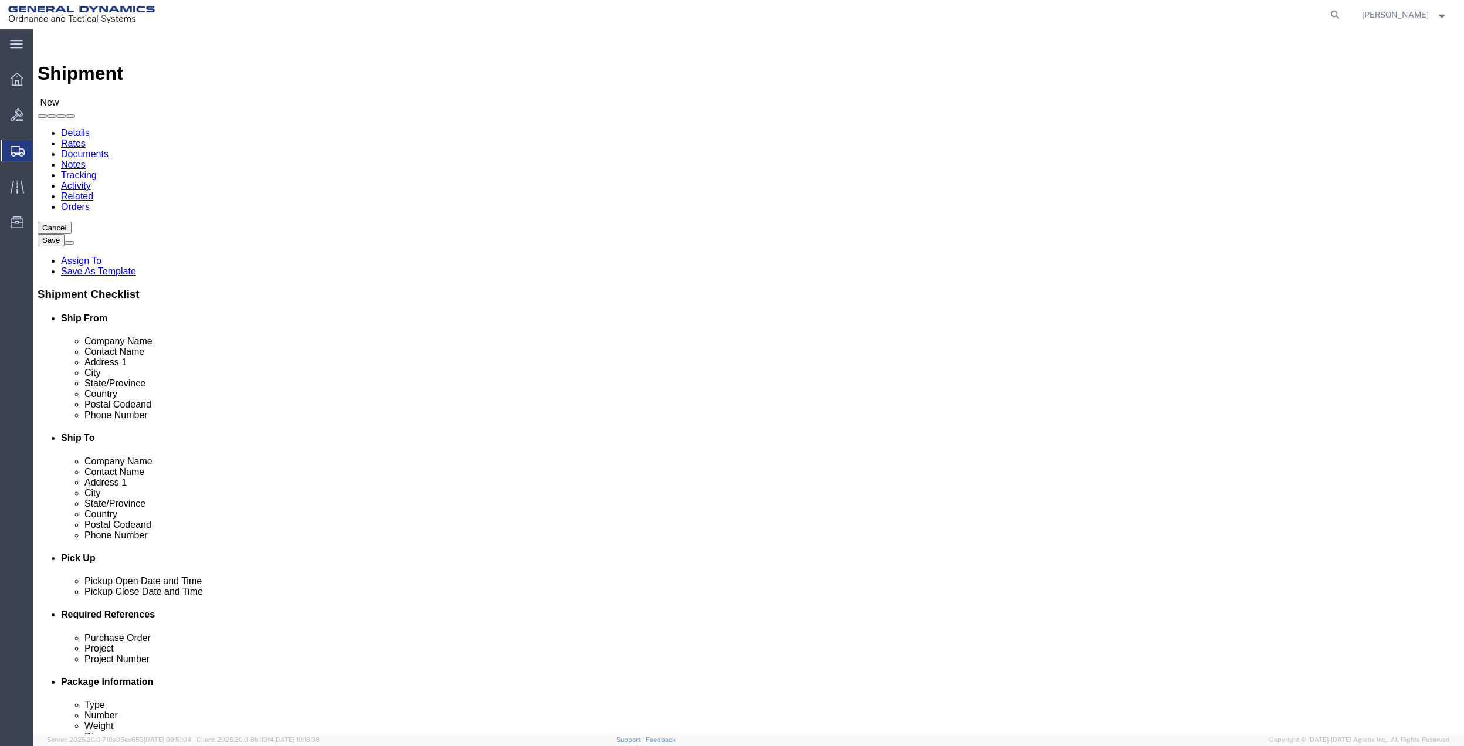
click input "text"
click div "Location Select Select My Profile Location GD-OTS [GEOGRAPHIC_DATA] (Commerce) …"
click input "text"
type input "[PERSON_NAME]"
click p "- GD-OTS - ([PERSON_NAME]) [STREET_ADDRESS][PERSON_NAME]"
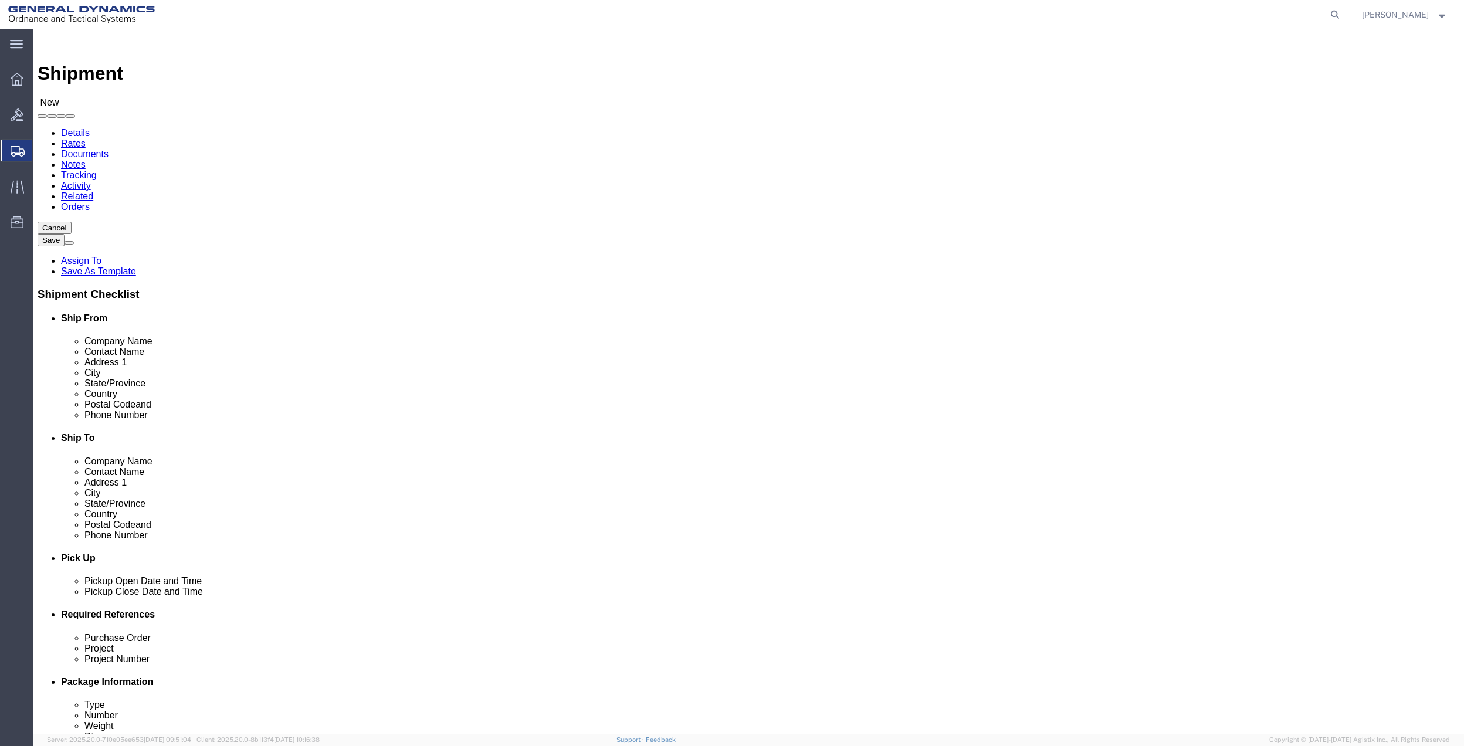
select select "MD"
type input "[PERSON_NAME]"
click input "text"
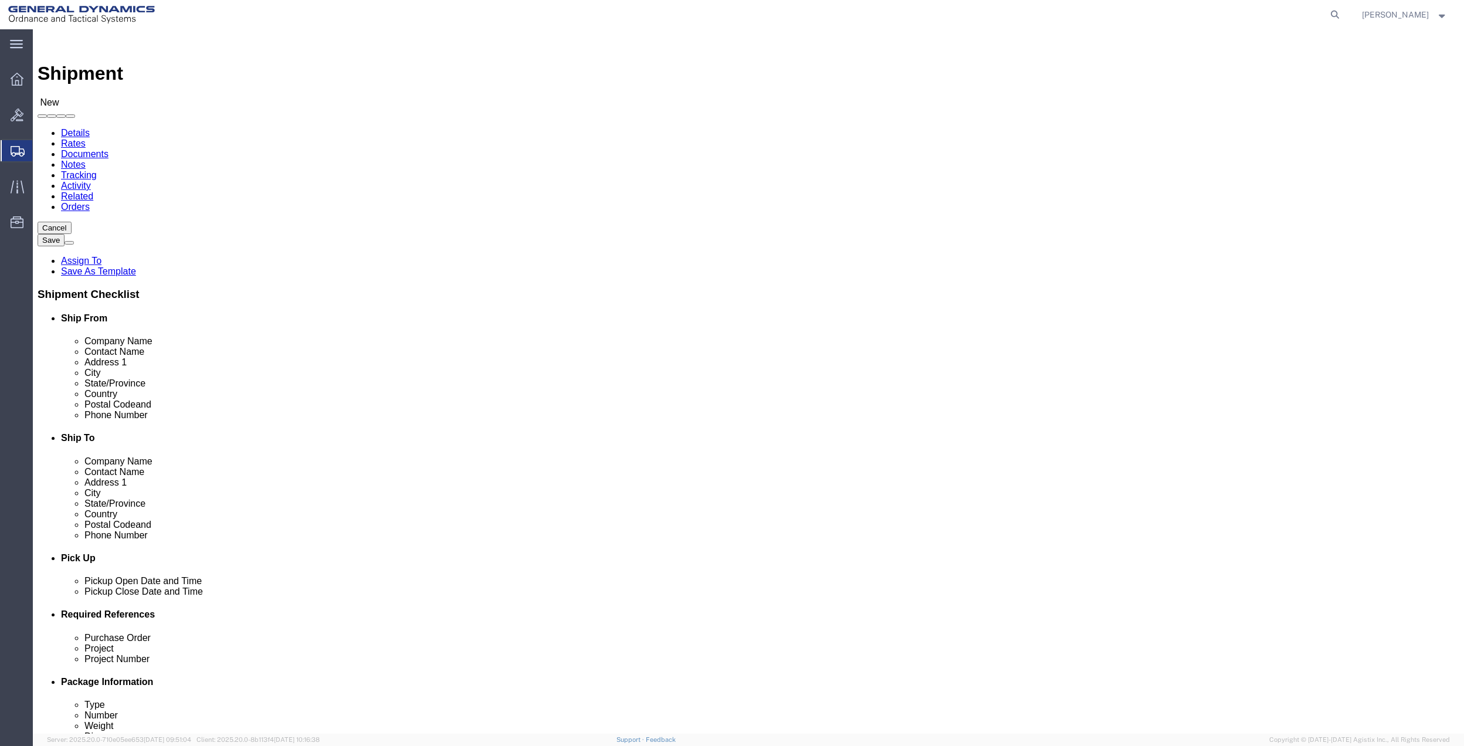
type input "7275788121"
drag, startPoint x: 915, startPoint y: 394, endPoint x: 754, endPoint y: 415, distance: 162.7
click input "text"
paste input "7275788121"
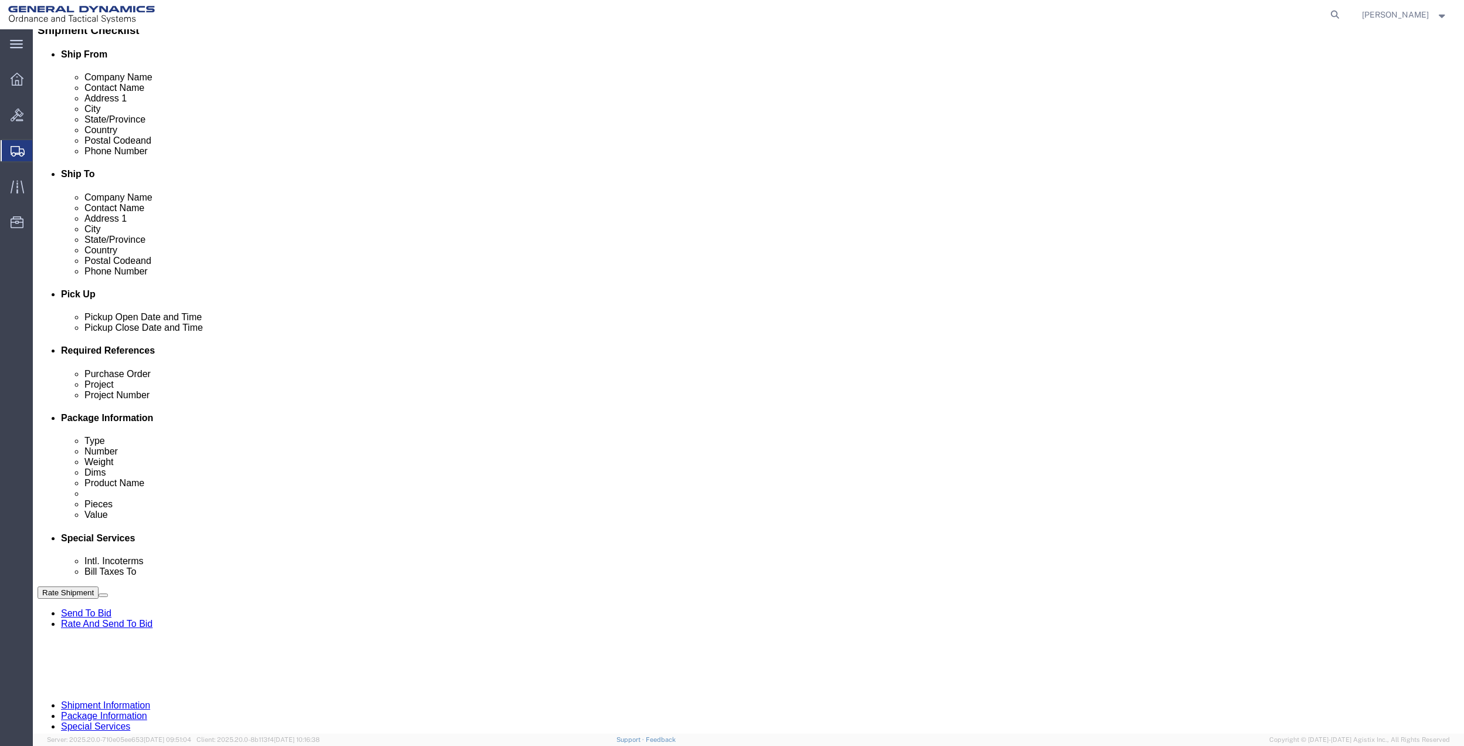
scroll to position [306, 0]
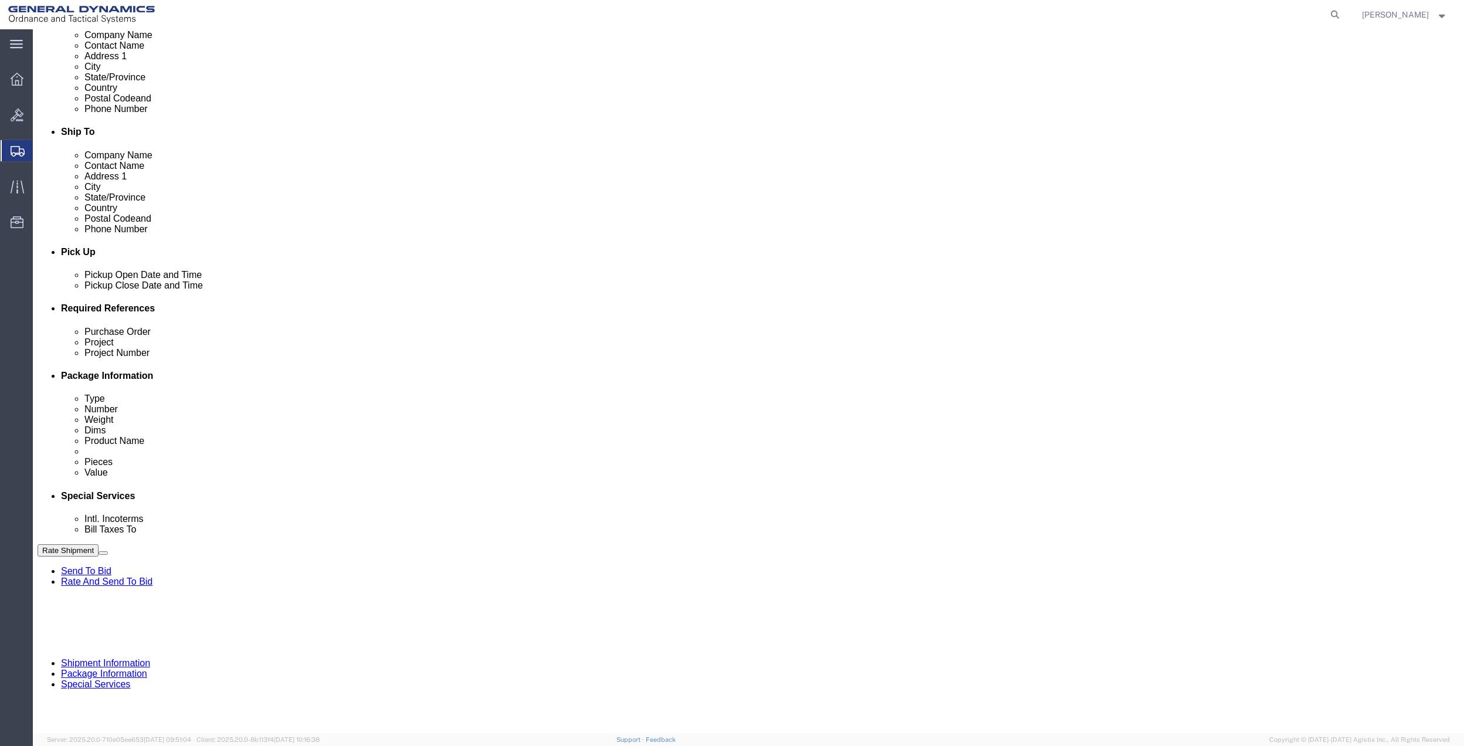
type input "7275788121"
click button "Add reference"
click input "text"
type input "30gags"
drag, startPoint x: 652, startPoint y: 424, endPoint x: 486, endPoint y: 431, distance: 166.2
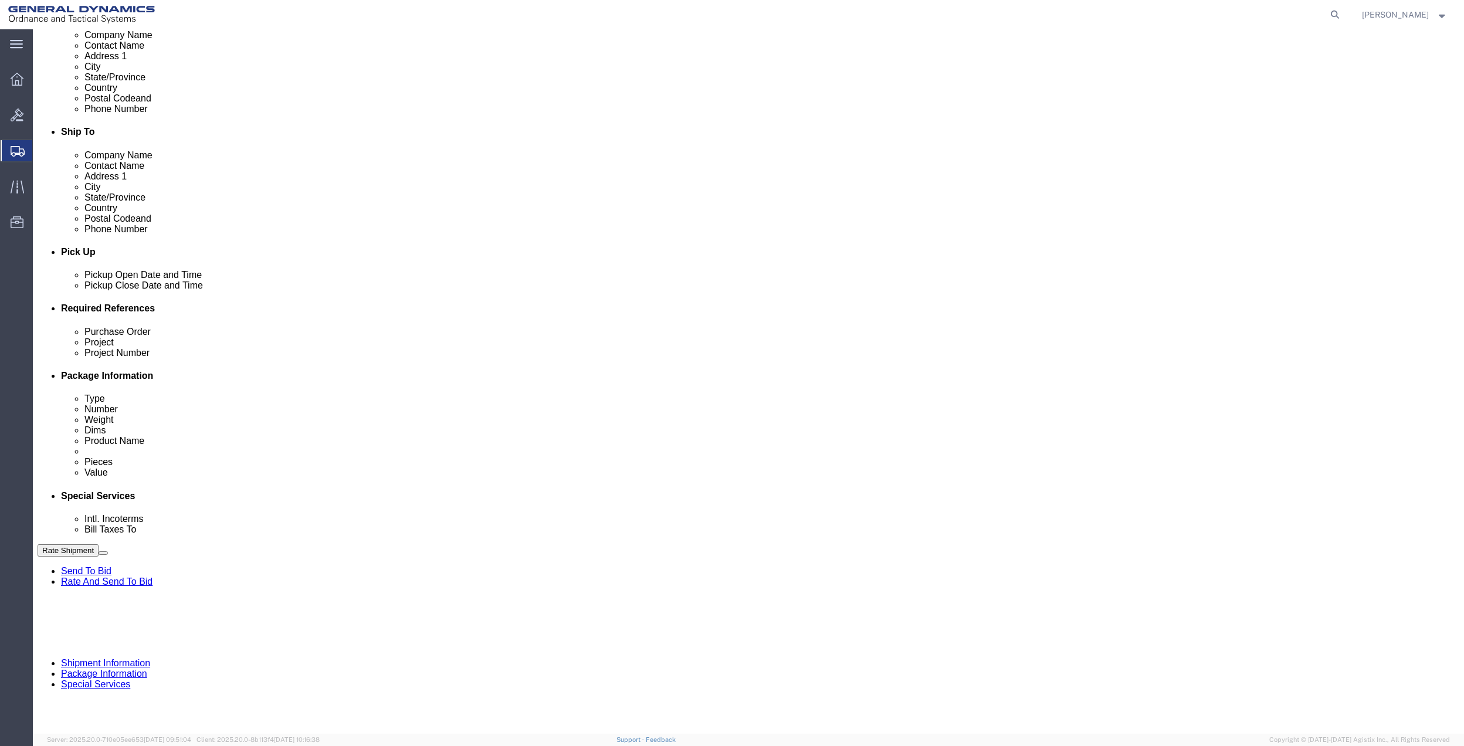
click input "text"
paste input "30gags"
type input "30gags"
click input "text"
paste input "30gags"
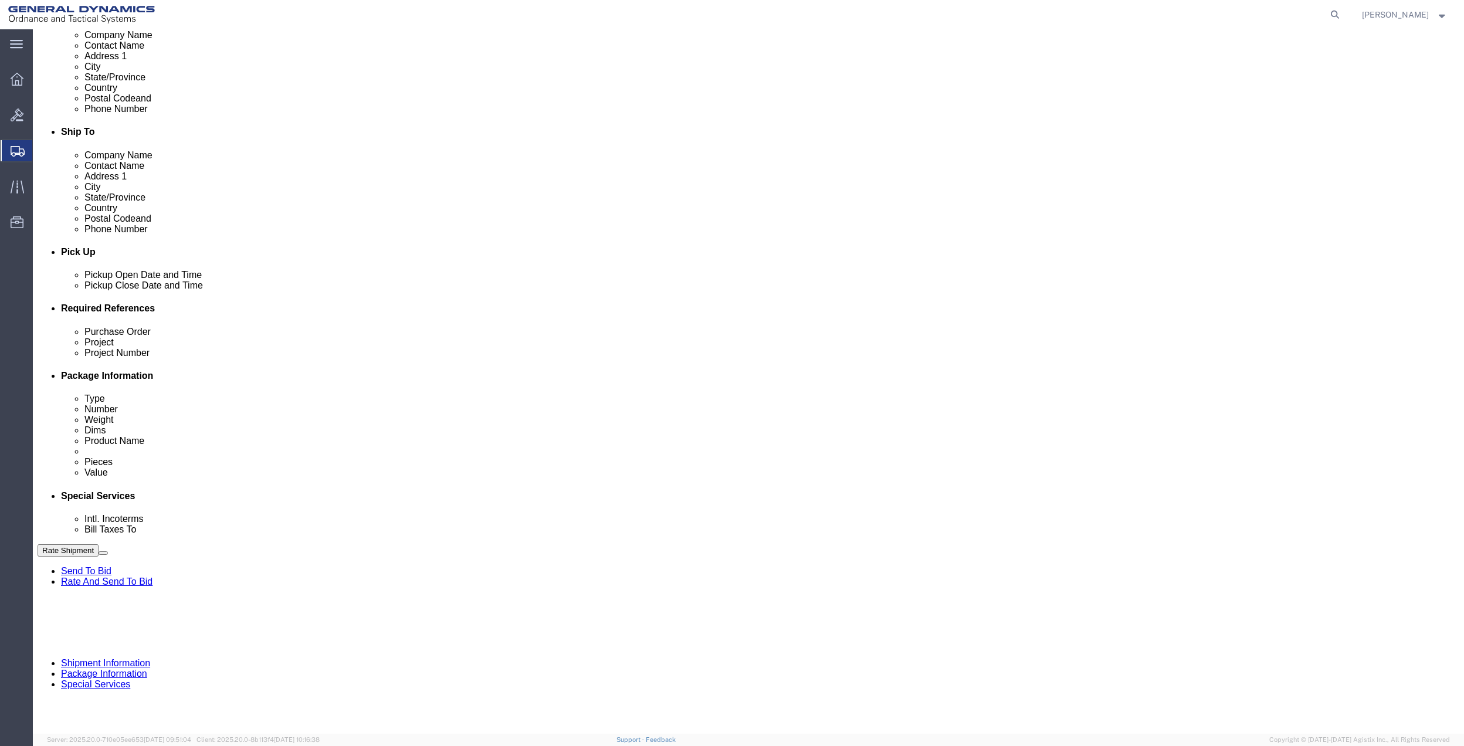
type input "30gags"
drag, startPoint x: 222, startPoint y: 434, endPoint x: 194, endPoint y: 435, distance: 28.2
click input "text"
paste input "30gags"
type input "30gags"
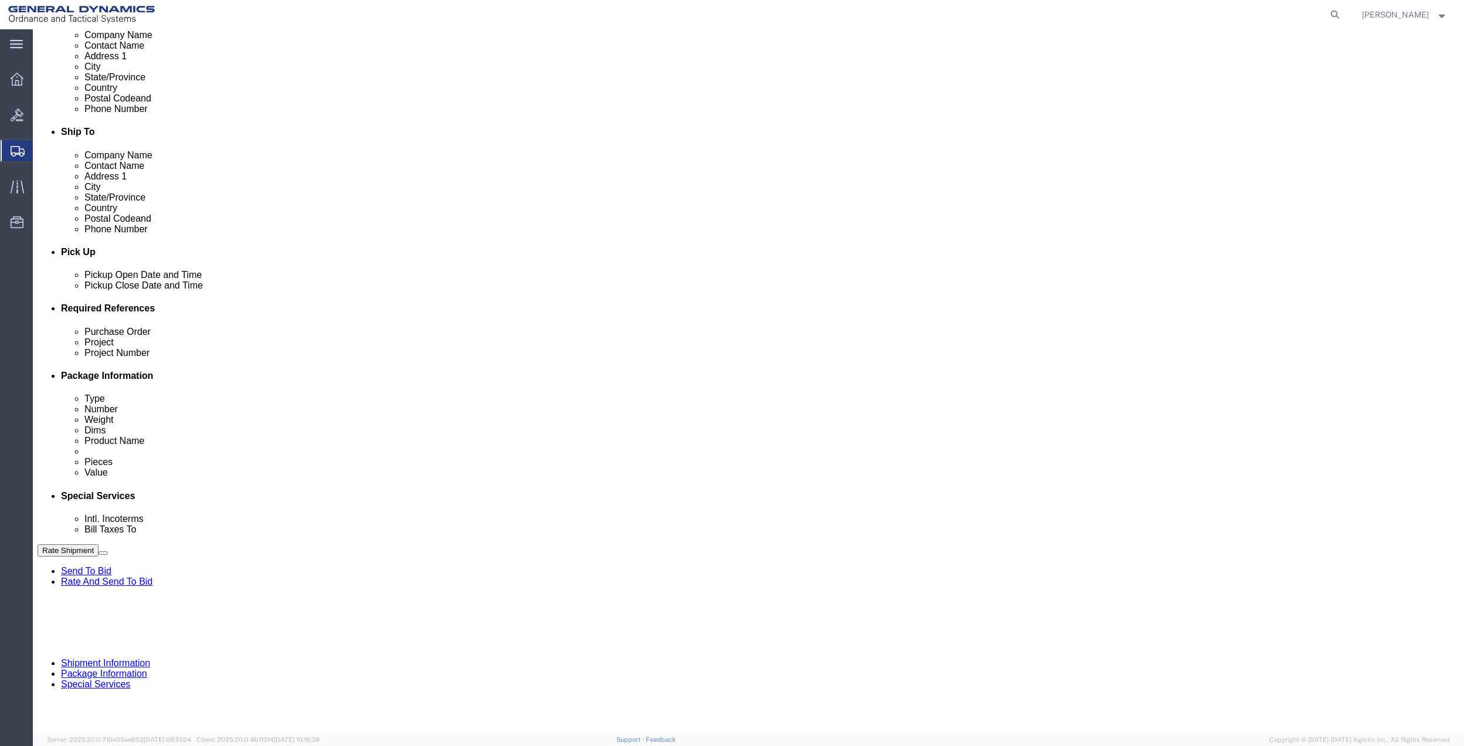
click select "Select Account Type Activity ID Airline Appointment Number ASN Batch Request # …"
select select "DEPT"
click select "Select Account Type Activity ID Airline Appointment Number ASN Batch Request # …"
click input "30gags"
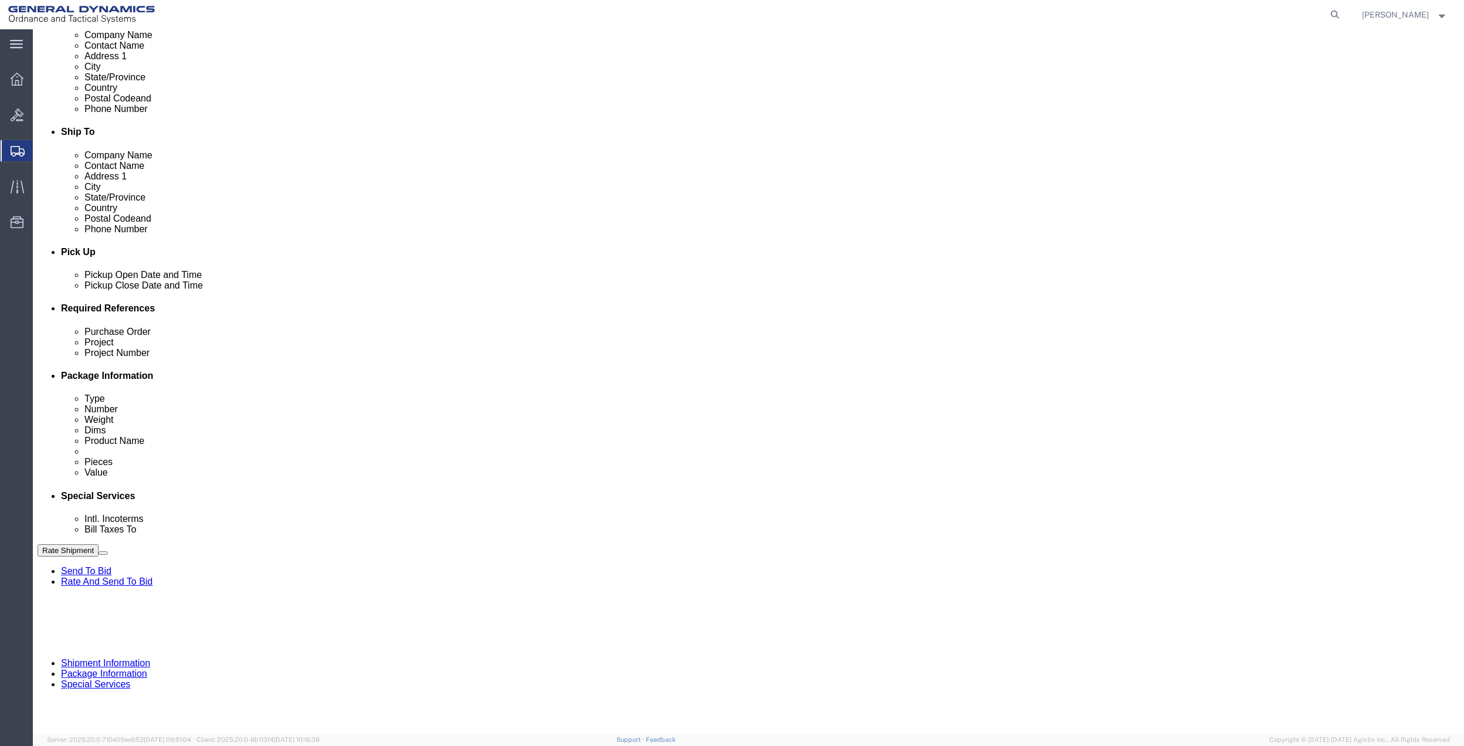
click input "30gags"
type input "10gae"
click input "10gae"
click input "30gags"
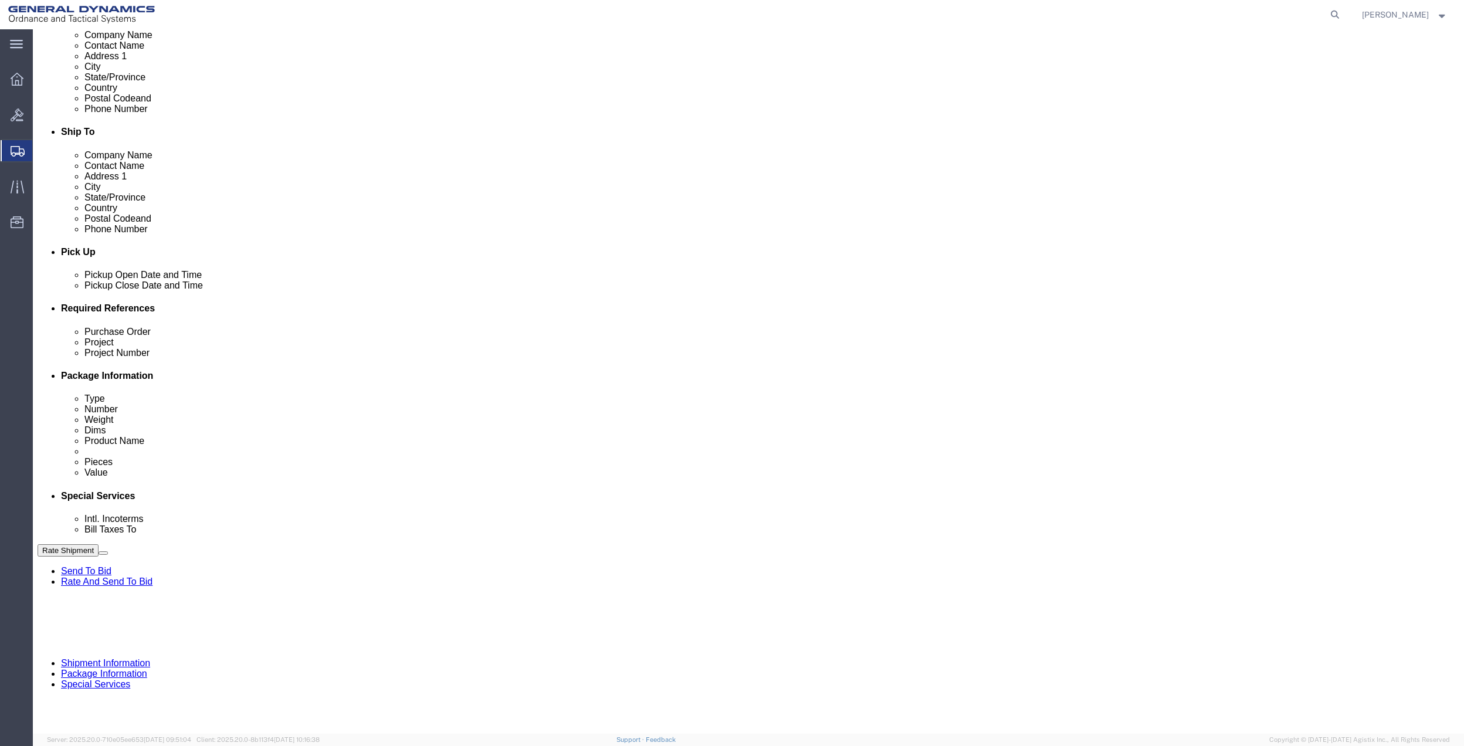
click input "30gags"
paste input "10gae"
type input "10gae"
click input "30gags"
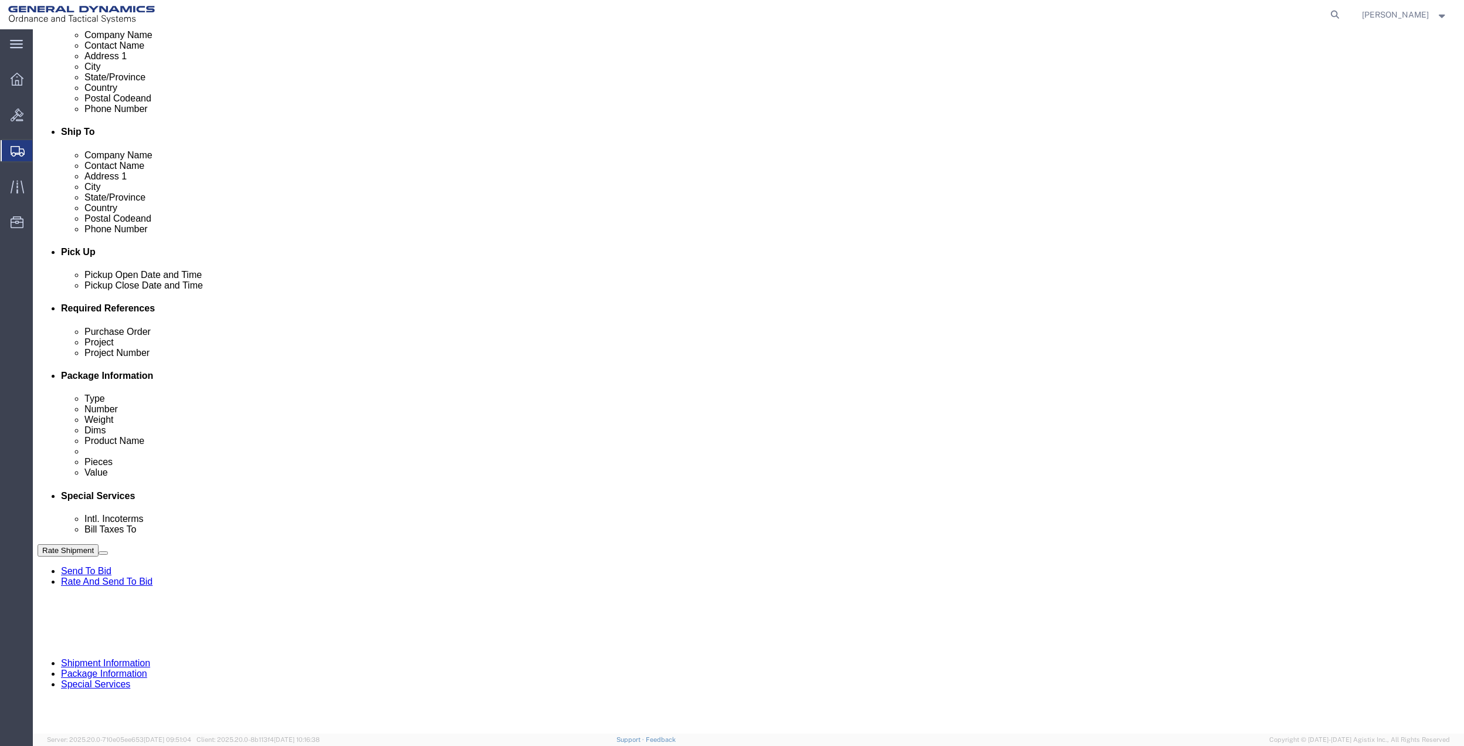
paste input "10gae"
type input "10gae"
click input "30gags"
paste input "10gae"
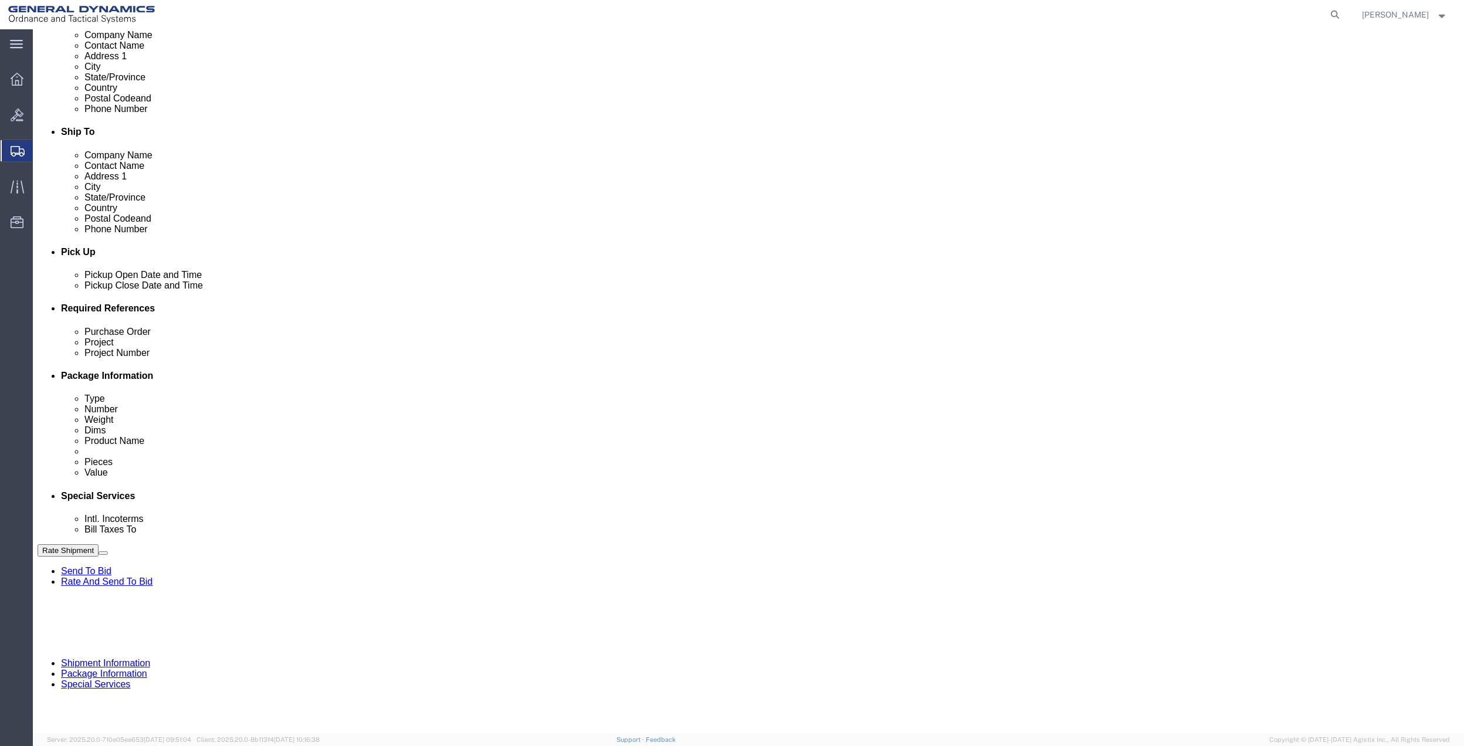
type input "10gae"
click link "Package Information"
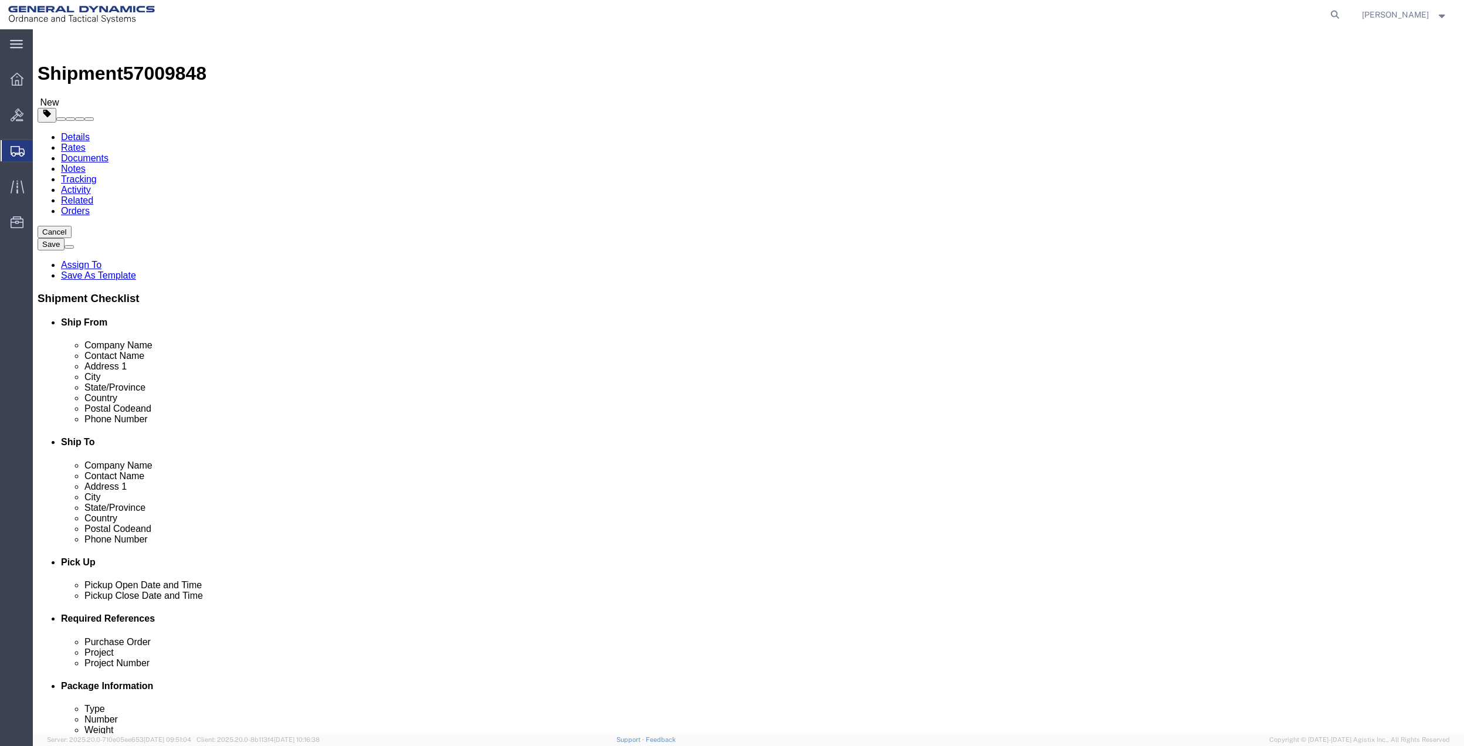
click select "Select Bale(s) Basket(s) Bolt(s) Bottle(s) Buckets Bulk Bundle(s) Can(s) Cardbo…"
select select "LBX"
click select "Select Bale(s) Basket(s) Bolt(s) Bottle(s) Buckets Bulk Bundle(s) Can(s) Cardbo…"
type input "17.50"
type input "12.50"
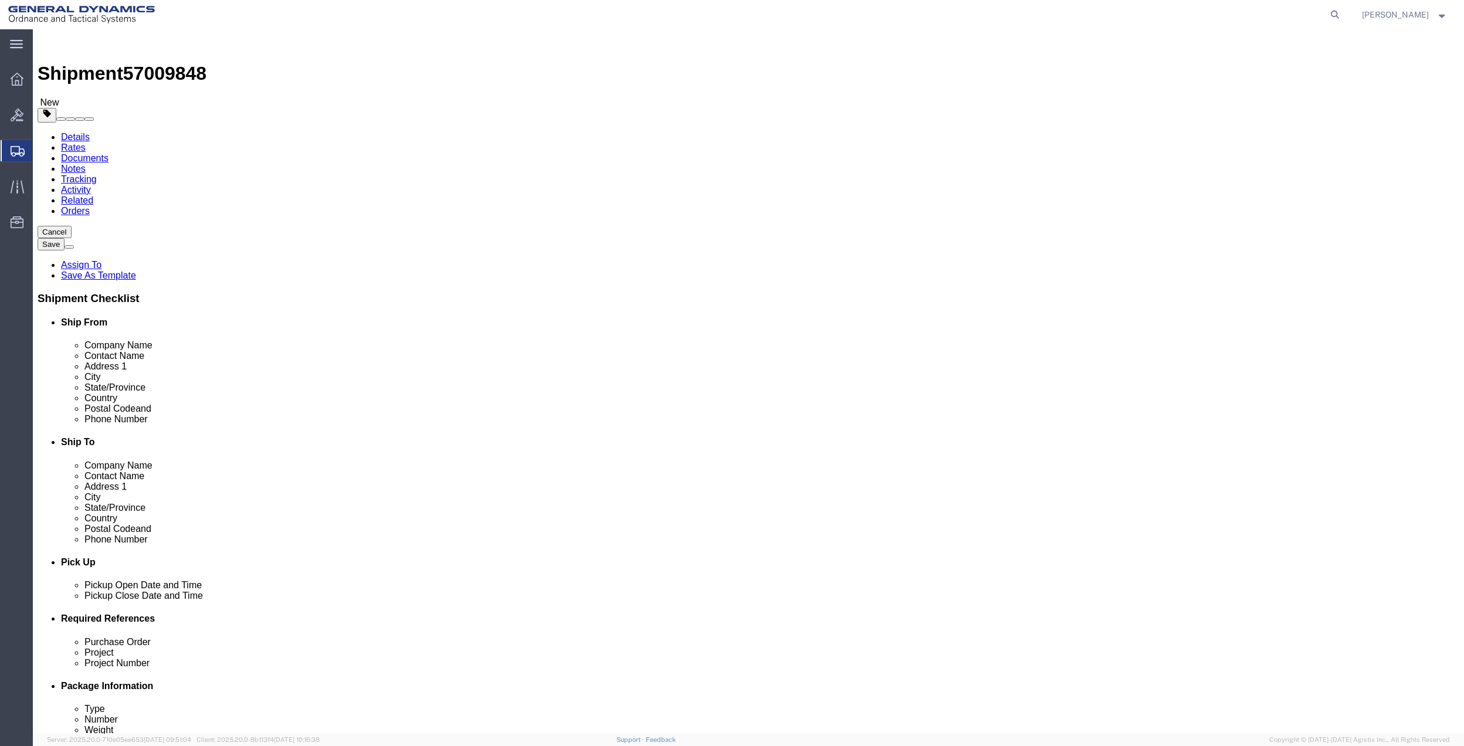
type input "3.00"
click div "Package Type Select Bale(s) Basket(s) Bolt(s) Bottle(s) Buckets Bulk Bundle(s) …"
click input "0.00"
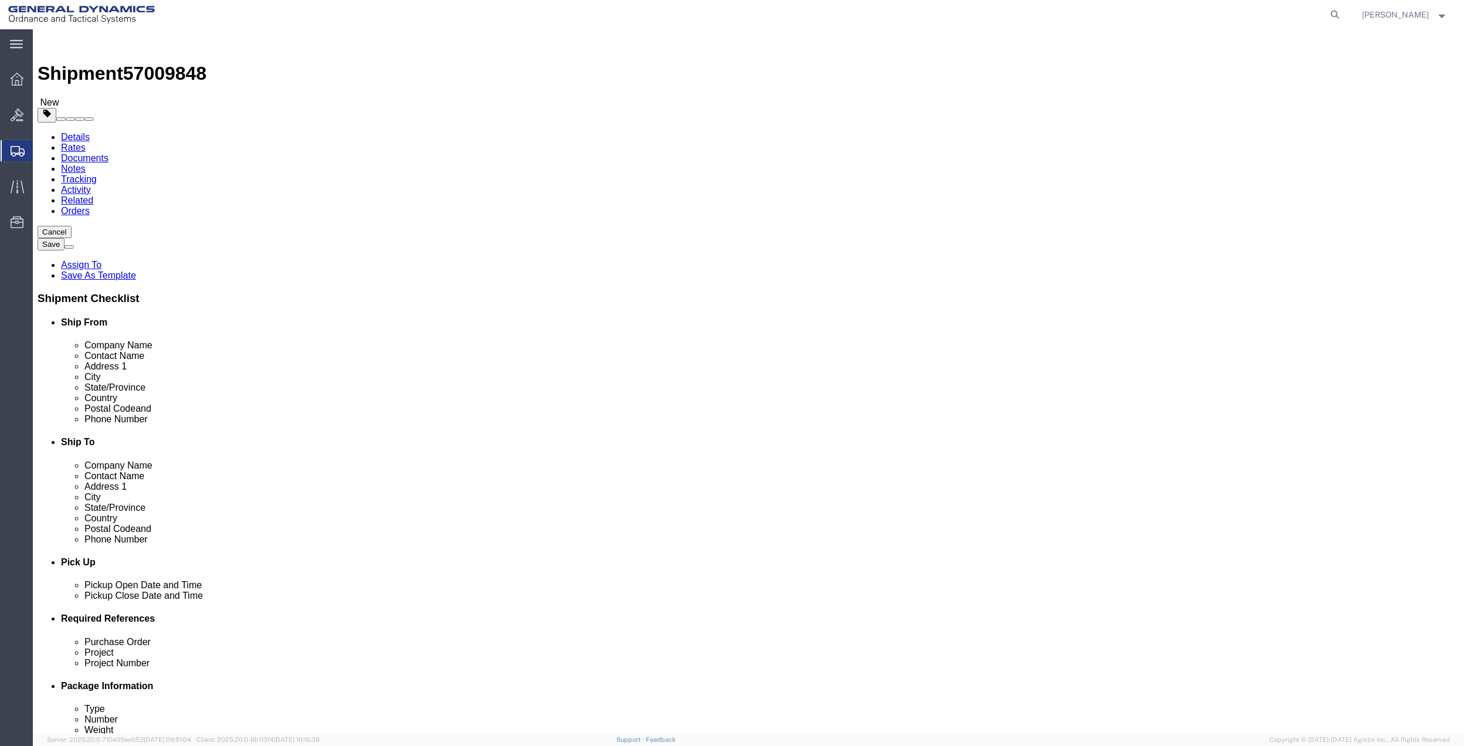
type input "2.5"
click link "Add Content"
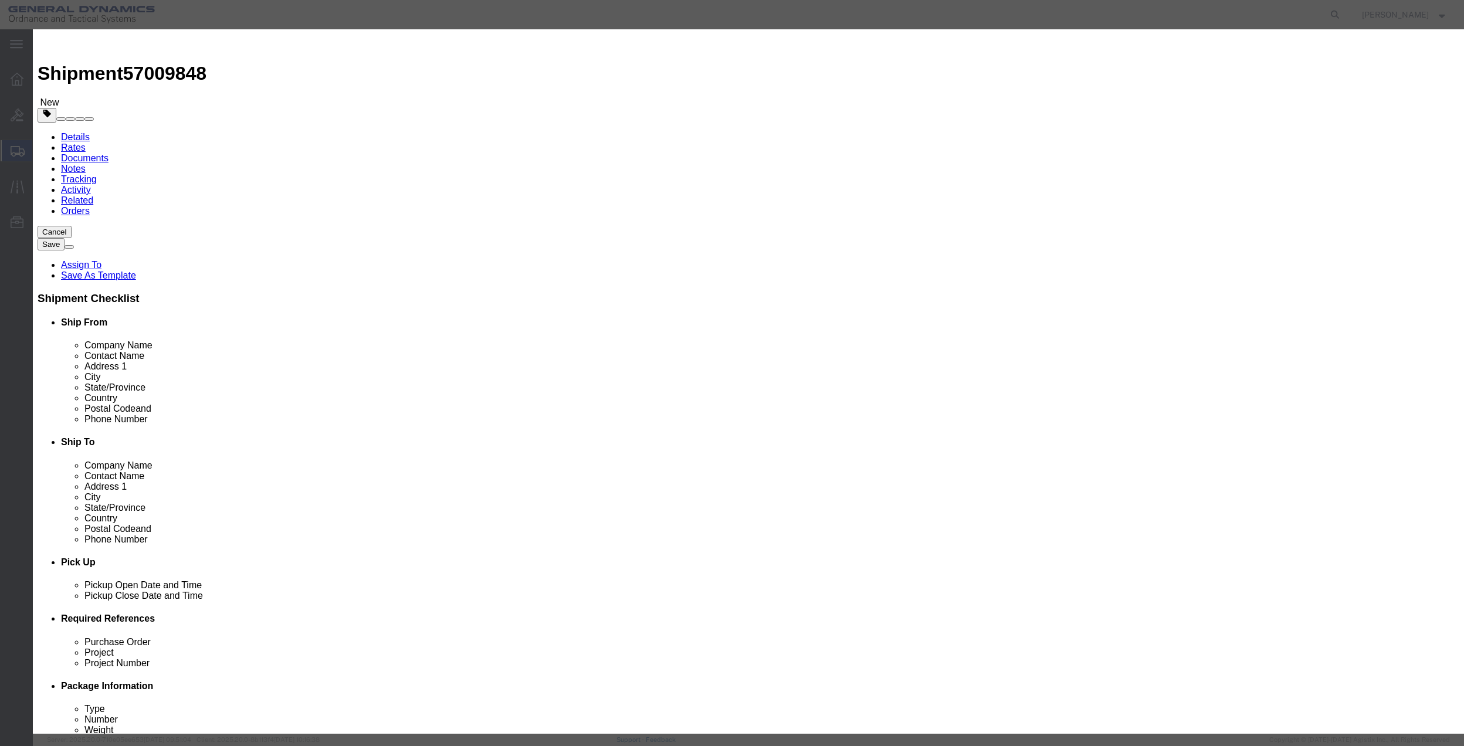
click input "text"
type input "misc"
type input "100"
click input "0"
click select "Select 50 55 60 65 70 85 92.5 100 125 175 250 300 400"
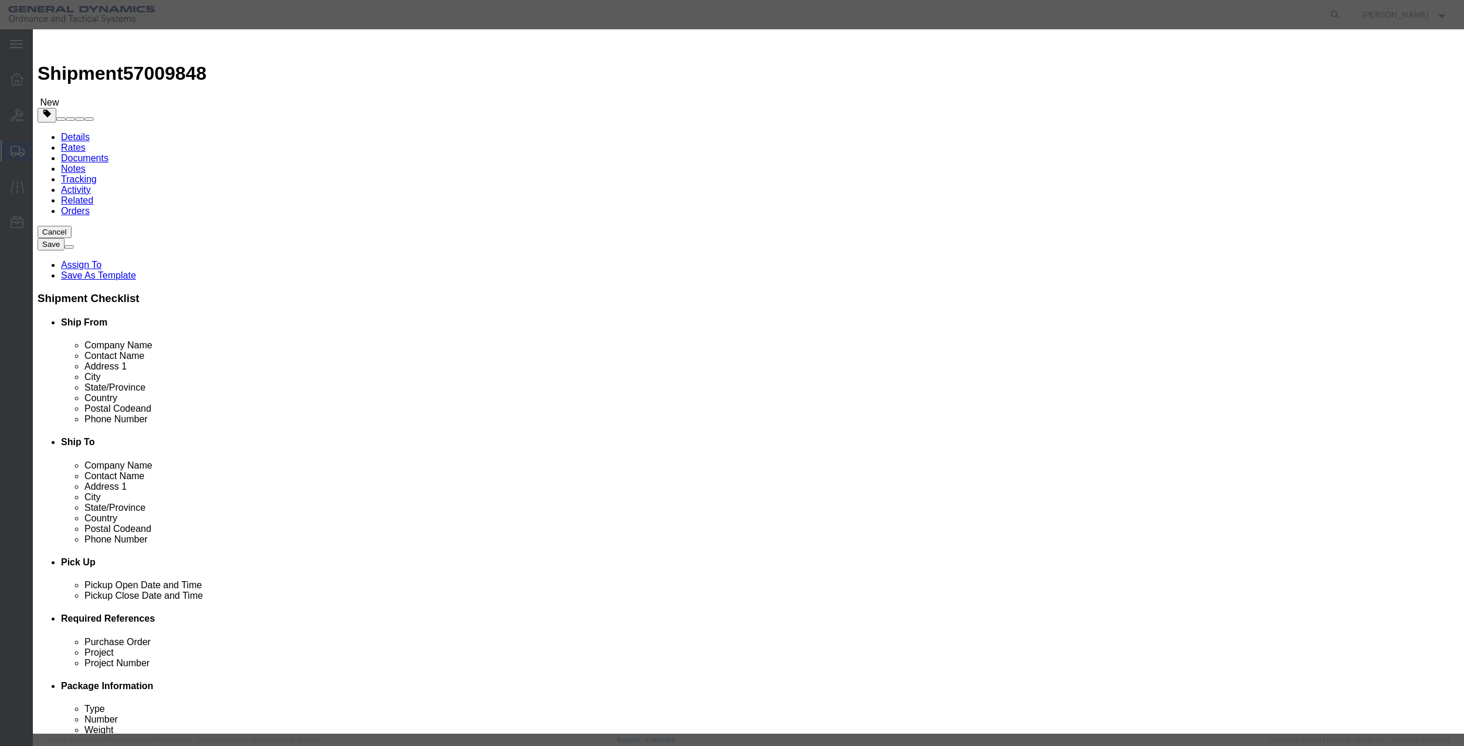
select select "70"
click select "Select 50 55 60 65 70 85 92.5 100 125 175 250 300 400"
click div "Product Name misc Pieces 0 Select Bag Barrels 100Board Feet Bottle Box Blister …"
click input "0"
type input "01"
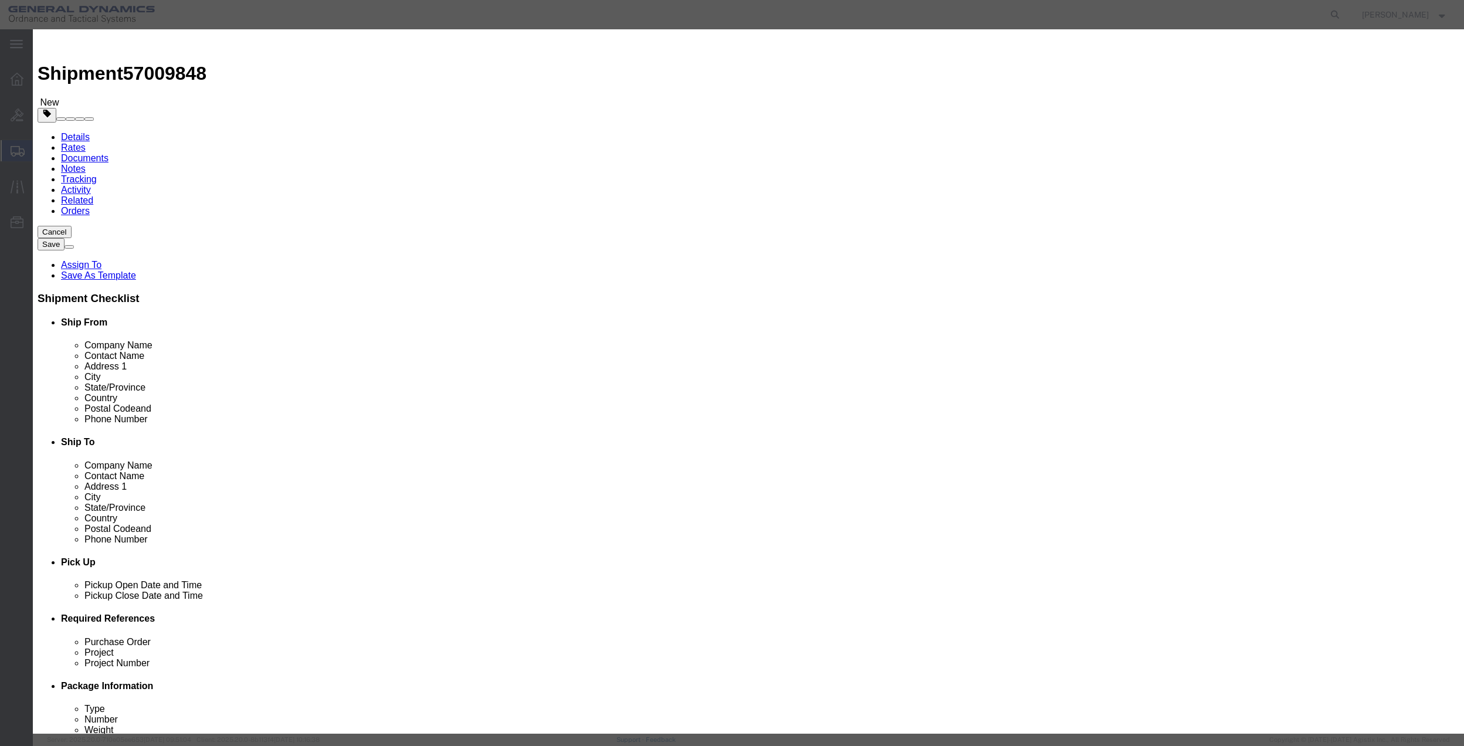
click button "Save & Close"
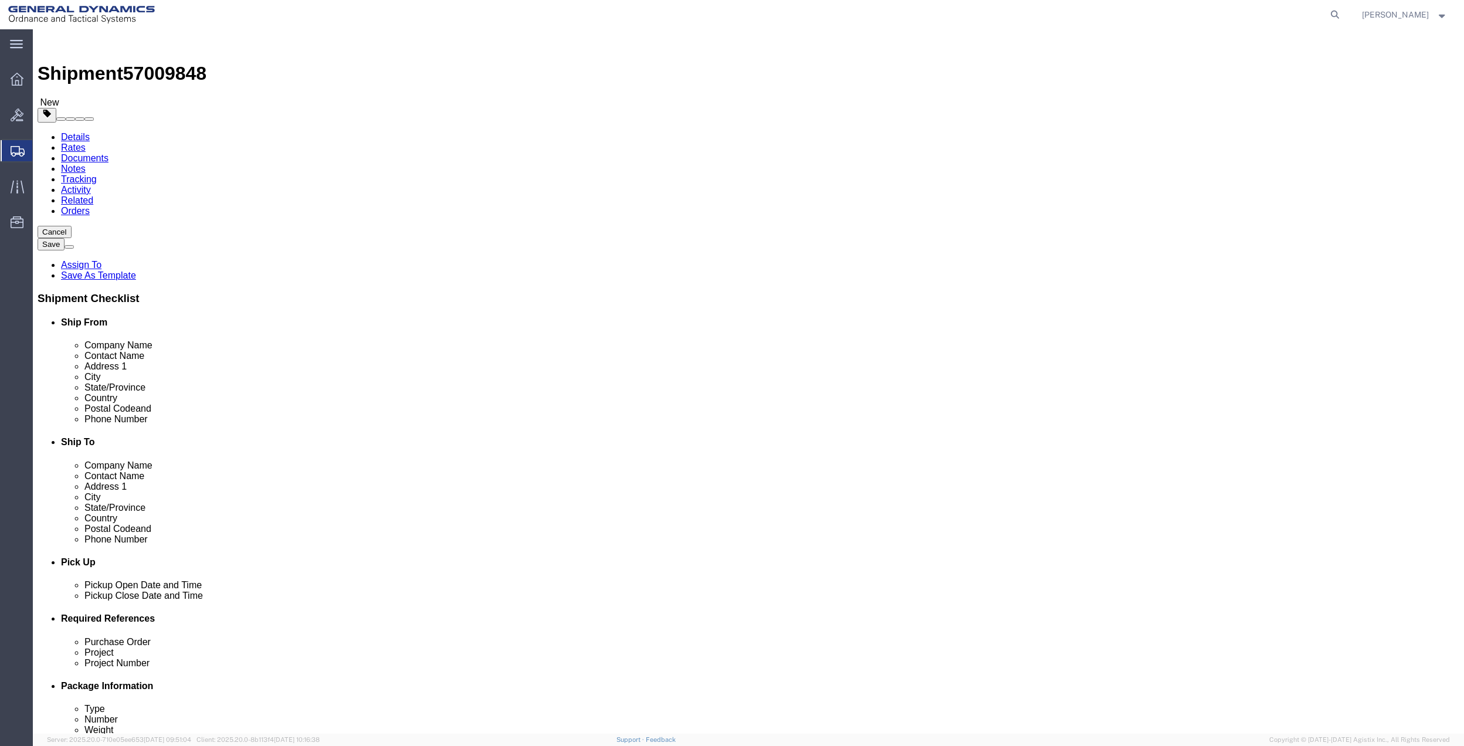
click link "Special Services"
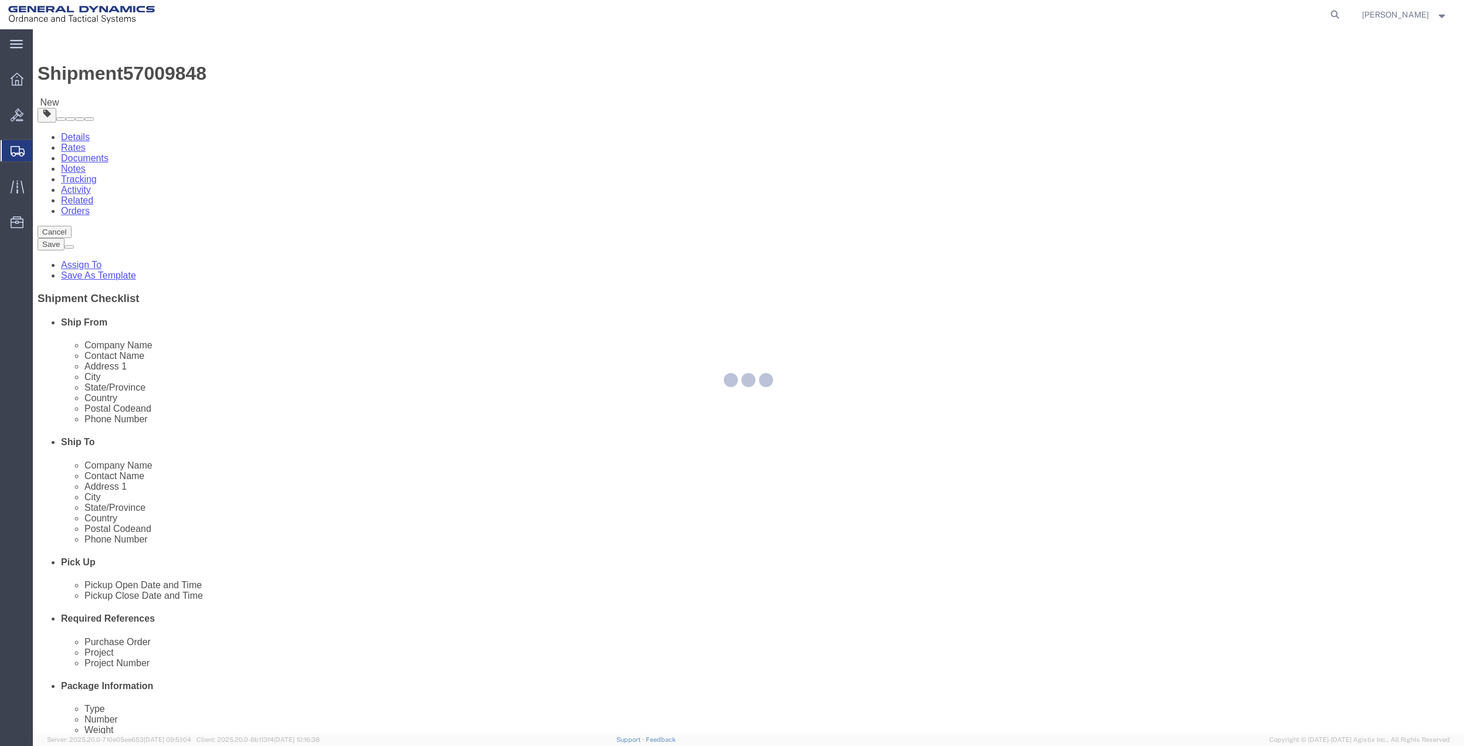
select select
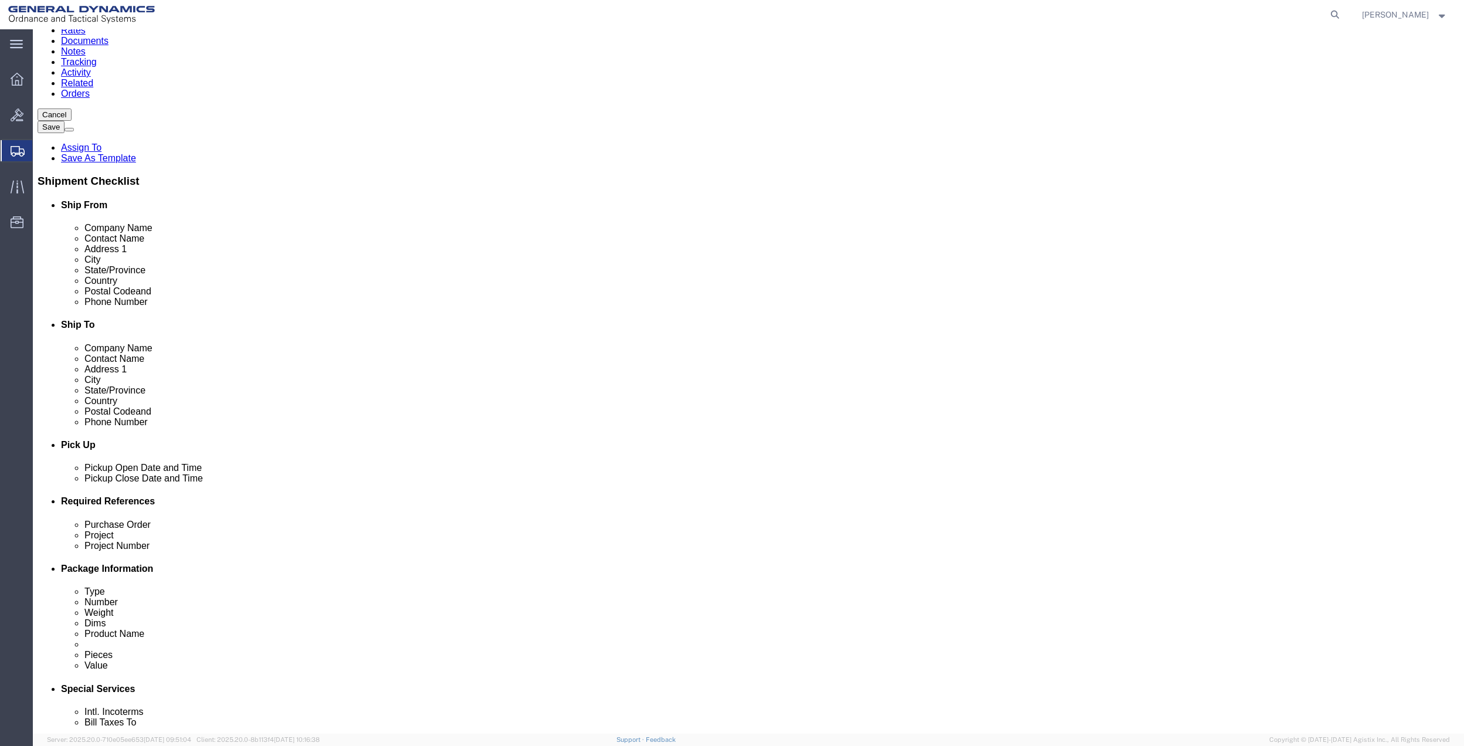
scroll to position [391, 0]
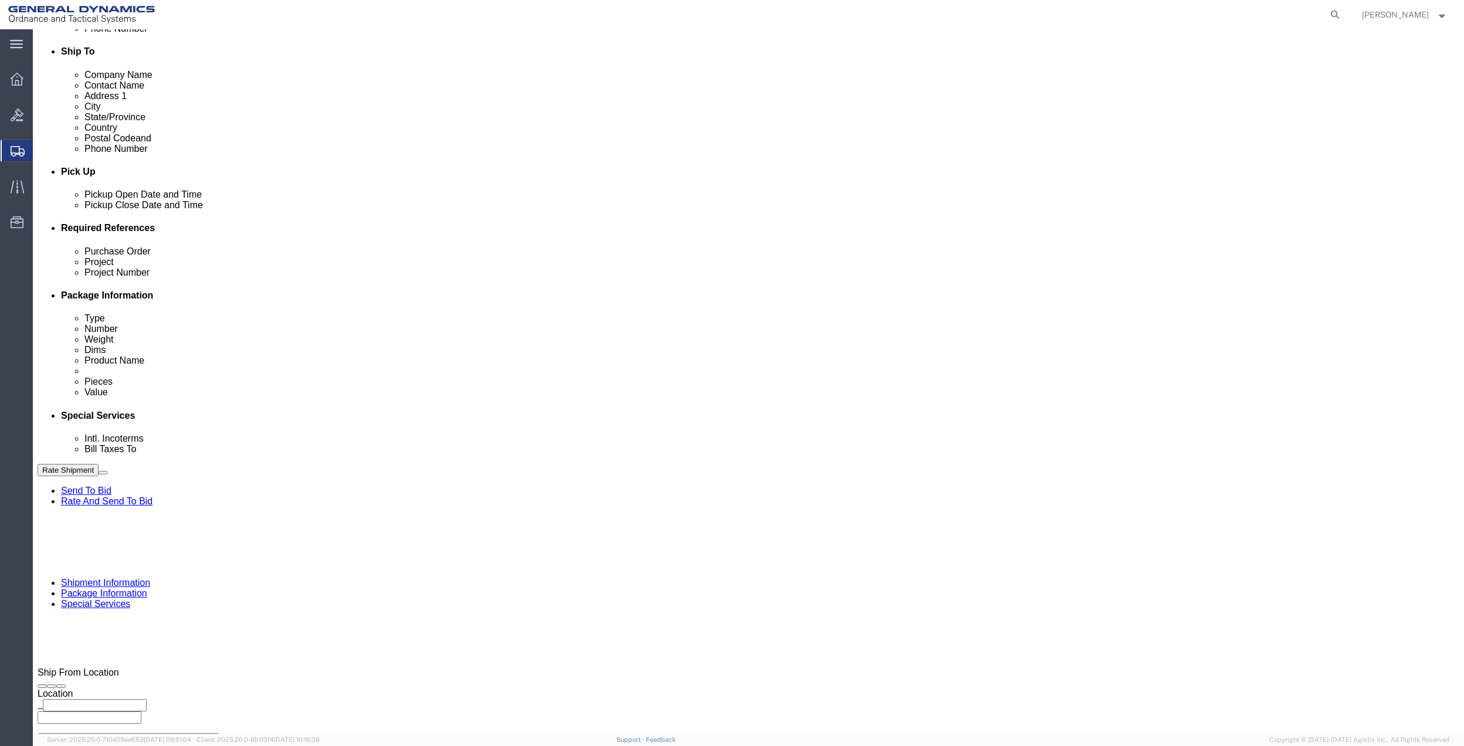
click select "Select Buyer Cost Center Department Operations Number Order Number Sales Person"
select select "DEPARTMENT"
click select "Select Buyer Cost Center Department Operations Number Order Number Sales Person"
click select "Select [GEOGRAPHIC_DATA] [GEOGRAPHIC_DATA] [GEOGRAPHIC_DATA] [GEOGRAPHIC_DATA] …"
select select "1763983"
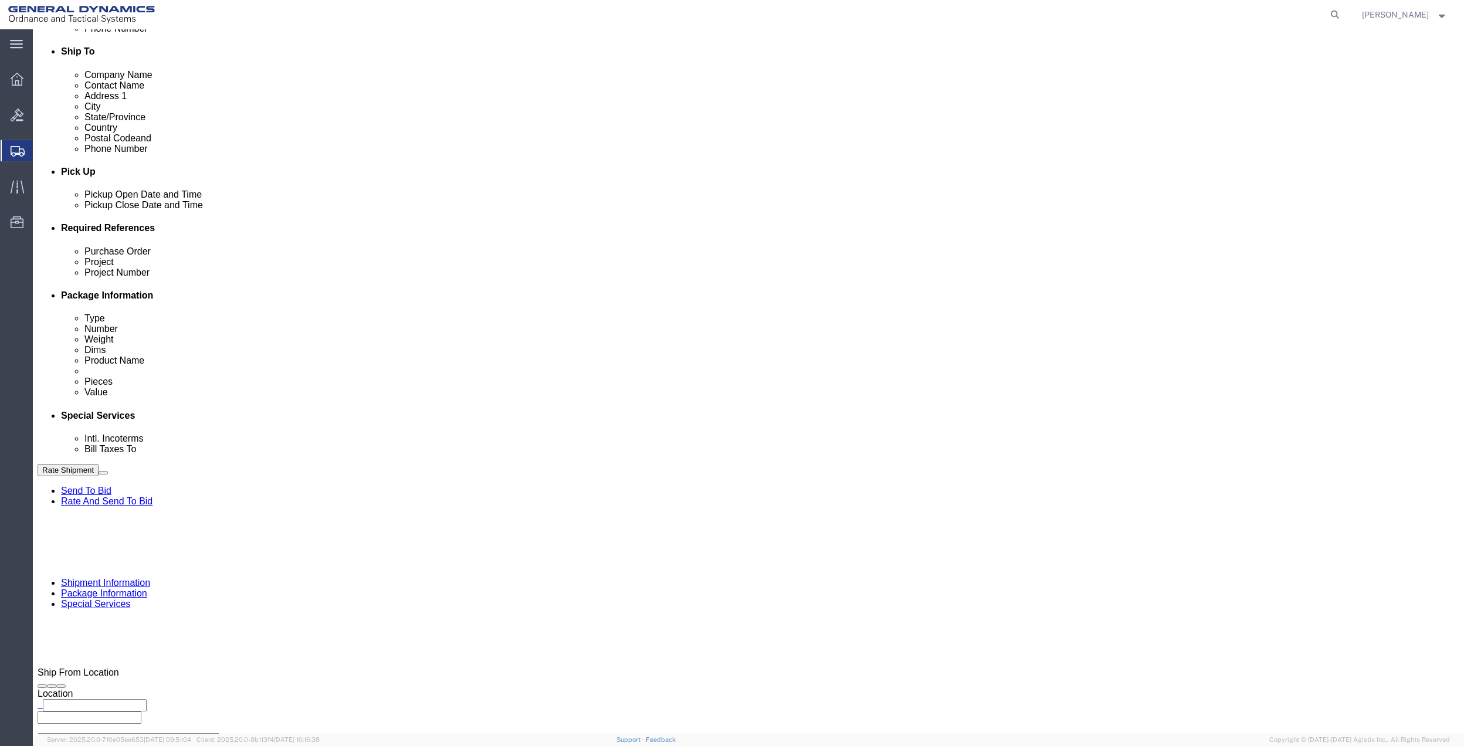
click select "Select [GEOGRAPHIC_DATA] [GEOGRAPHIC_DATA] [GEOGRAPHIC_DATA] [GEOGRAPHIC_DATA] …"
click div "Cost Center Select Buyer Cost Center Department Operations Number Order Number …"
click select "Select 10AFM 10GAG 10GAH 10GFL 10GFO 10GIE 10GIS 30MABS St [PERSON_NAME] Program"
select select "214681"
click select "Select 10AFM 10GAG 10GAH 10GFL 10GFO 10GIE 10GIS 30MABS St [PERSON_NAME] Program"
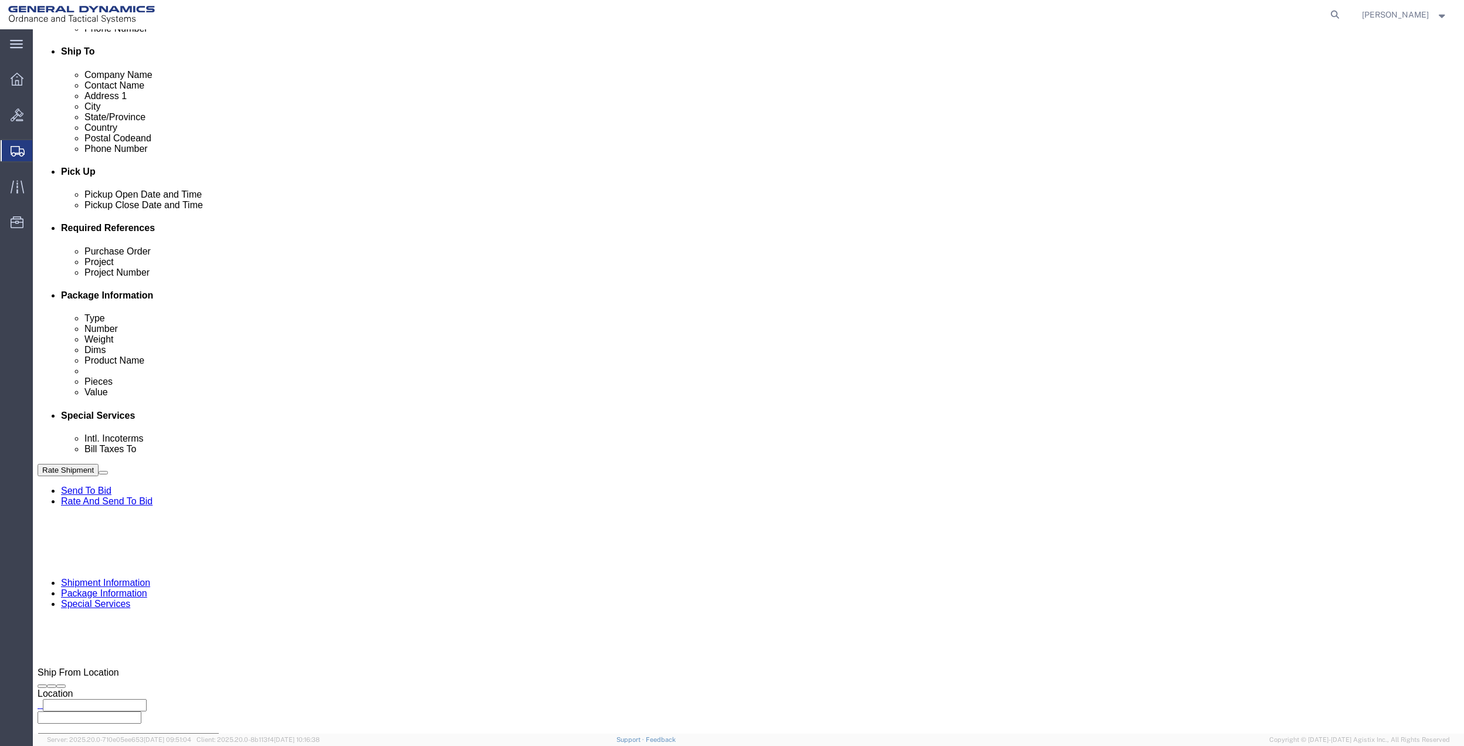
click input "General Dynamics OTS % Data2Logistics"
click p "- GEDOTS %DATA 2 LOGISTICS - (GEDOTS %DATA 2 LOGISTICS) [GEOGRAPHIC_DATA][PERSO…"
type input "GEDOTS %DATA 2 LOGISTICS"
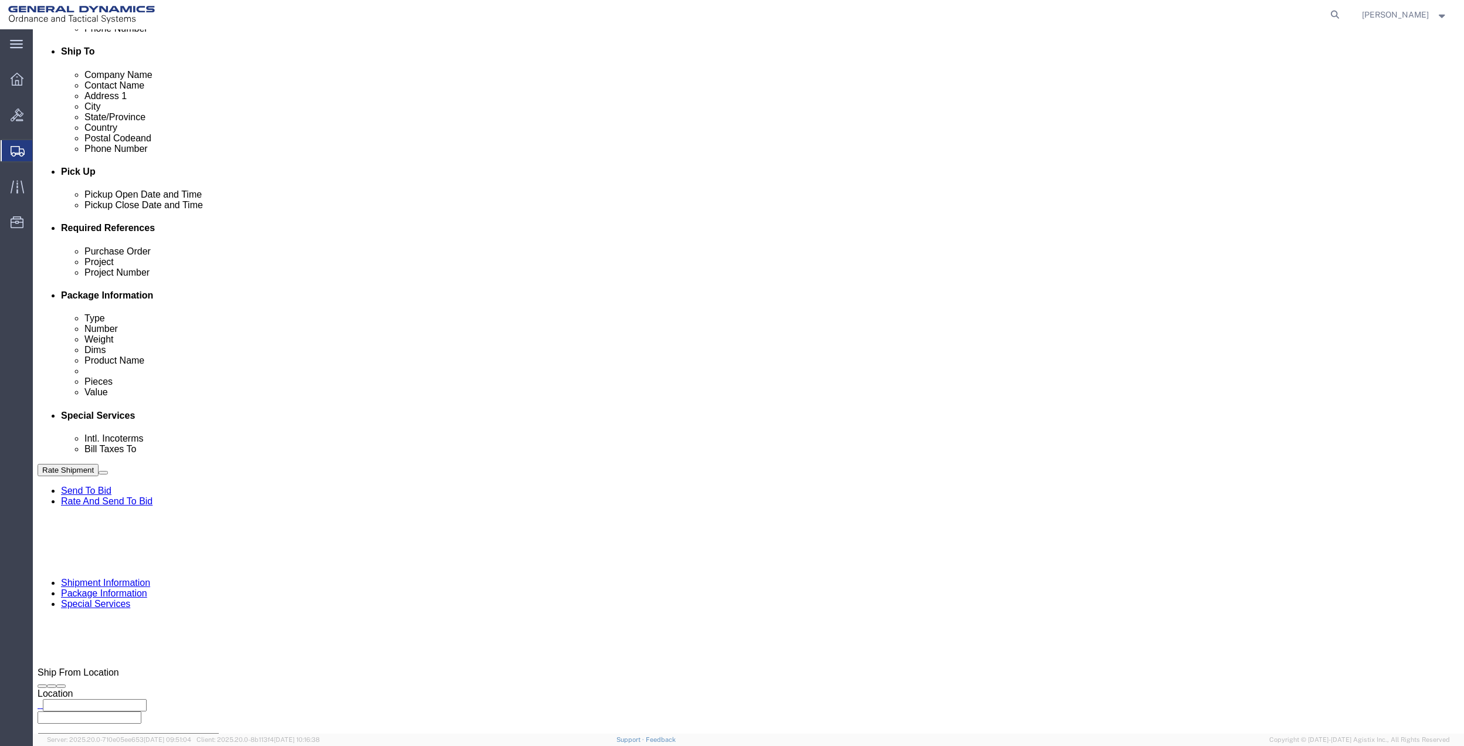
type input "PO BOX 61050"
type input "GEDOTS %DATA 2 LOGISTICS"
type input "FORT [PERSON_NAME]"
type input "33906"
select select "FL"
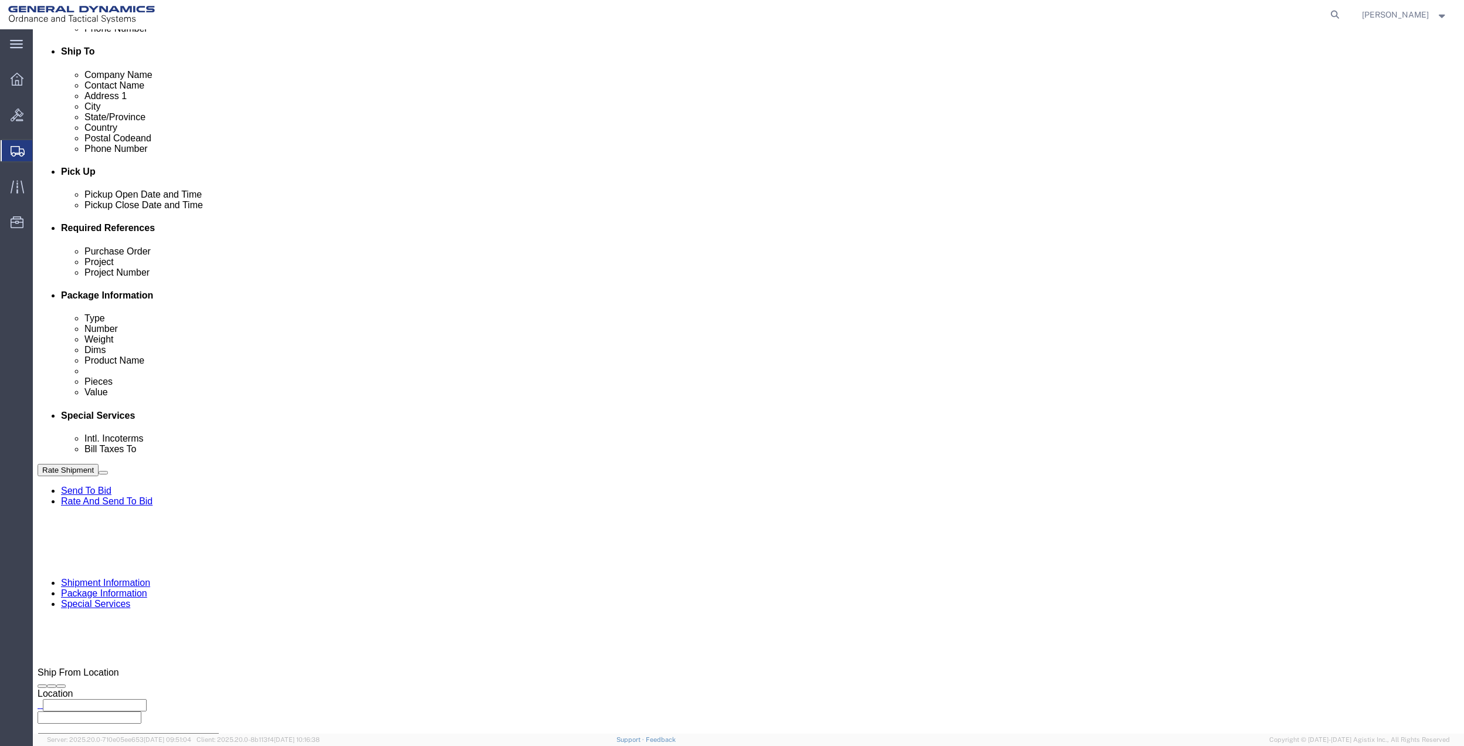
type input "GEDOTS %DATA 2 LOGISTICS"
click button "Rate Shipment"
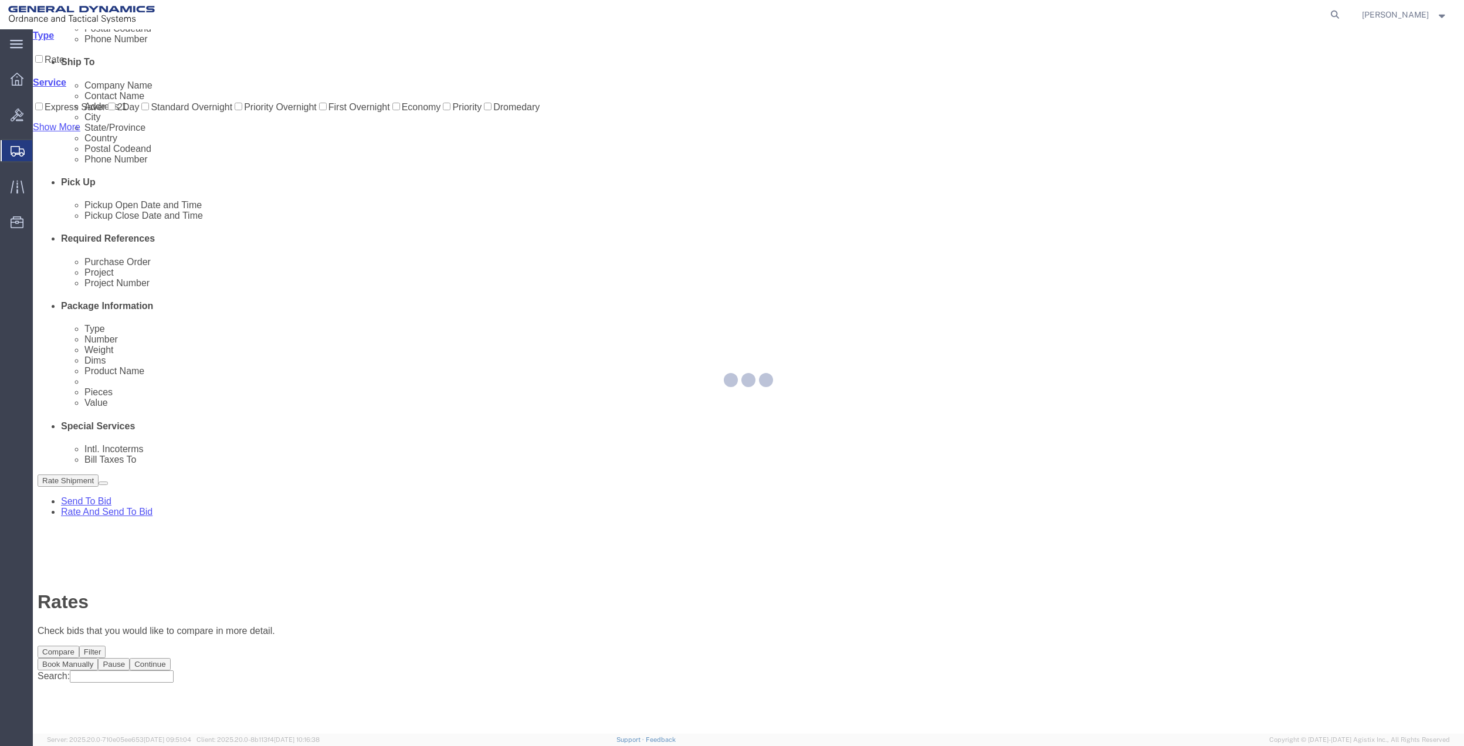
scroll to position [0, 0]
